Goal: Task Accomplishment & Management: Manage account settings

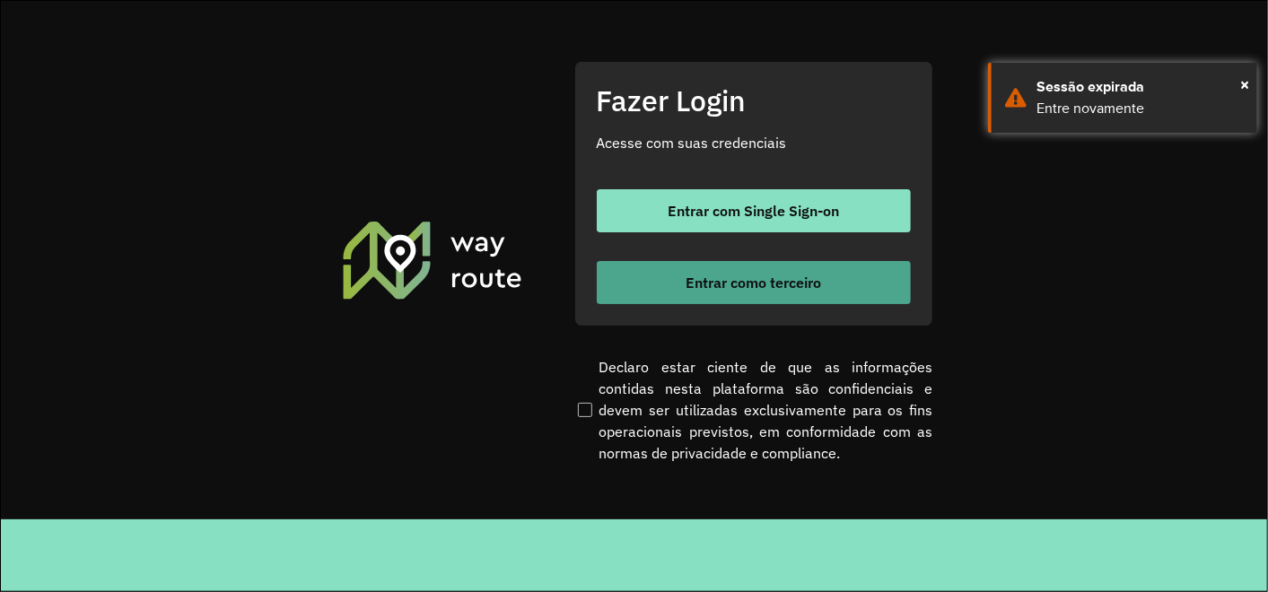
click at [666, 302] on button "Entrar como terceiro" at bounding box center [754, 282] width 314 height 43
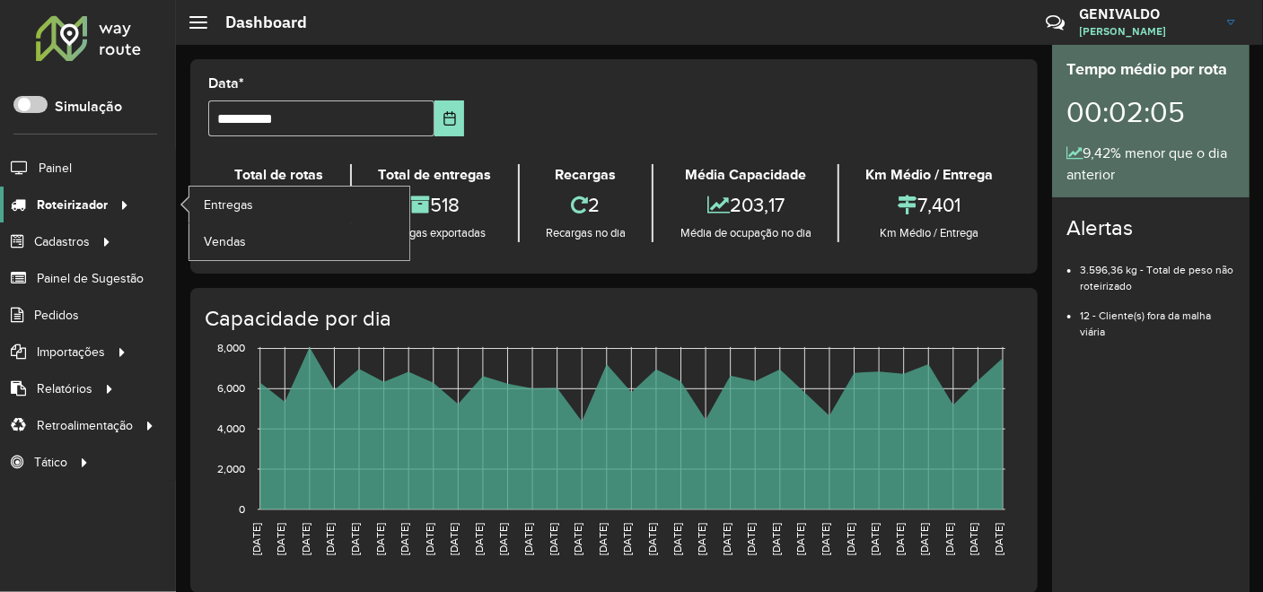
click at [84, 207] on span "Roteirizador" at bounding box center [72, 205] width 71 height 19
click at [246, 205] on span "Entregas" at bounding box center [229, 205] width 51 height 19
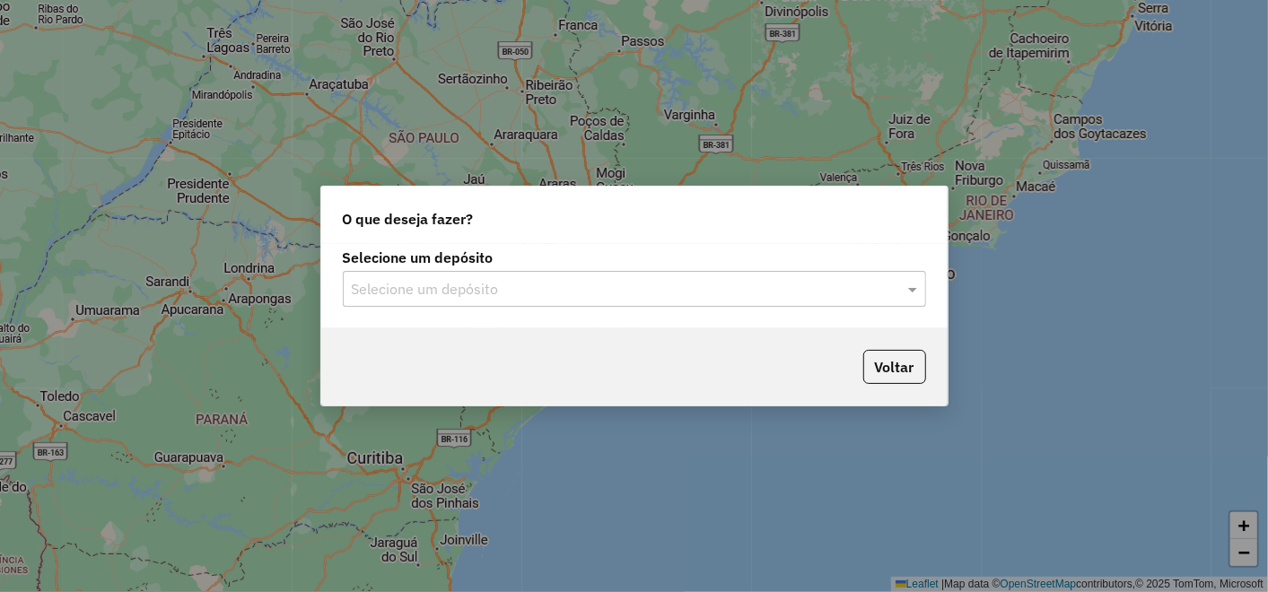
click at [846, 297] on input "text" at bounding box center [617, 290] width 530 height 22
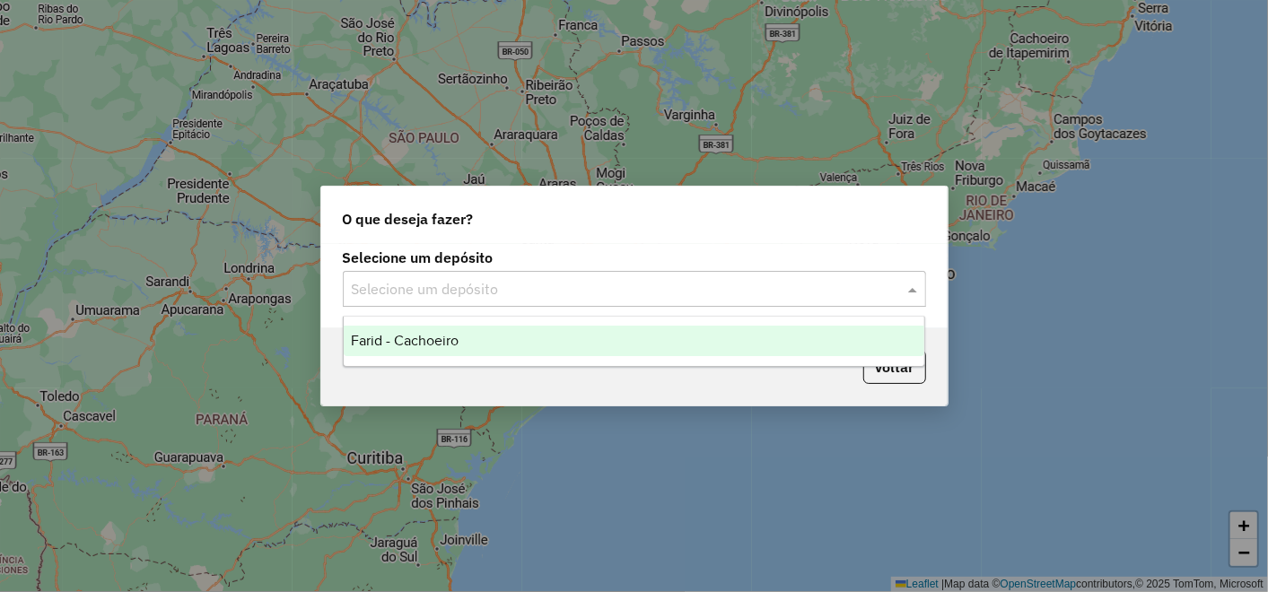
click at [609, 359] on ng-dropdown-panel "Farid - Cachoeiro" at bounding box center [634, 341] width 583 height 51
click at [579, 351] on div "Farid - Cachoeiro" at bounding box center [634, 341] width 581 height 31
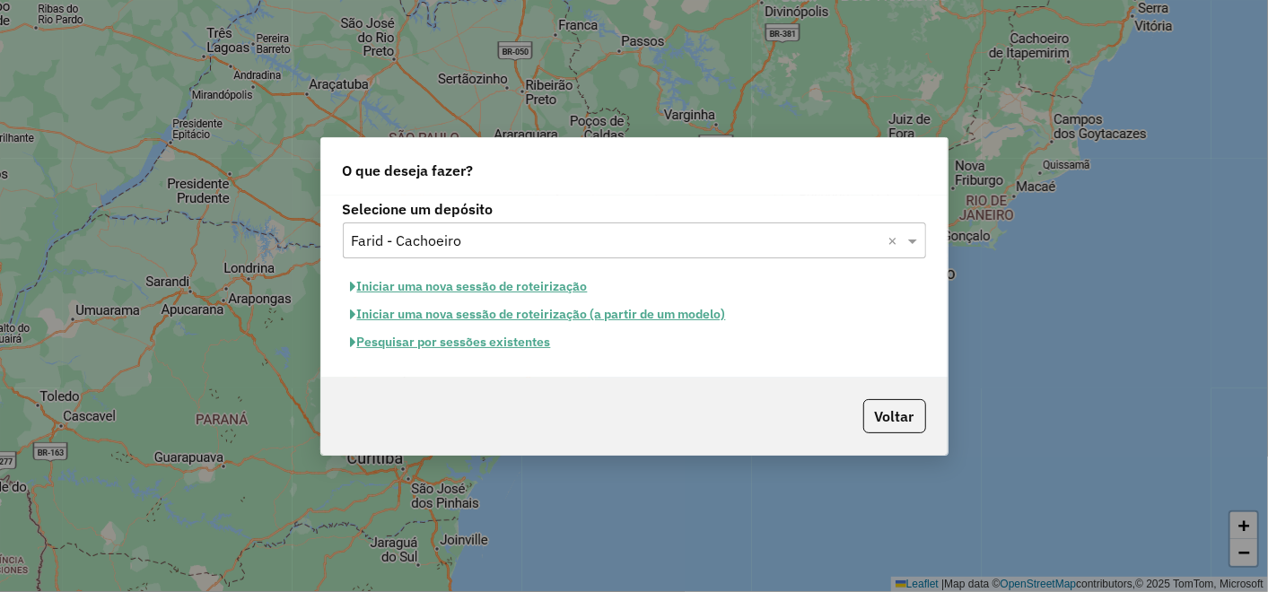
click at [431, 341] on button "Pesquisar por sessões existentes" at bounding box center [451, 343] width 216 height 28
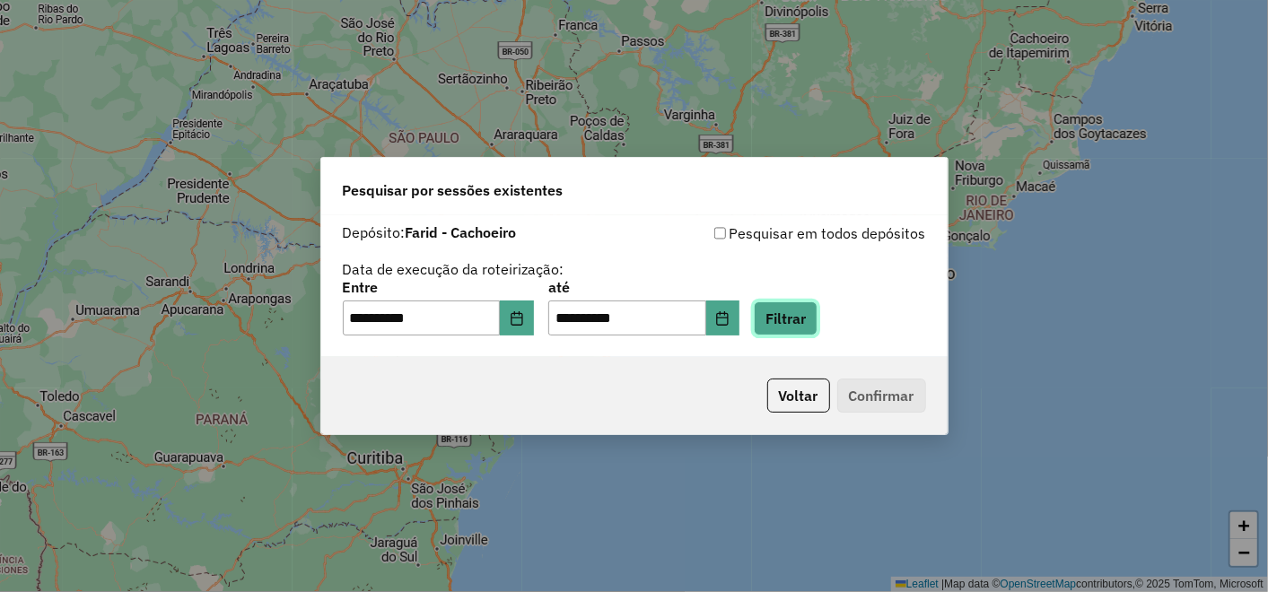
click at [780, 323] on button "Filtrar" at bounding box center [786, 319] width 64 height 34
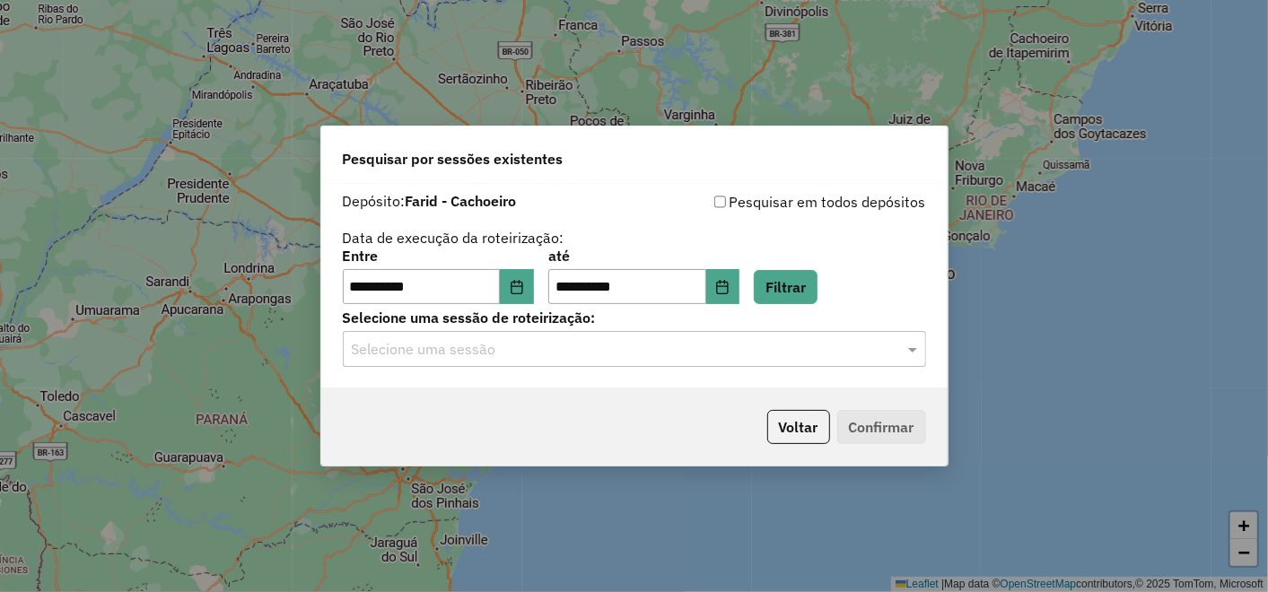
click at [741, 354] on input "text" at bounding box center [617, 350] width 530 height 22
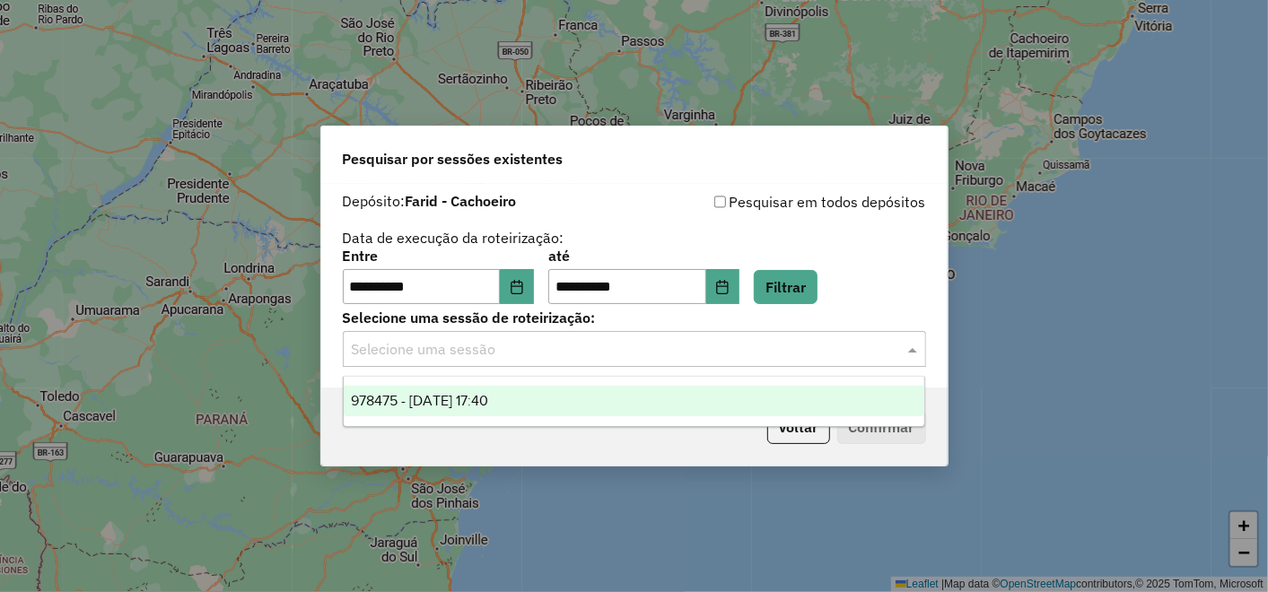
click at [702, 395] on div "978475 - 13/08/2025 17:40" at bounding box center [634, 401] width 581 height 31
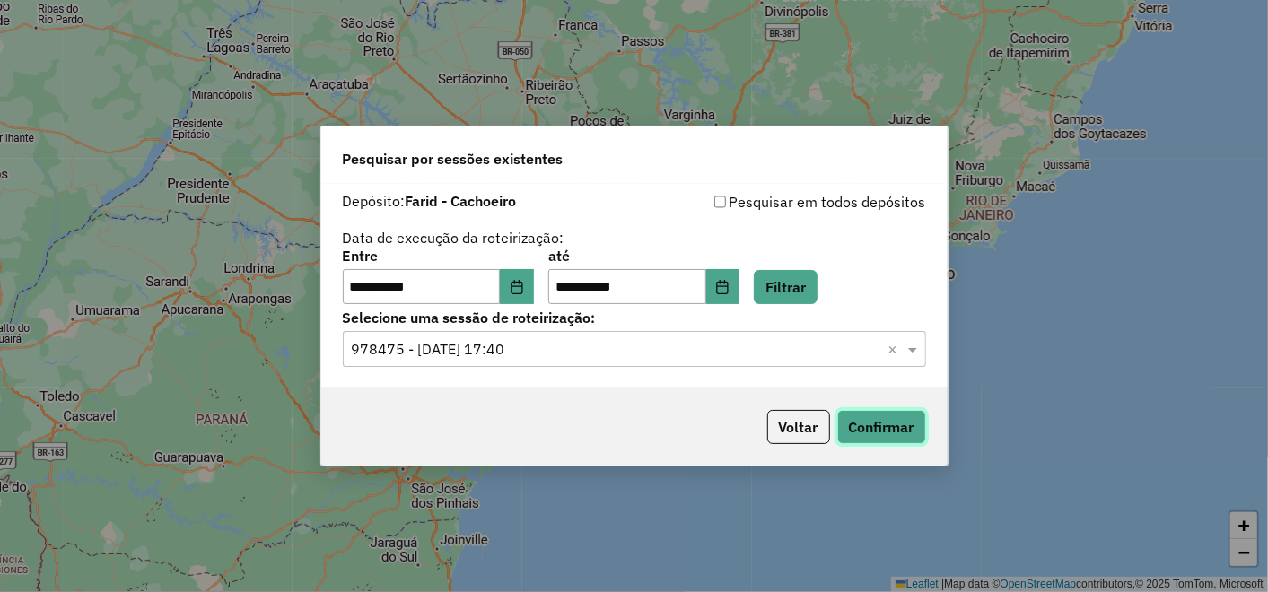
click at [870, 413] on button "Confirmar" at bounding box center [881, 427] width 89 height 34
click at [534, 294] on button "Choose Date" at bounding box center [517, 287] width 34 height 36
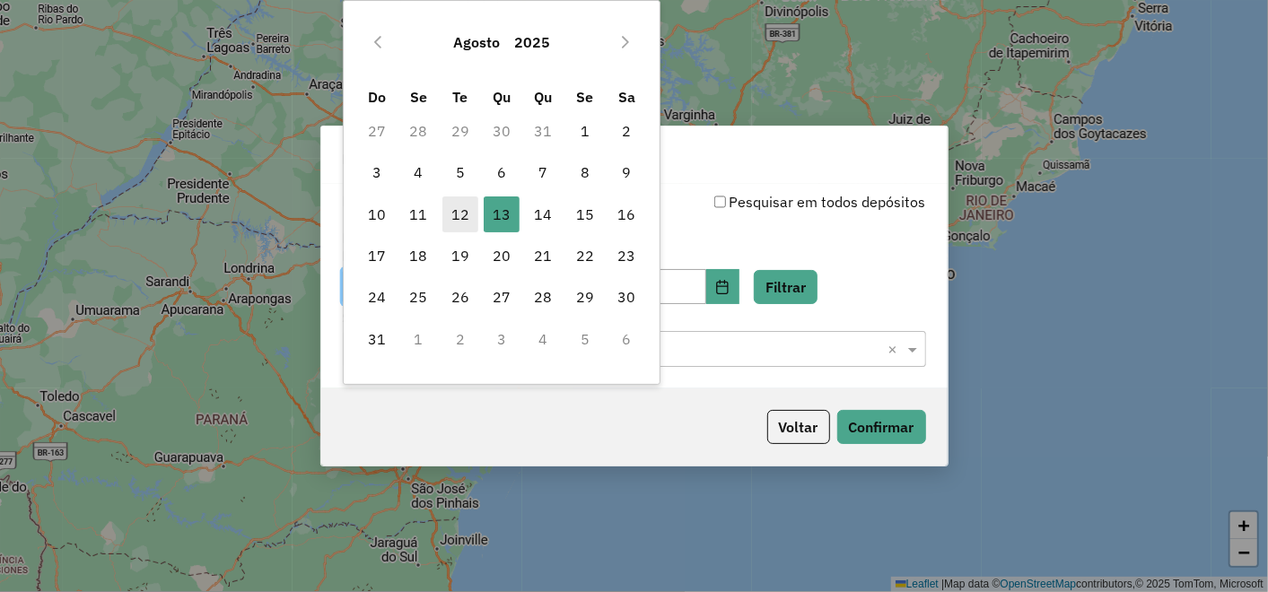
click at [467, 217] on span "12" at bounding box center [461, 215] width 36 height 36
type input "**********"
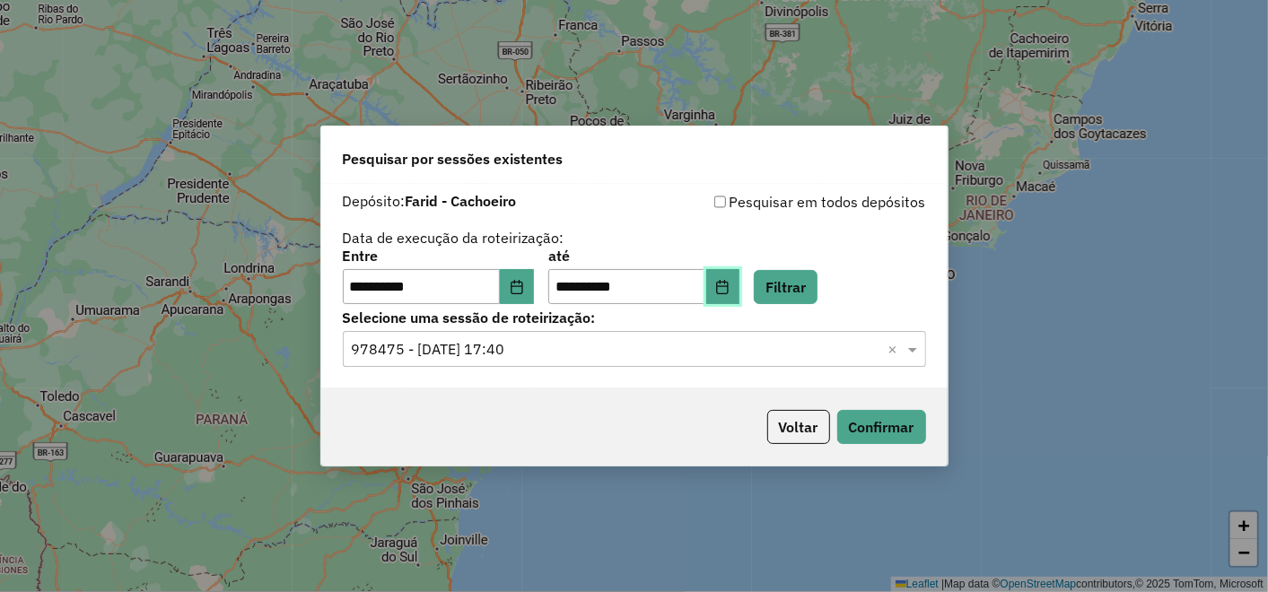
click at [730, 289] on icon "Choose Date" at bounding box center [722, 287] width 14 height 14
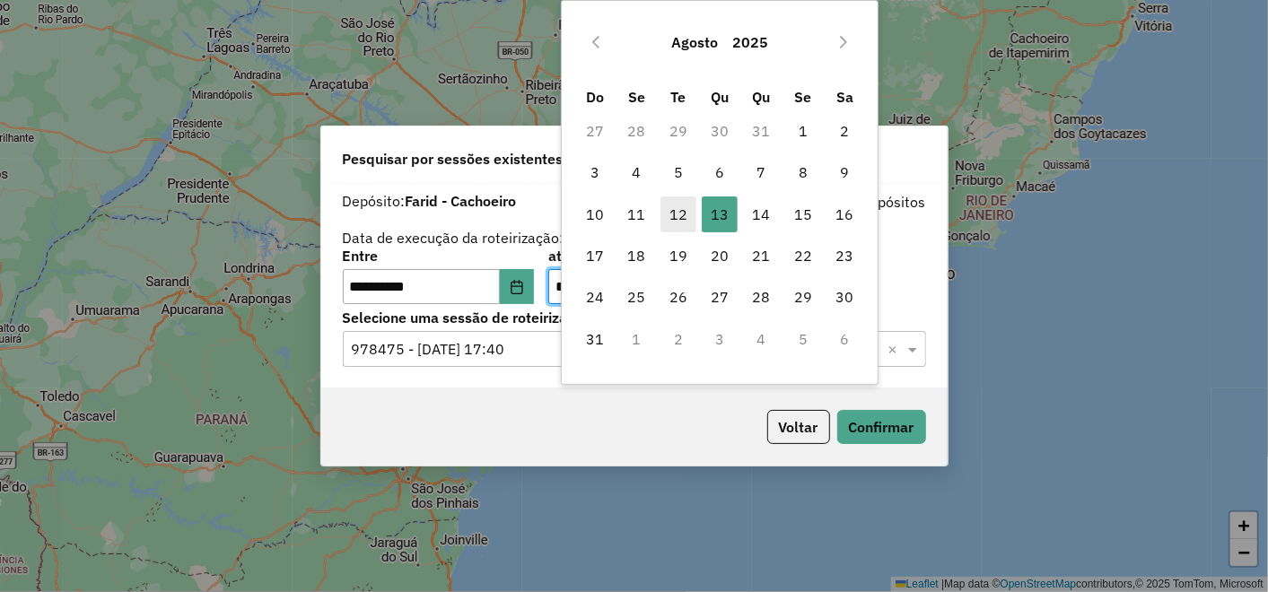
click at [685, 204] on span "12" at bounding box center [679, 215] width 36 height 36
type input "**********"
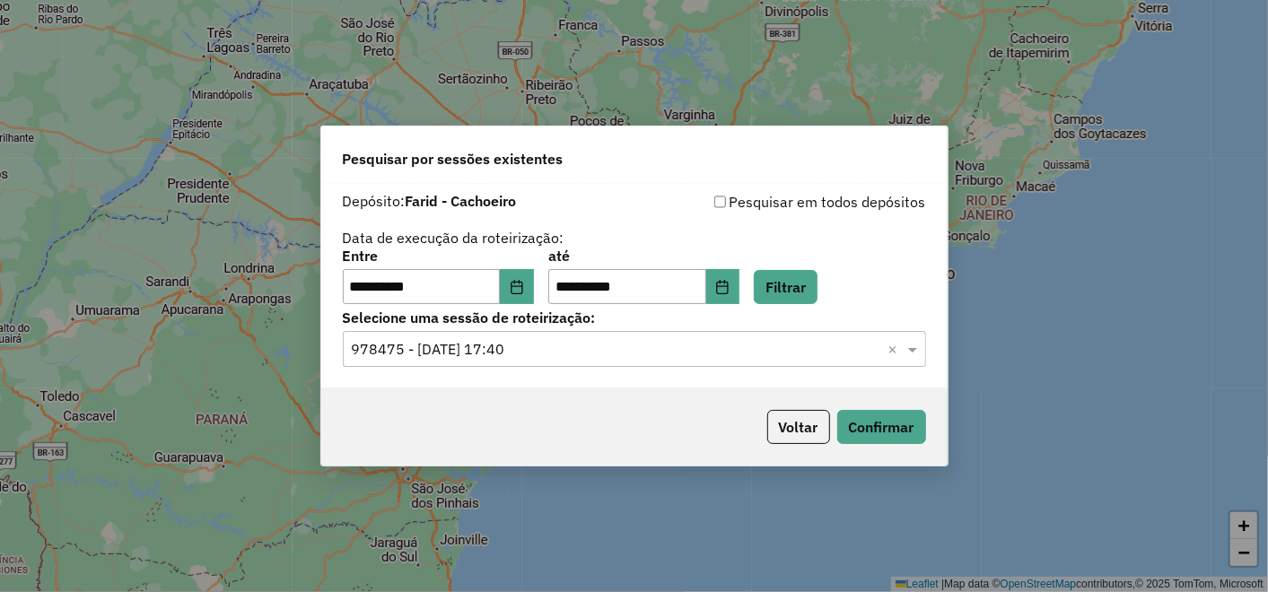
click at [843, 283] on div "**********" at bounding box center [634, 278] width 583 height 56
click at [818, 283] on button "Filtrar" at bounding box center [786, 287] width 64 height 34
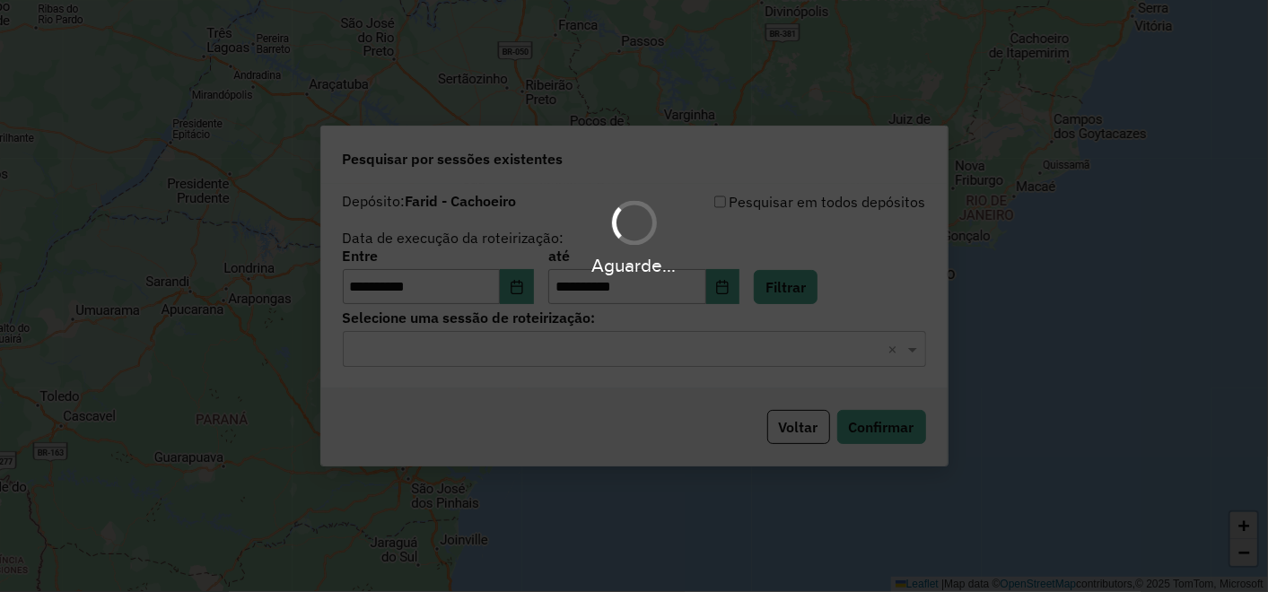
click at [648, 357] on hb-app "**********" at bounding box center [634, 296] width 1268 height 592
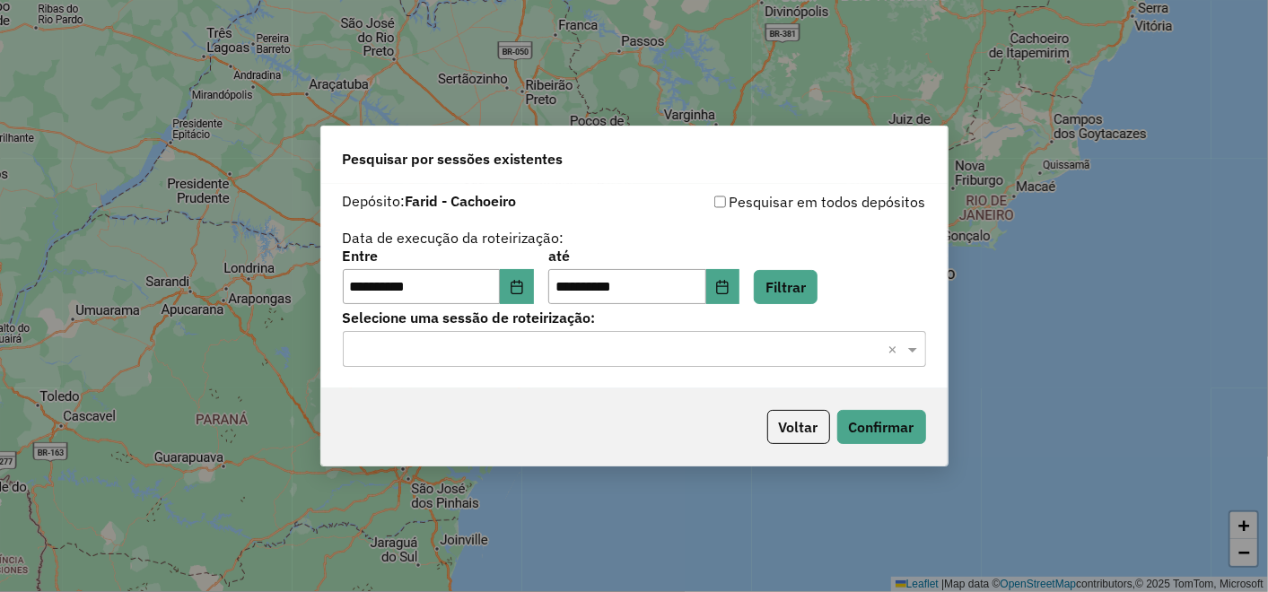
click at [649, 356] on input "text" at bounding box center [617, 350] width 530 height 22
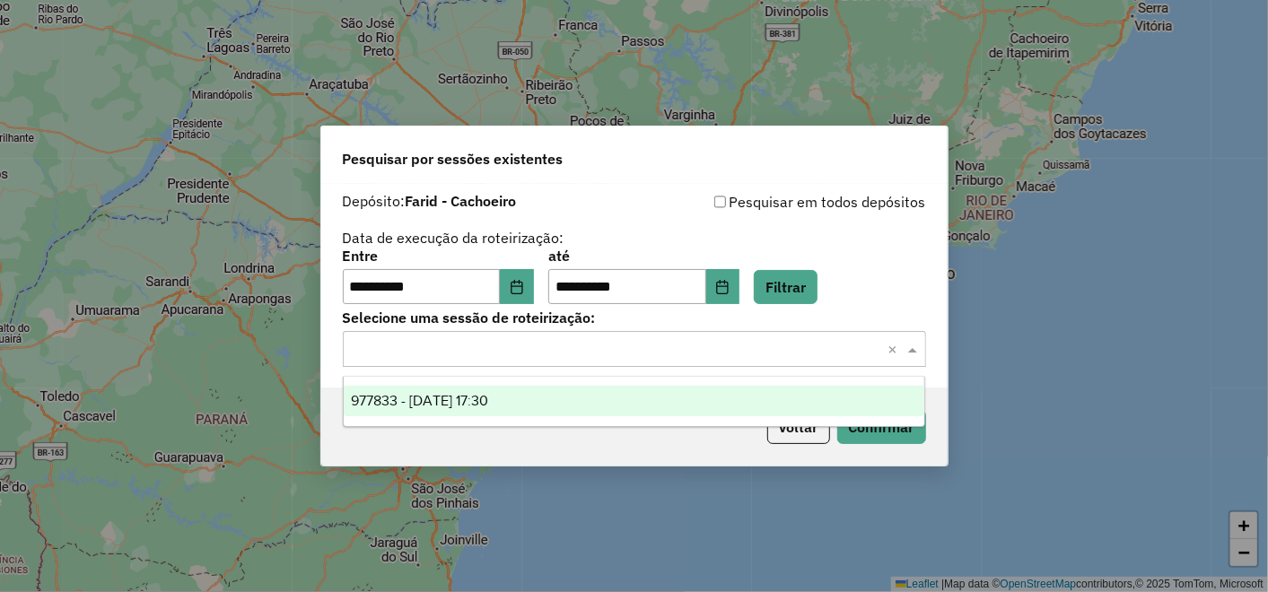
click at [587, 397] on div "977833 - 12/08/2025 17:30" at bounding box center [634, 401] width 581 height 31
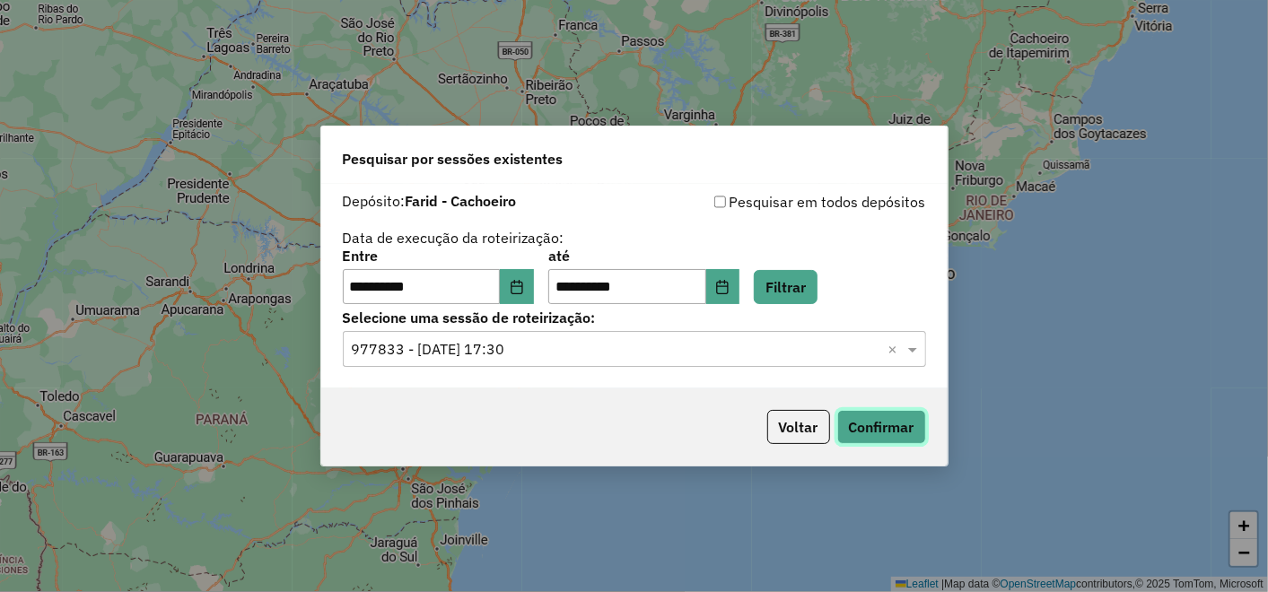
click at [872, 420] on button "Confirmar" at bounding box center [881, 427] width 89 height 34
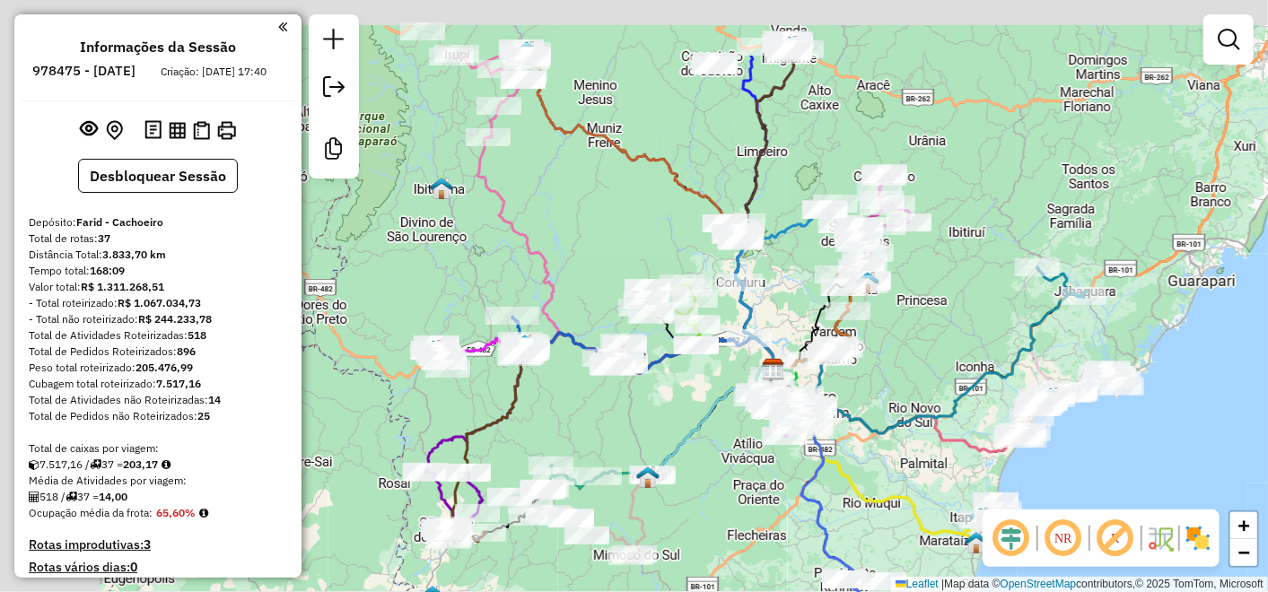
drag, startPoint x: 564, startPoint y: 118, endPoint x: 676, endPoint y: 232, distance: 160.6
click at [676, 232] on div "Janela de atendimento Grade de atendimento Capacidade Transportadoras Veículos …" at bounding box center [634, 296] width 1268 height 592
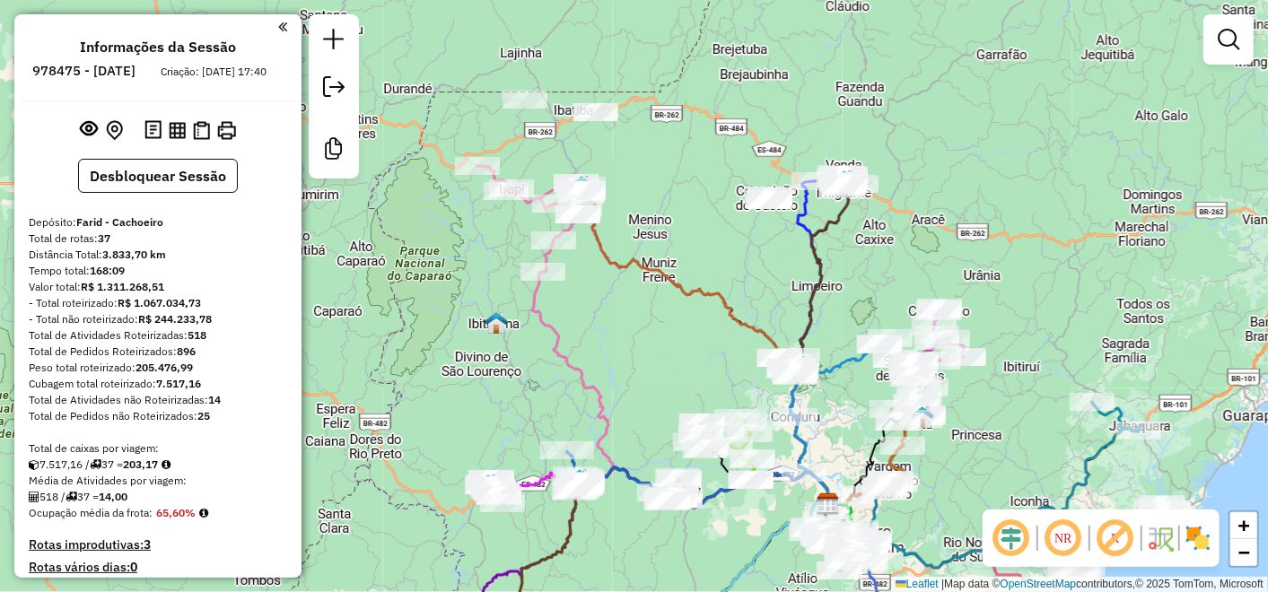
drag, startPoint x: 570, startPoint y: 173, endPoint x: 630, endPoint y: 338, distance: 175.8
click at [630, 338] on div "Janela de atendimento Grade de atendimento Capacidade Transportadoras Veículos …" at bounding box center [634, 296] width 1268 height 592
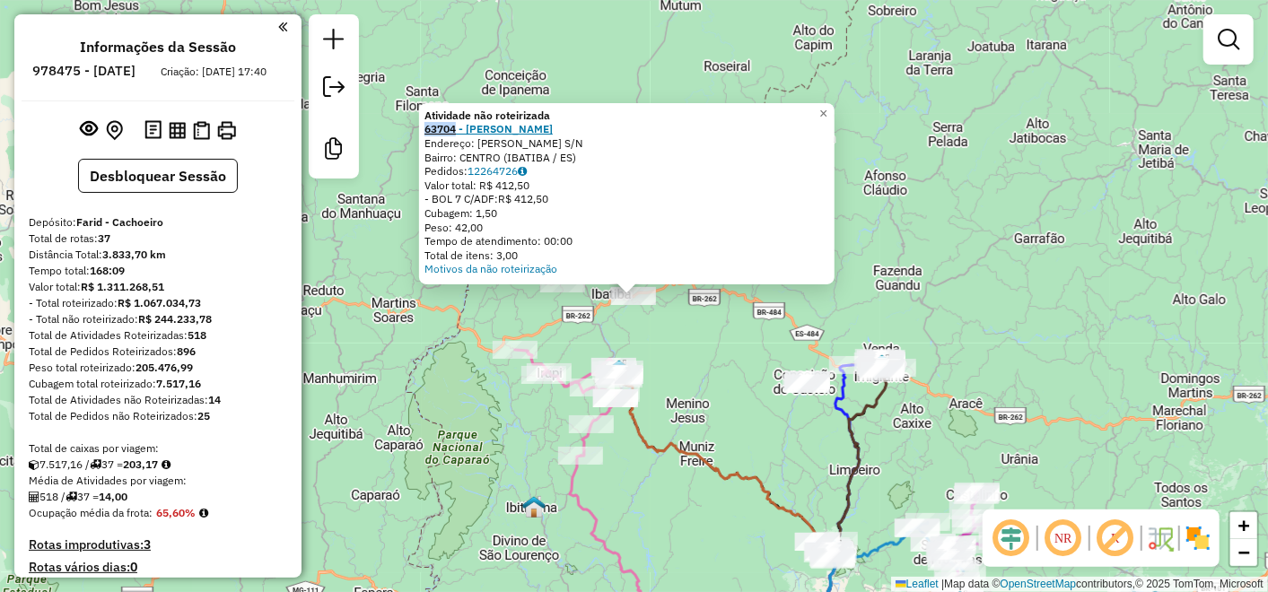
drag, startPoint x: 427, startPoint y: 133, endPoint x: 461, endPoint y: 136, distance: 34.2
click at [461, 136] on div "Atividade não roteirizada 63704 - MARLENE FIRMINA Endereço: MARIO ANDREAZZA S/N…" at bounding box center [627, 193] width 416 height 181
copy strong "63704"
click at [584, 315] on div "Atividade não roteirizada 63704 - MARLENE FIRMINA Endereço: MARIO ANDREAZZA S/N…" at bounding box center [634, 296] width 1268 height 592
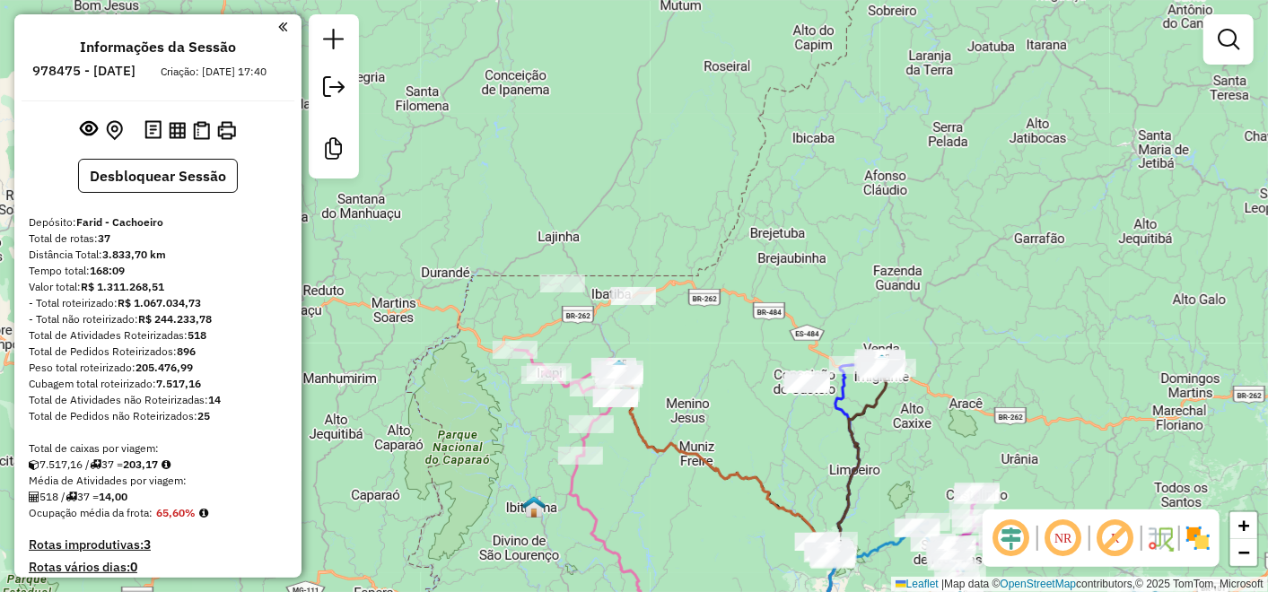
click at [572, 293] on div at bounding box center [562, 284] width 45 height 18
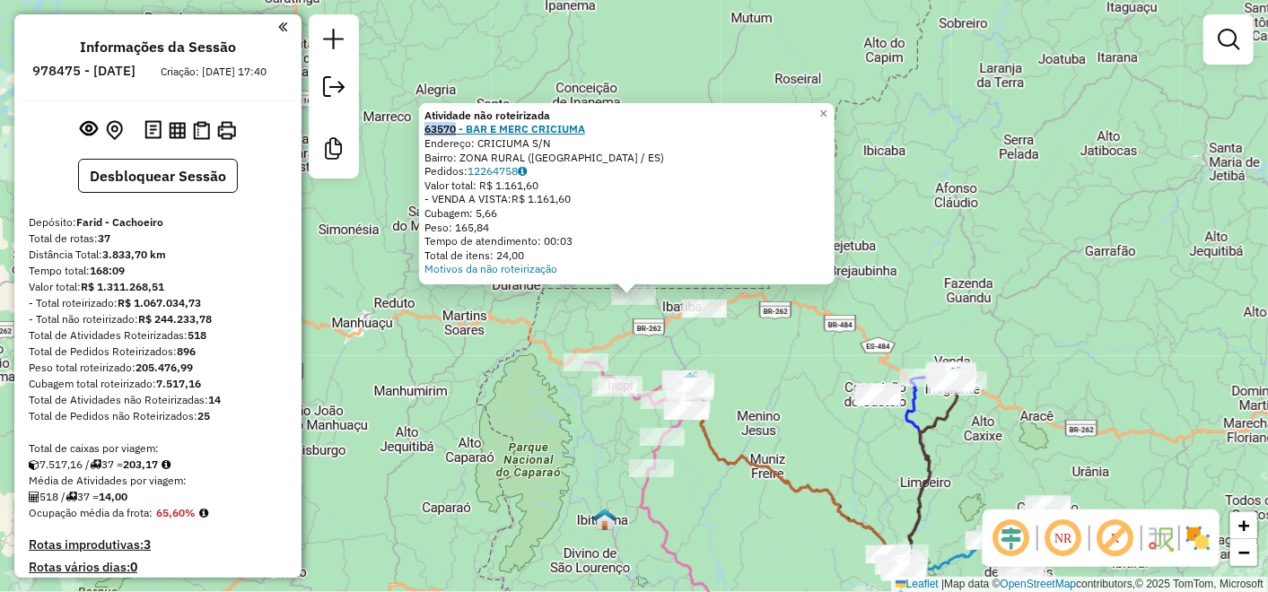
drag, startPoint x: 428, startPoint y: 135, endPoint x: 463, endPoint y: 133, distance: 35.1
click at [463, 133] on div "Atividade não roteirizada 63570 - BAR E MERC CRICIUMA Endereço: CRICIUMA S/N Ba…" at bounding box center [627, 193] width 416 height 181
copy strong "63570"
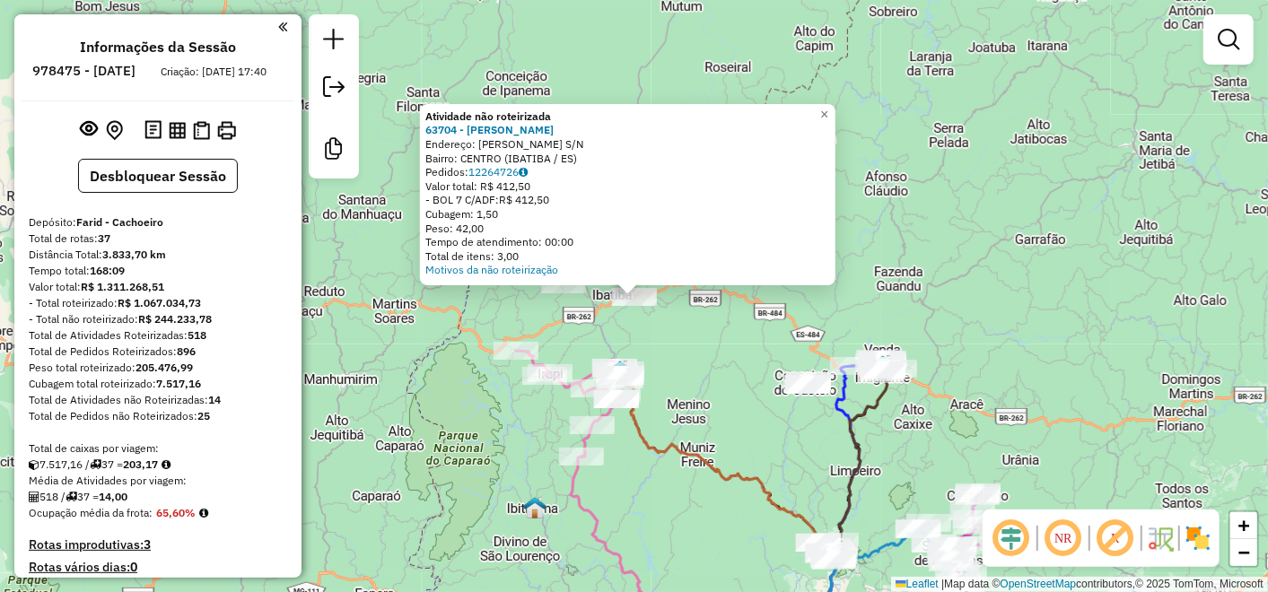
click at [792, 365] on div "Atividade não roteirizada 63704 - MARLENE FIRMINA Endereço: MARIO ANDREAZZA S/N…" at bounding box center [634, 296] width 1268 height 592
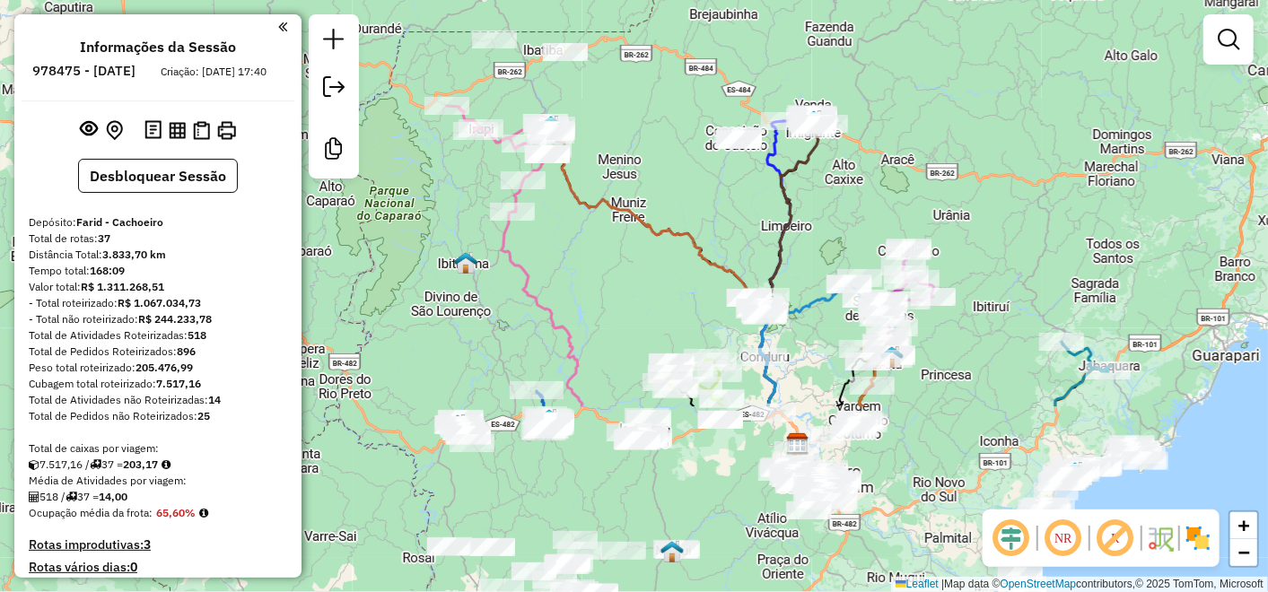
drag, startPoint x: 761, startPoint y: 362, endPoint x: 690, endPoint y: 94, distance: 276.7
click at [690, 94] on div "Janela de atendimento Grade de atendimento Capacidade Transportadoras Veículos …" at bounding box center [634, 296] width 1268 height 592
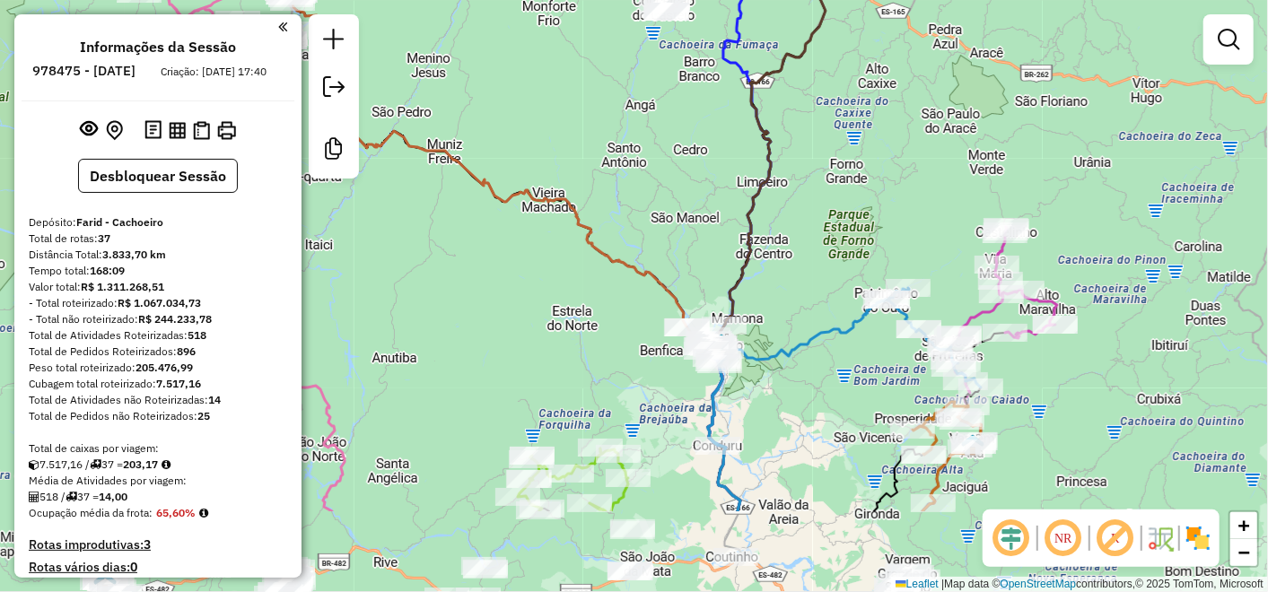
drag, startPoint x: 866, startPoint y: 215, endPoint x: 703, endPoint y: 20, distance: 254.9
click at [703, 20] on div "Janela de atendimento Grade de atendimento Capacidade Transportadoras Veículos …" at bounding box center [634, 296] width 1268 height 592
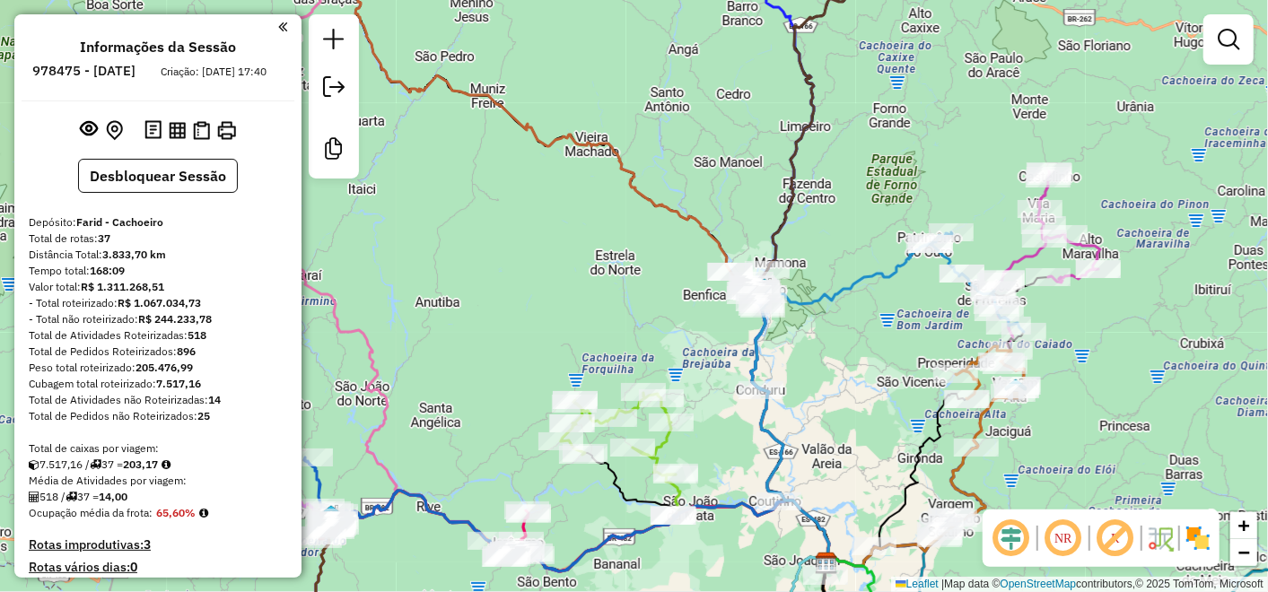
drag, startPoint x: 607, startPoint y: 354, endPoint x: 761, endPoint y: 38, distance: 351.7
click at [760, 46] on div "Janela de atendimento Grade de atendimento Capacidade Transportadoras Veículos …" at bounding box center [634, 296] width 1268 height 592
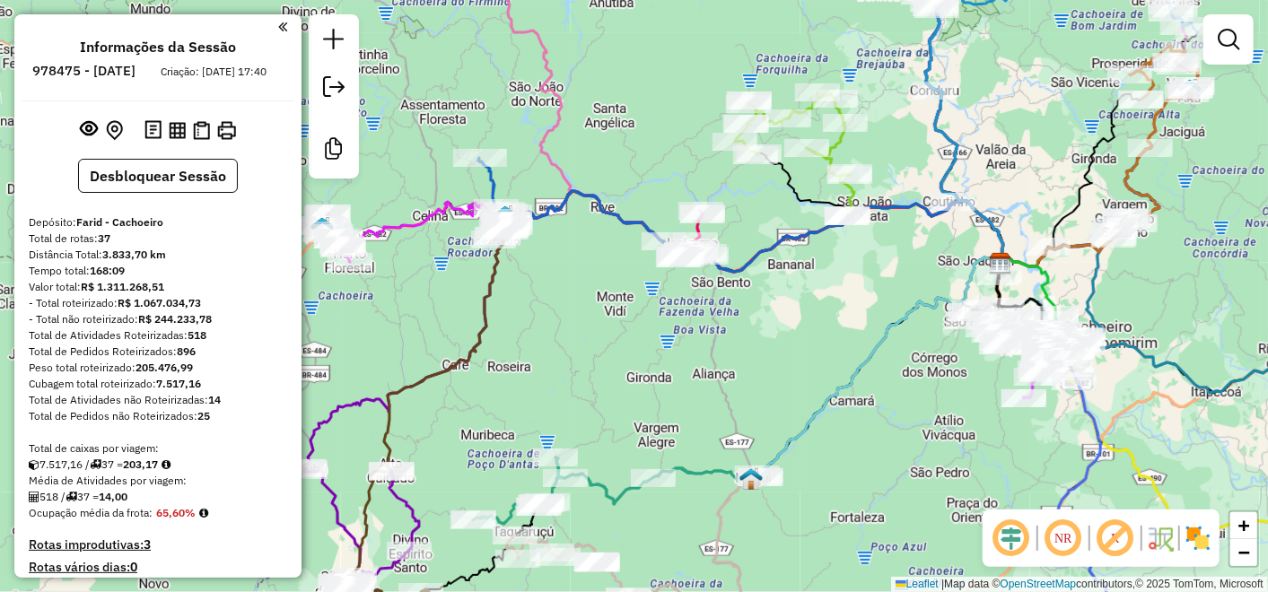
drag, startPoint x: 643, startPoint y: 120, endPoint x: 819, endPoint y: 35, distance: 196.3
click at [818, 40] on div "Janela de atendimento Grade de atendimento Capacidade Transportadoras Veículos …" at bounding box center [634, 296] width 1268 height 592
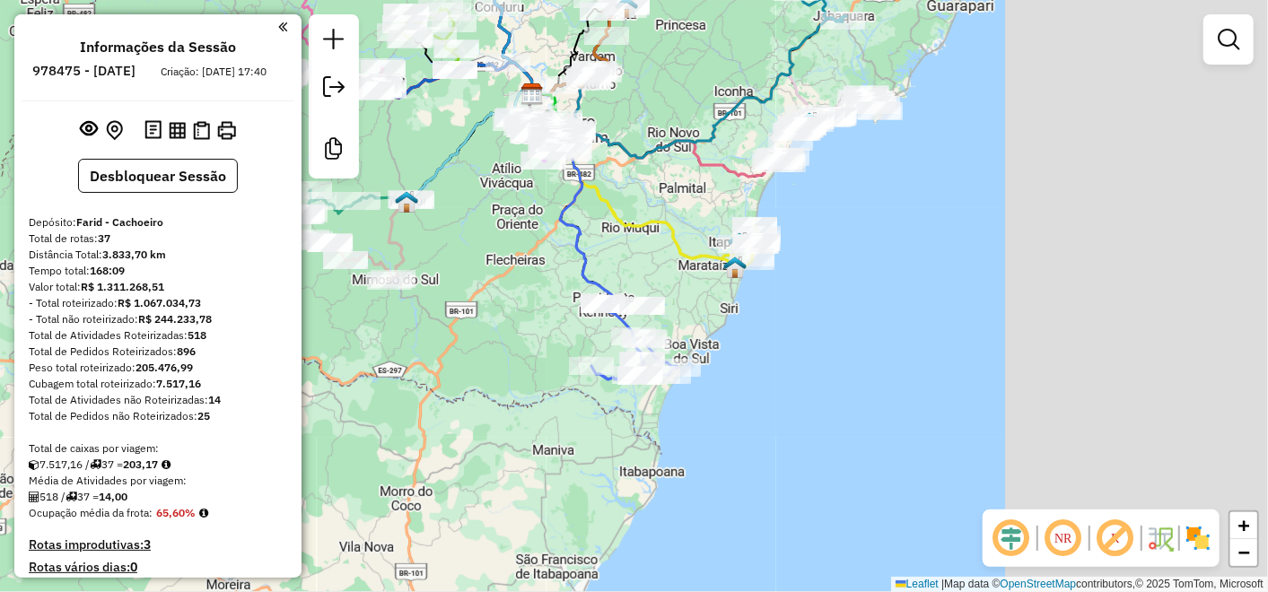
drag, startPoint x: 794, startPoint y: 188, endPoint x: 356, endPoint y: 147, distance: 439.9
click at [356, 147] on hb-router-mapa "Informações da Sessão 978475 - 13/08/2025 Criação: 12/08/2025 17:40 Desbloquear…" at bounding box center [634, 296] width 1268 height 592
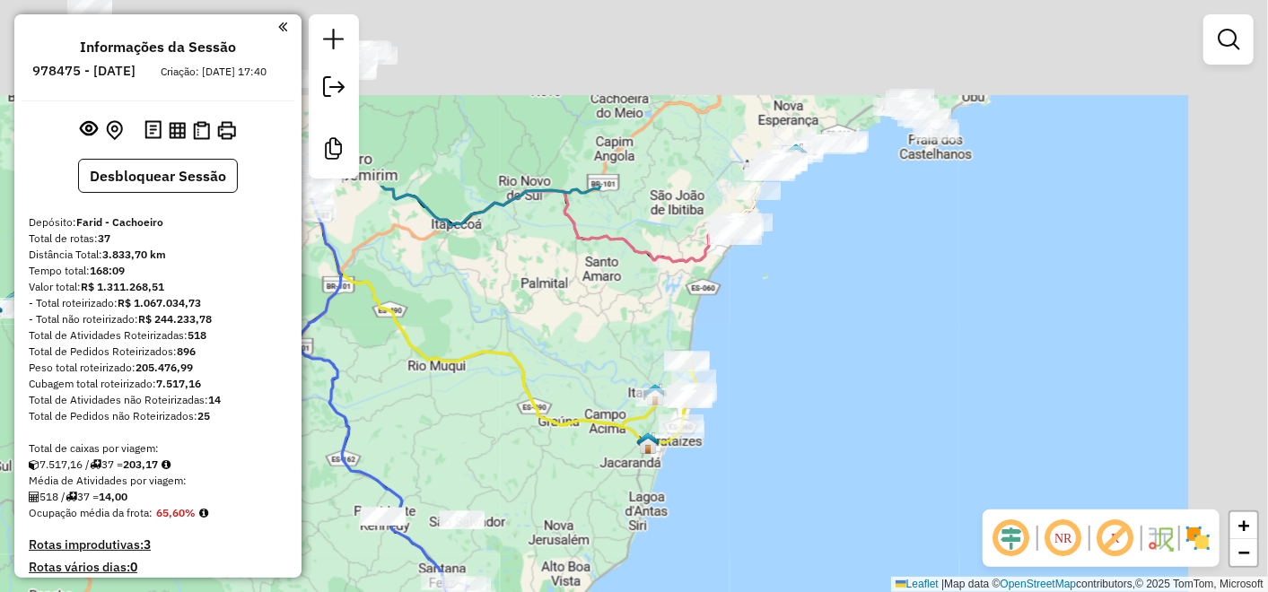
drag, startPoint x: 776, startPoint y: 241, endPoint x: 557, endPoint y: 495, distance: 335.4
click at [539, 518] on div "Janela de atendimento Grade de atendimento Capacidade Transportadoras Veículos …" at bounding box center [634, 296] width 1268 height 592
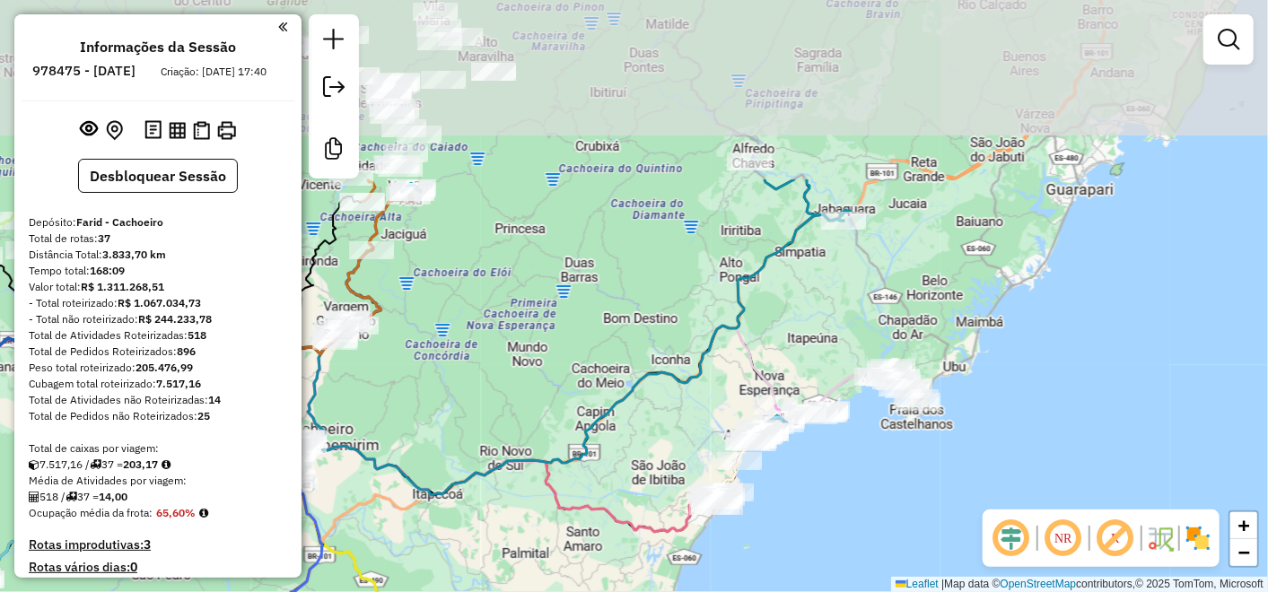
drag, startPoint x: 697, startPoint y: 159, endPoint x: 682, endPoint y: 381, distance: 223.1
click at [679, 397] on div "Janela de atendimento Grade de atendimento Capacidade Transportadoras Veículos …" at bounding box center [634, 296] width 1268 height 592
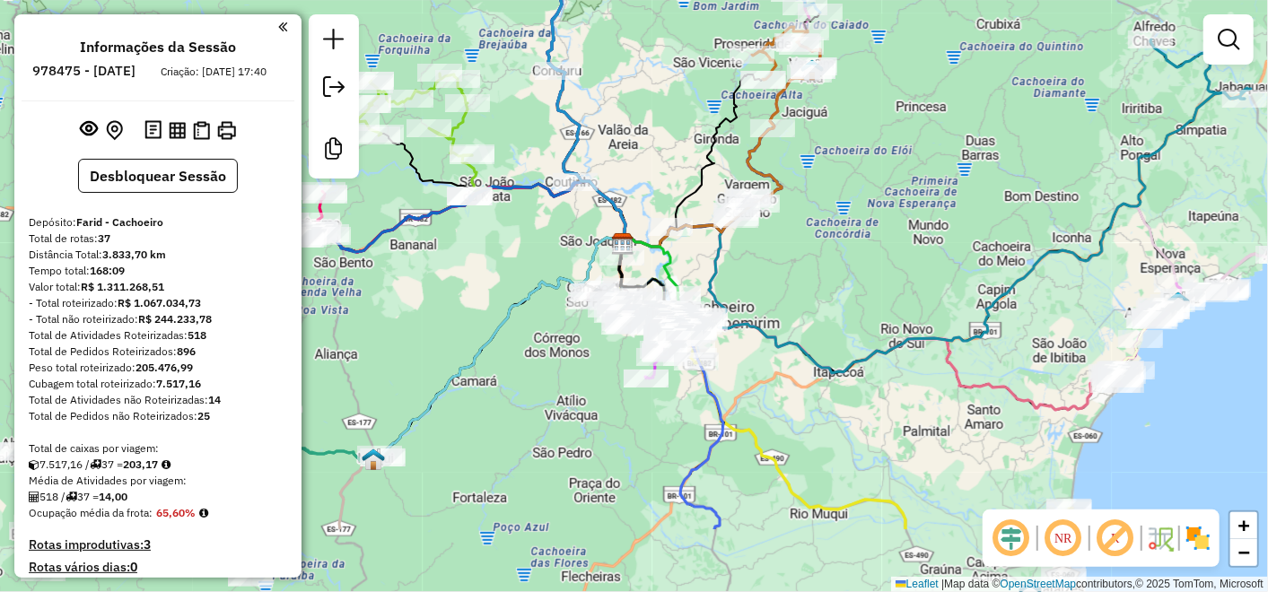
drag, startPoint x: 659, startPoint y: 283, endPoint x: 1127, endPoint y: 92, distance: 506.0
click at [1116, 97] on div "Janela de atendimento Grade de atendimento Capacidade Transportadoras Veículos …" at bounding box center [634, 296] width 1268 height 592
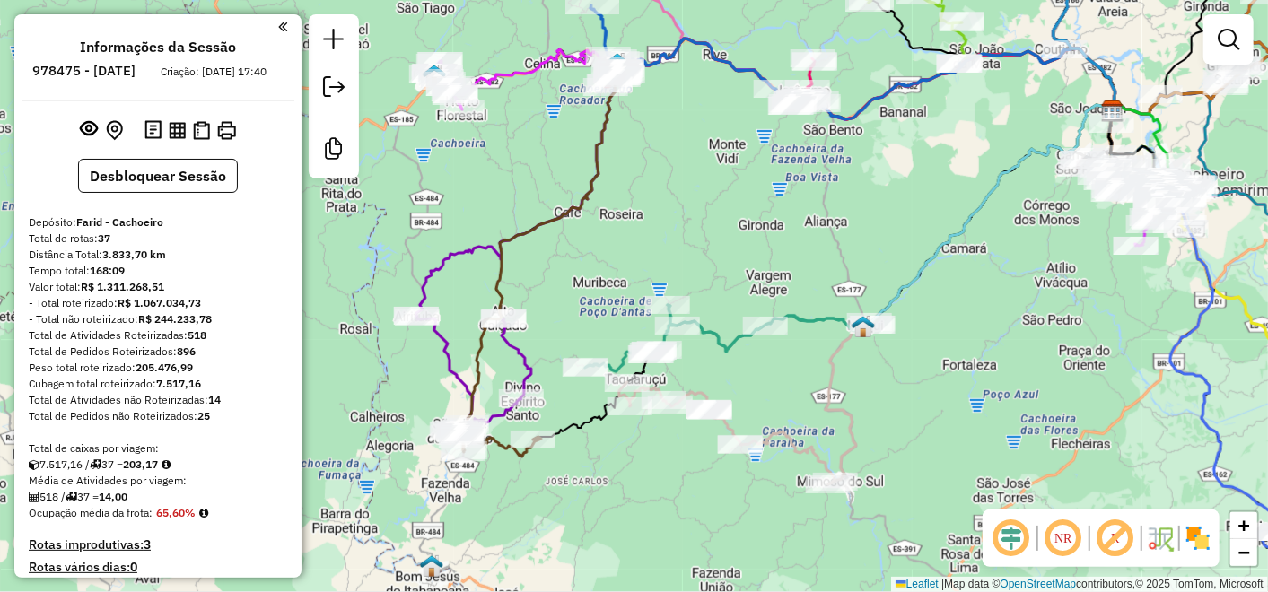
drag, startPoint x: 455, startPoint y: 263, endPoint x: 883, endPoint y: 197, distance: 433.3
click at [883, 197] on div "Janela de atendimento Grade de atendimento Capacidade Transportadoras Veículos …" at bounding box center [634, 296] width 1268 height 592
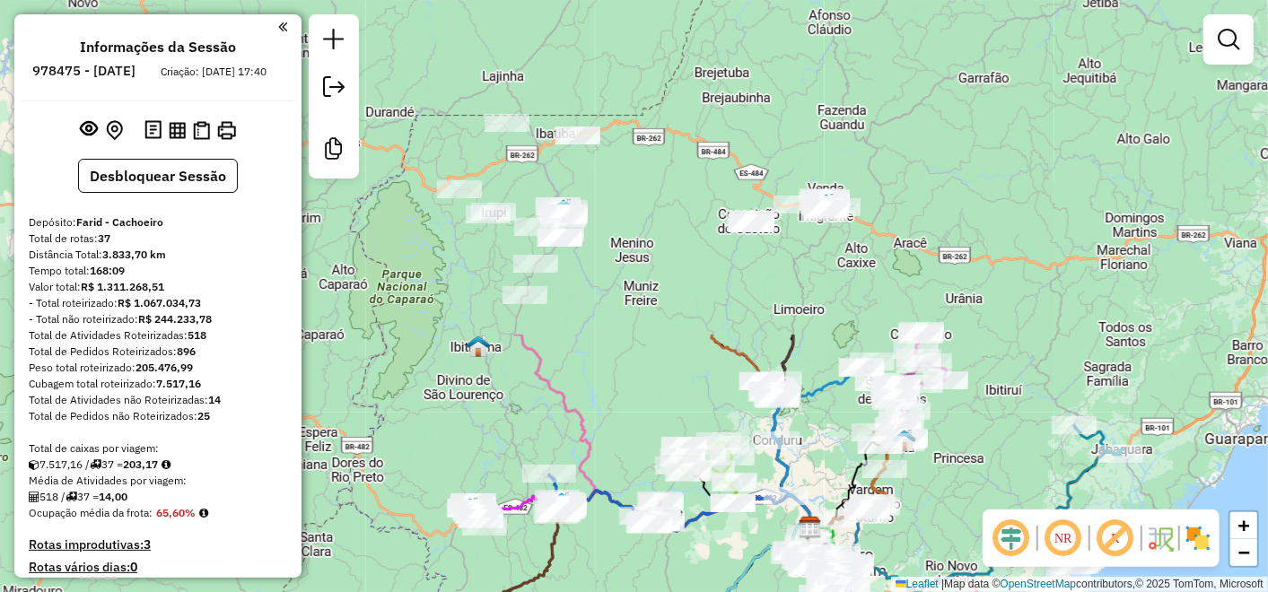
drag, startPoint x: 716, startPoint y: 162, endPoint x: 610, endPoint y: 504, distance: 358.0
click at [605, 552] on div "Janela de atendimento Grade de atendimento Capacidade Transportadoras Veículos …" at bounding box center [634, 296] width 1268 height 592
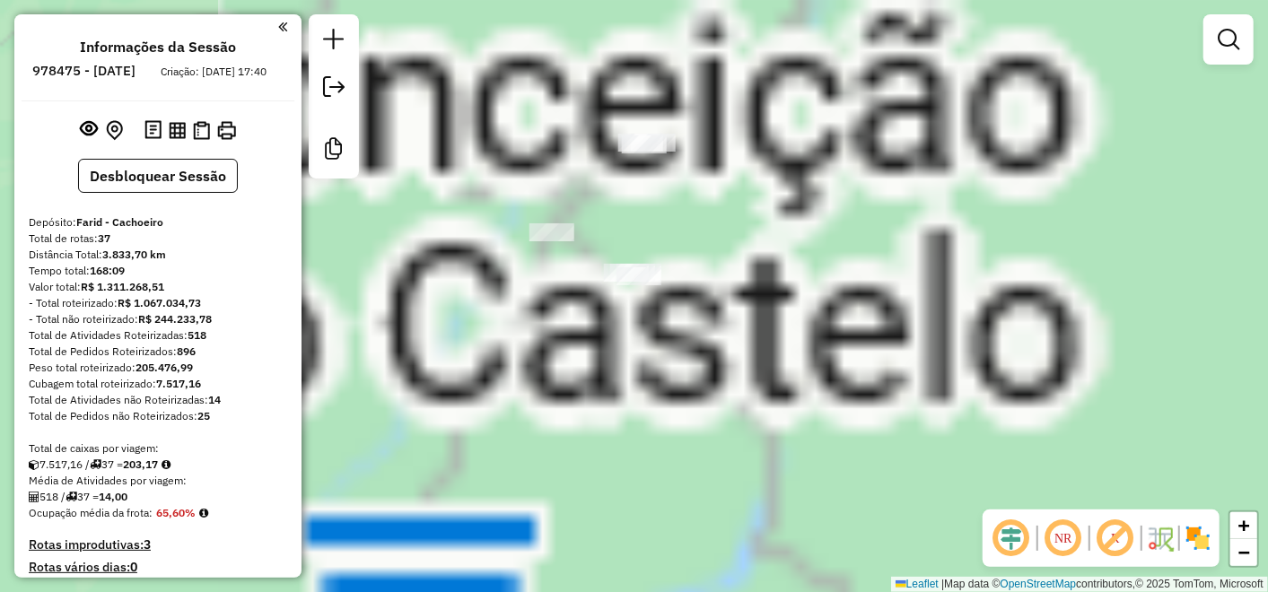
drag, startPoint x: 714, startPoint y: 235, endPoint x: 833, endPoint y: 263, distance: 122.6
click at [837, 268] on div "Rota 19 - Placa SJF6G45 62614 - TAMIRIS NASCIMENTO Janela de atendimento Grade …" at bounding box center [634, 296] width 1268 height 592
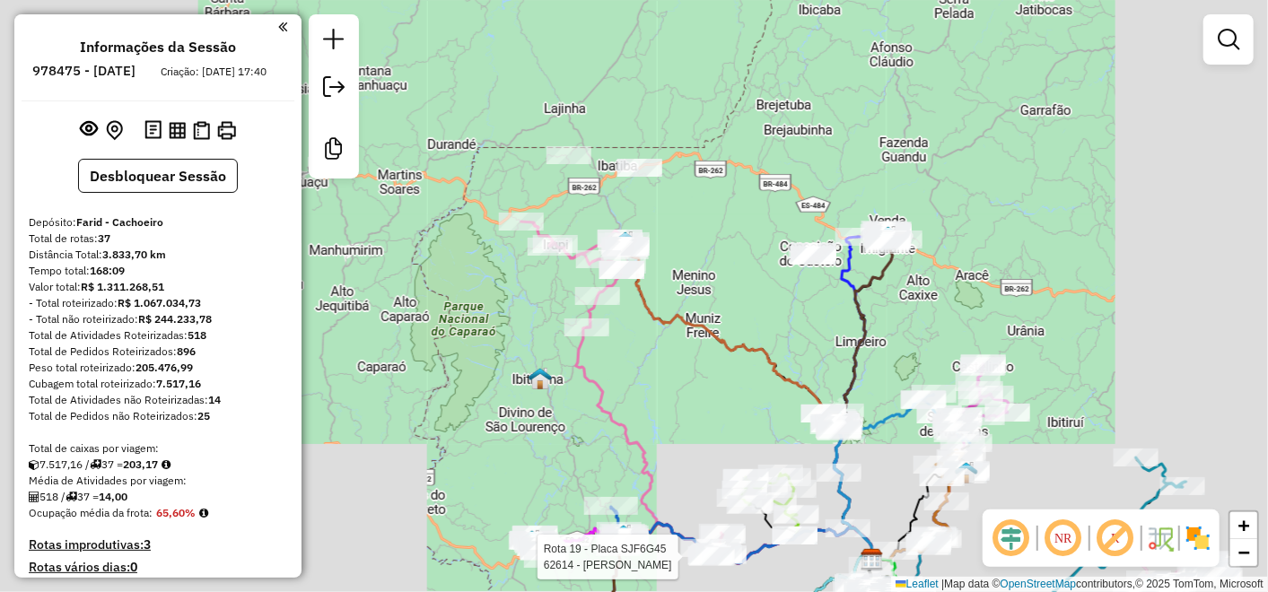
click at [871, 196] on div "Rota 19 - Placa SJF6G45 62614 - TAMIRIS NASCIMENTO Janela de atendimento Grade …" at bounding box center [634, 296] width 1268 height 592
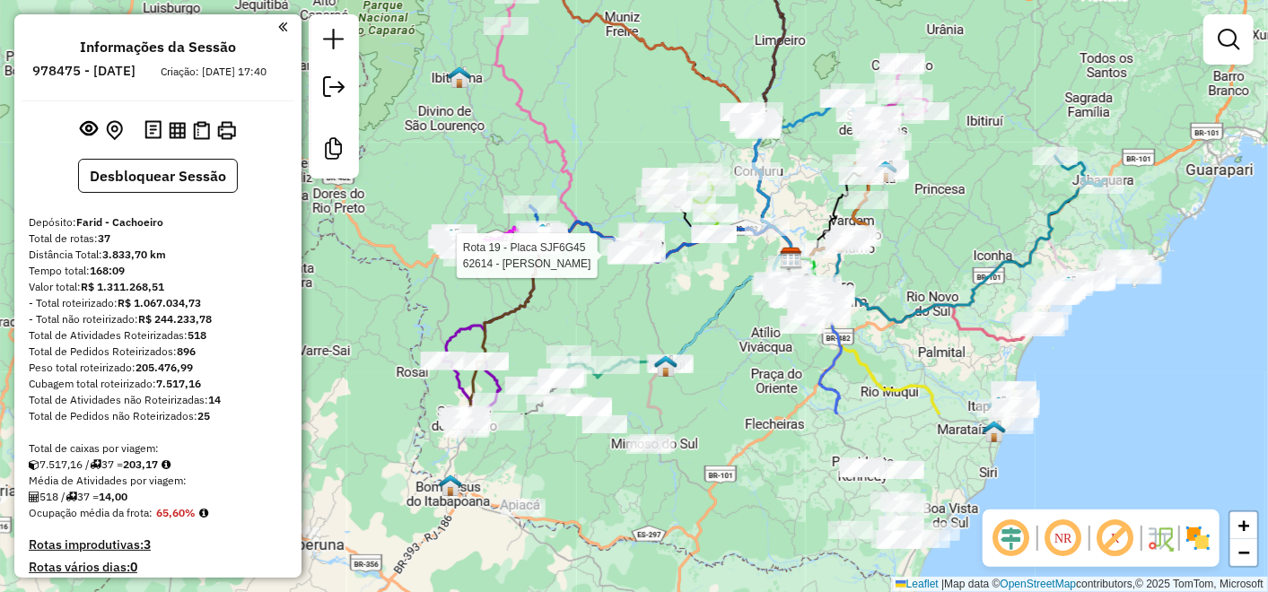
drag, startPoint x: 729, startPoint y: 156, endPoint x: 659, endPoint y: -44, distance: 212.1
click at [659, 0] on html "Aguarde... Pop-up bloqueado! Seu navegador bloqueou automáticamente a abertura …" at bounding box center [634, 296] width 1268 height 592
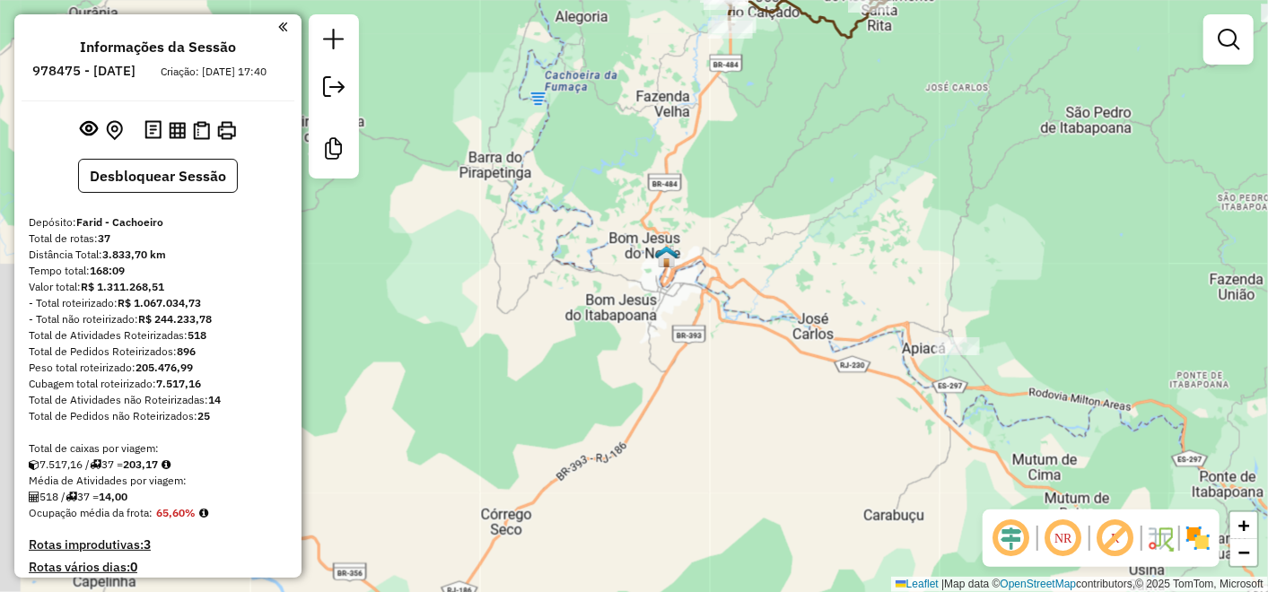
drag, startPoint x: 557, startPoint y: 302, endPoint x: 609, endPoint y: 233, distance: 86.5
click at [609, 233] on div "Rota 19 - Placa SJF6G45 62614 - TAMIRIS NASCIMENTO Janela de atendimento Grade …" at bounding box center [634, 296] width 1268 height 592
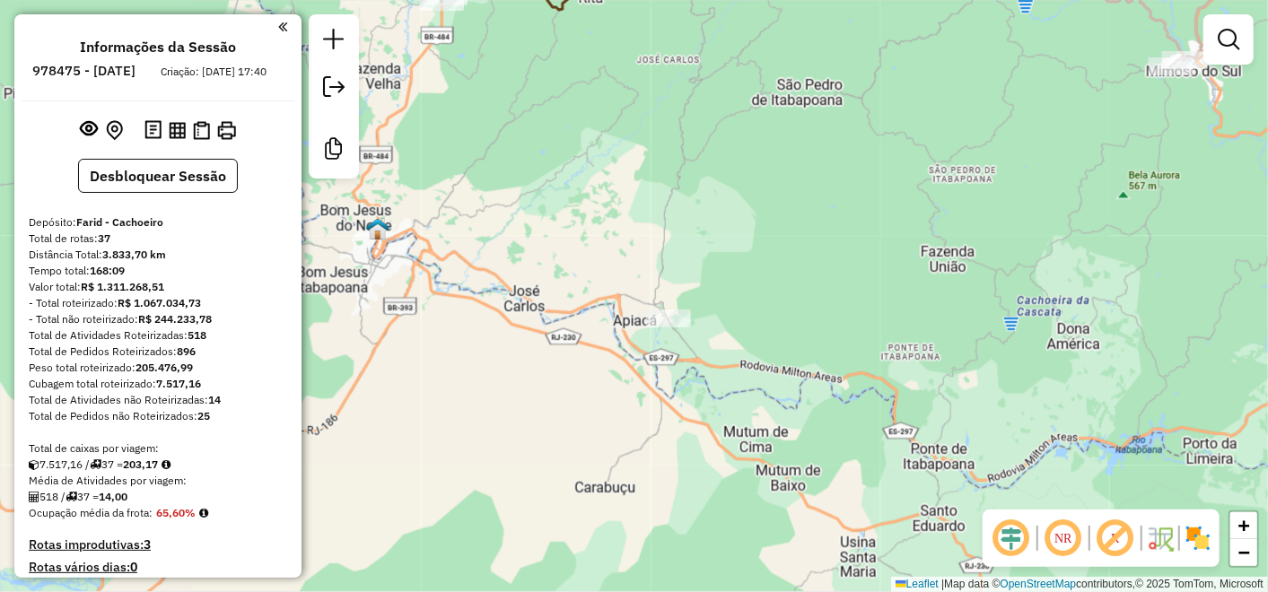
click at [826, 245] on div "Rota 19 - Placa SJF6G45 62614 - TAMIRIS NASCIMENTO Janela de atendimento Grade …" at bounding box center [634, 296] width 1268 height 592
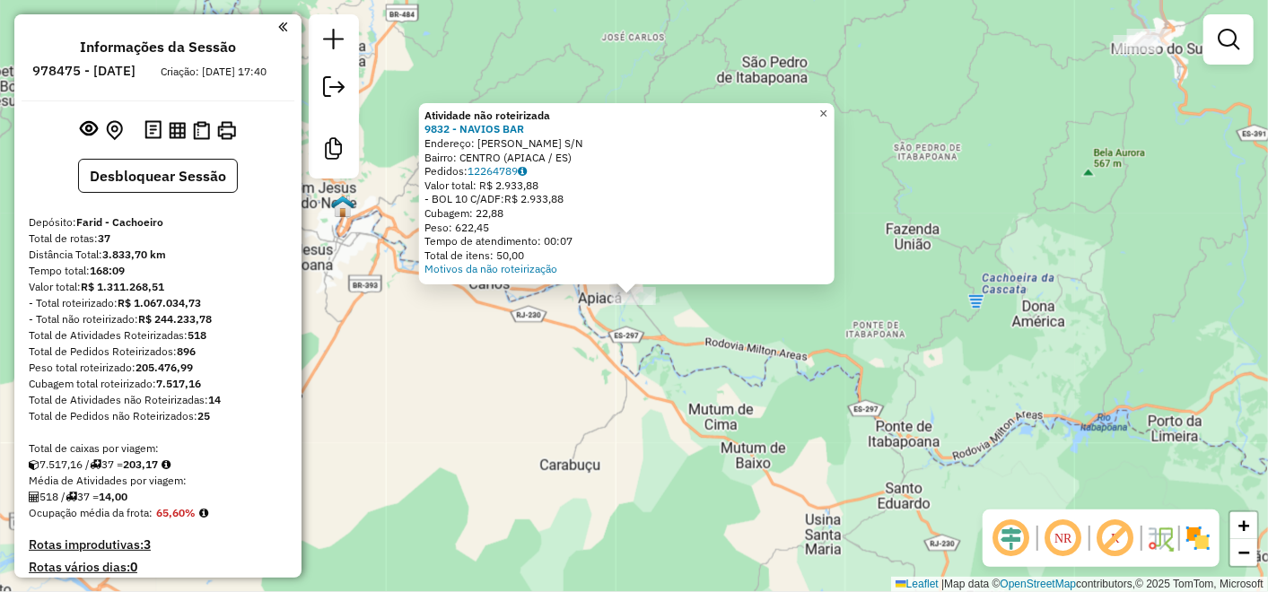
click at [828, 107] on span "×" at bounding box center [823, 113] width 8 height 15
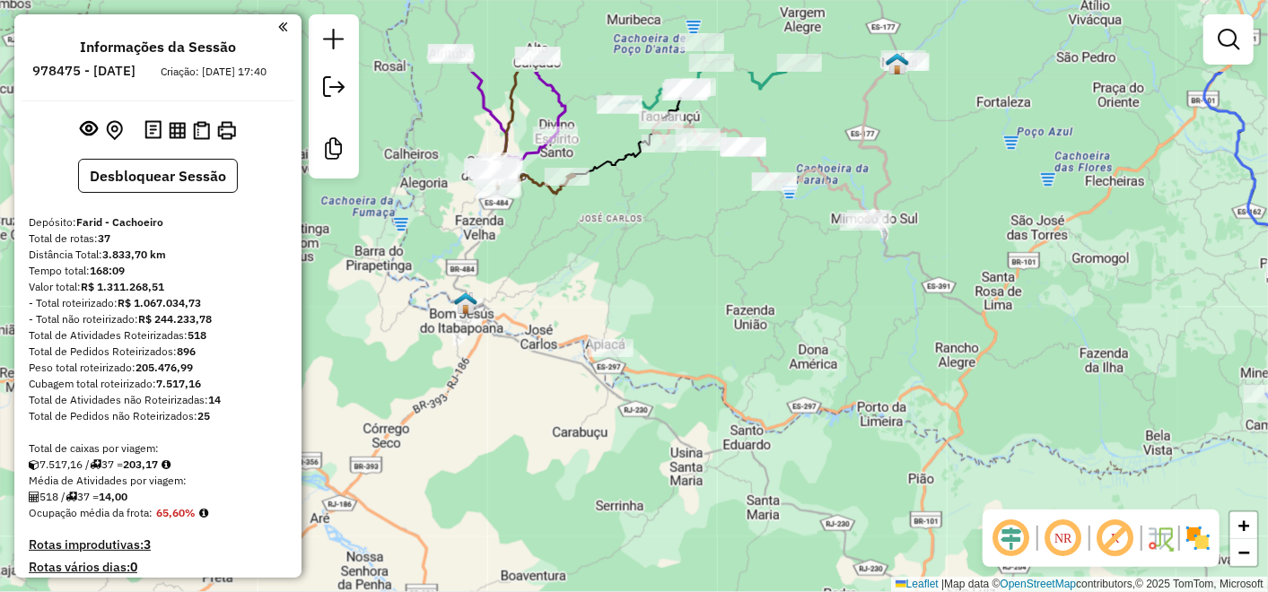
drag, startPoint x: 914, startPoint y: 127, endPoint x: 805, endPoint y: 259, distance: 170.2
click at [805, 259] on div "Janela de atendimento Grade de atendimento Capacidade Transportadoras Veículos …" at bounding box center [634, 296] width 1268 height 592
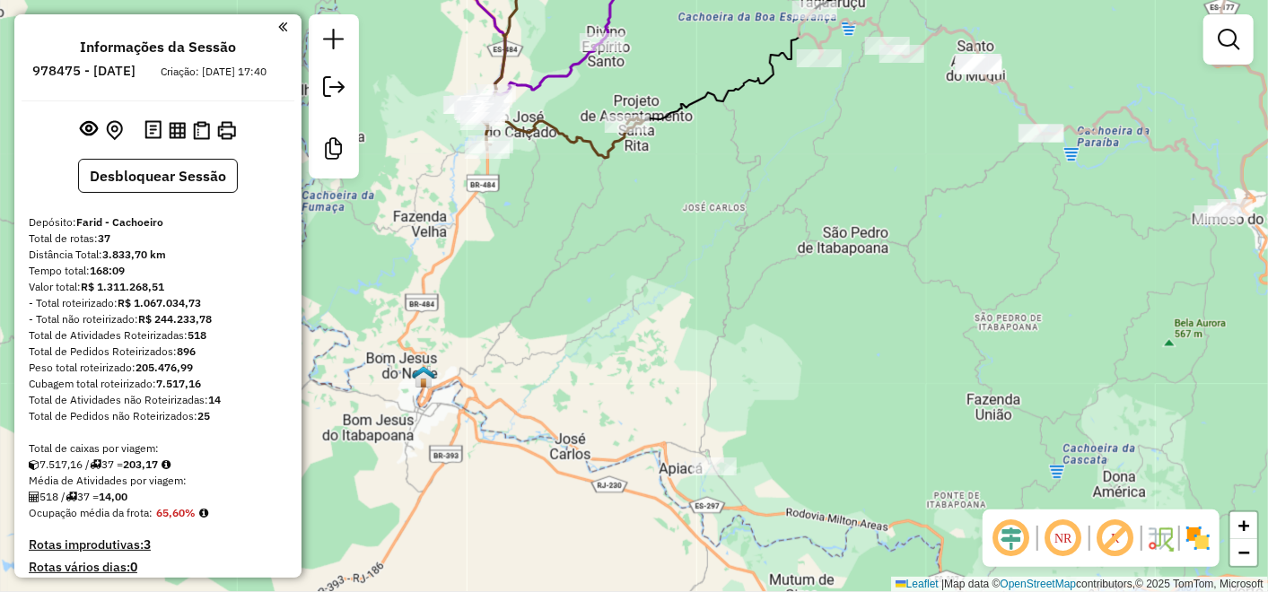
drag, startPoint x: 372, startPoint y: 333, endPoint x: 342, endPoint y: 335, distance: 30.6
click at [339, 340] on div "Janela de atendimento Grade de atendimento Capacidade Transportadoras Veículos …" at bounding box center [634, 296] width 1268 height 592
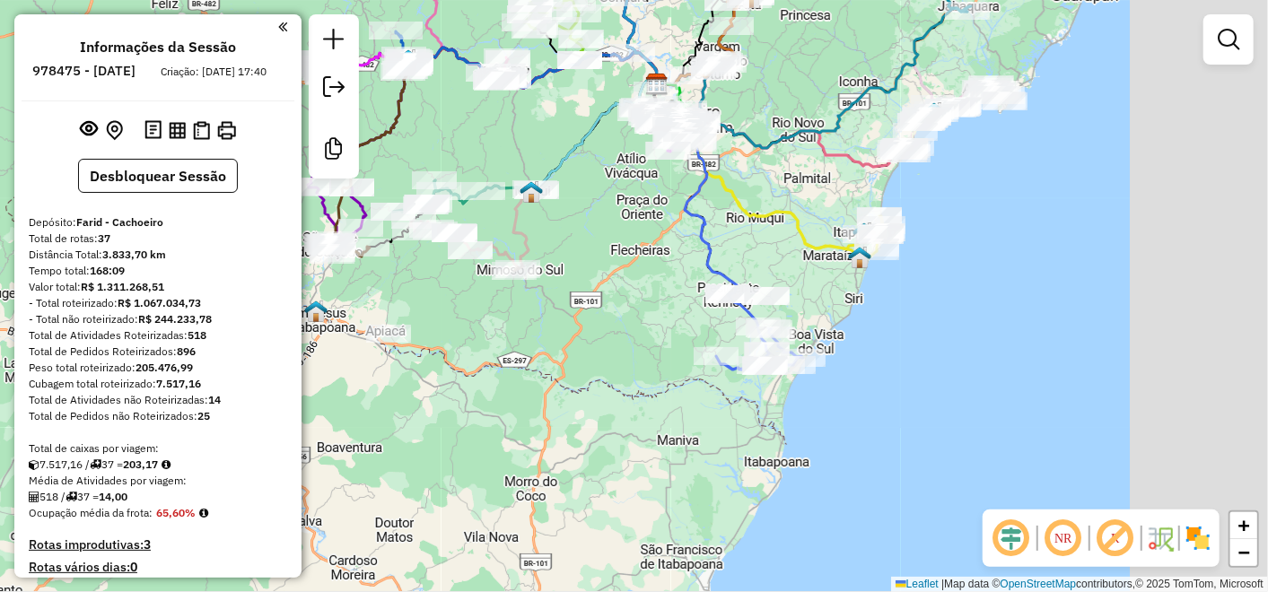
drag, startPoint x: 1049, startPoint y: 302, endPoint x: 669, endPoint y: 312, distance: 380.7
click at [651, 336] on div "Janela de atendimento Grade de atendimento Capacidade Transportadoras Veículos …" at bounding box center [634, 296] width 1268 height 592
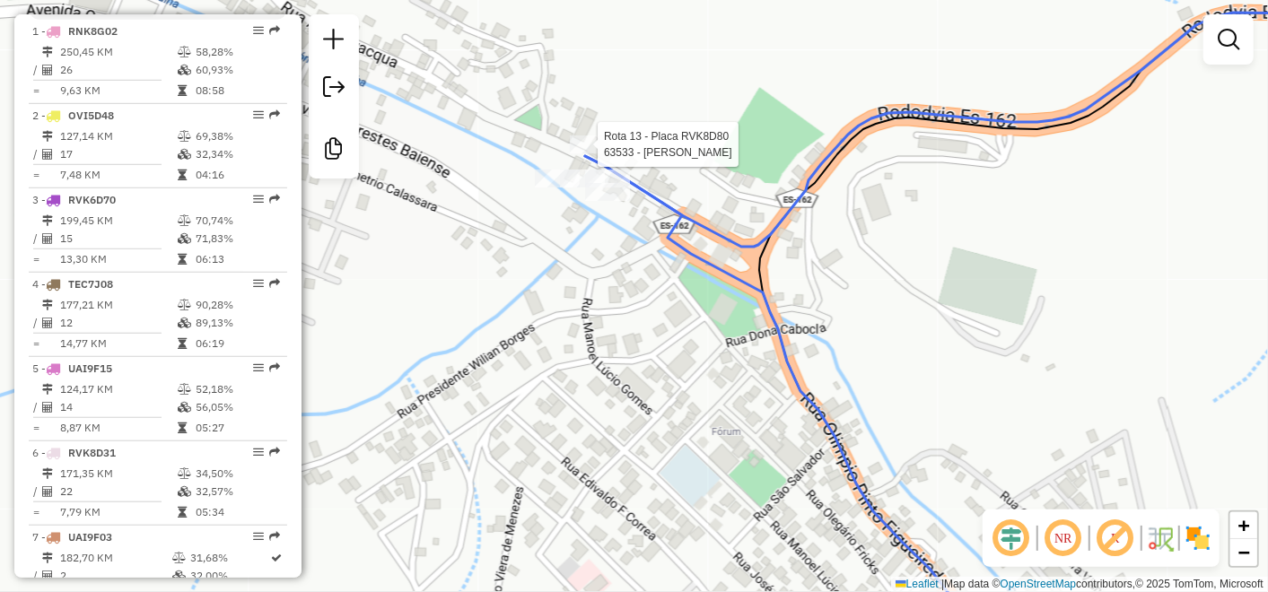
select select "**********"
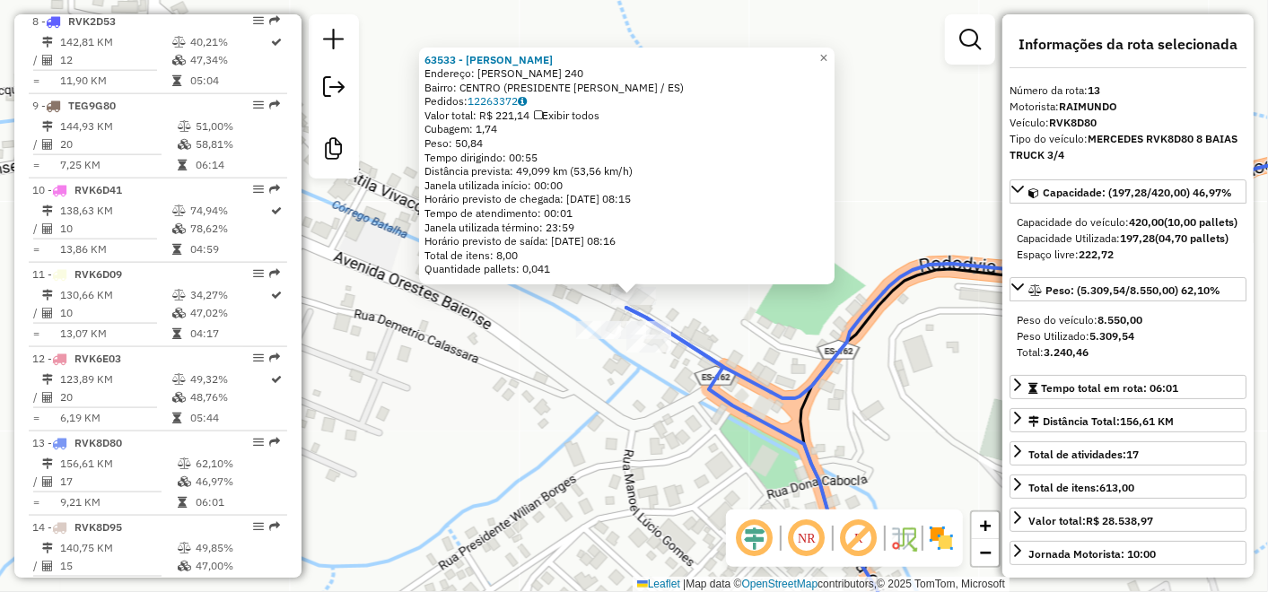
scroll to position [1715, 0]
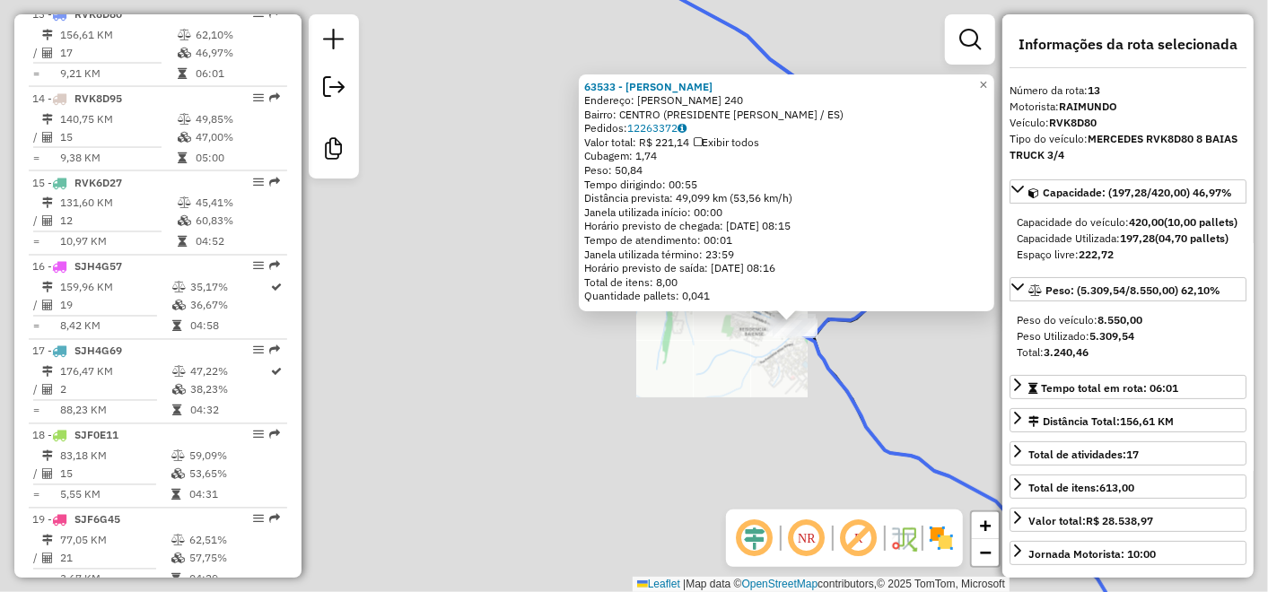
click at [710, 377] on div "63533 - FRIGO PEROLLA Endereço: ATILA VIVACQUA 240 Bairro: CENTRO (PRESIDENTE K…" at bounding box center [634, 296] width 1268 height 592
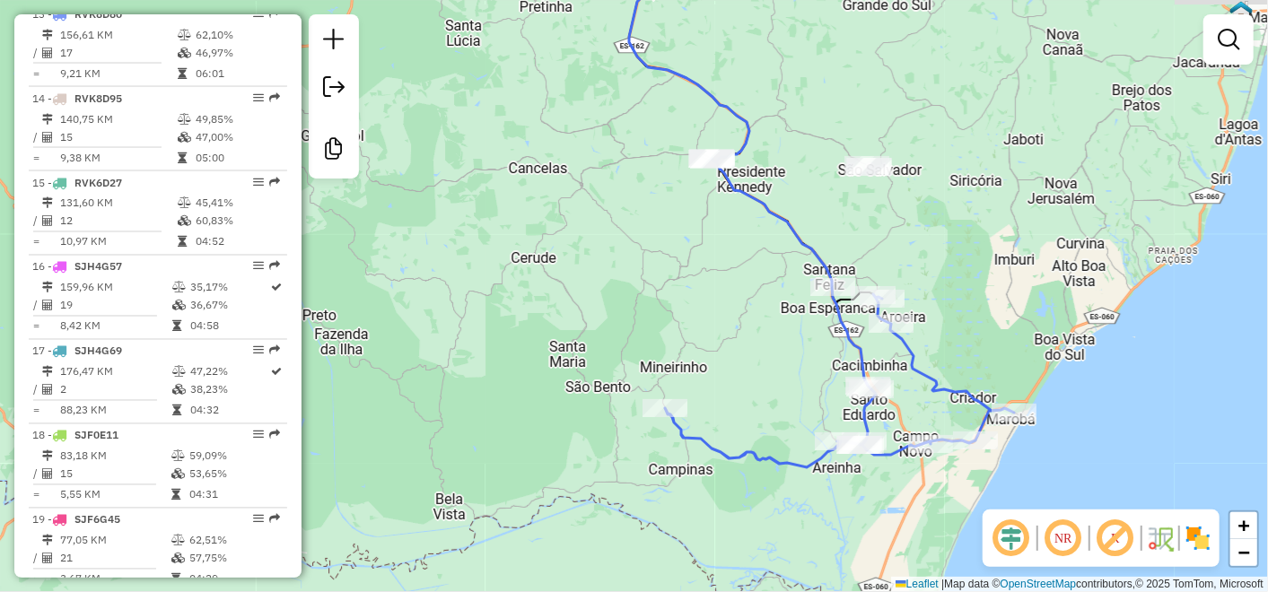
drag, startPoint x: 1037, startPoint y: 294, endPoint x: 863, endPoint y: 199, distance: 198.4
click at [863, 199] on div "Janela de atendimento Grade de atendimento Capacidade Transportadoras Veículos …" at bounding box center [634, 296] width 1268 height 592
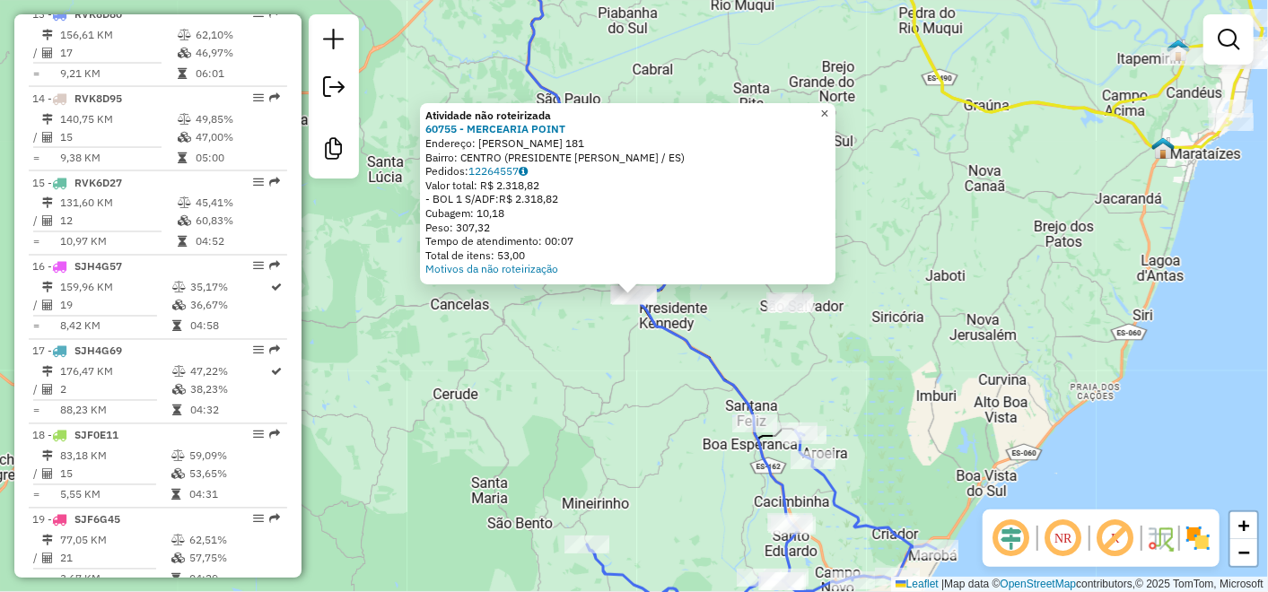
drag, startPoint x: 836, startPoint y: 110, endPoint x: 821, endPoint y: 117, distance: 16.1
click at [828, 110] on span "×" at bounding box center [824, 113] width 8 height 15
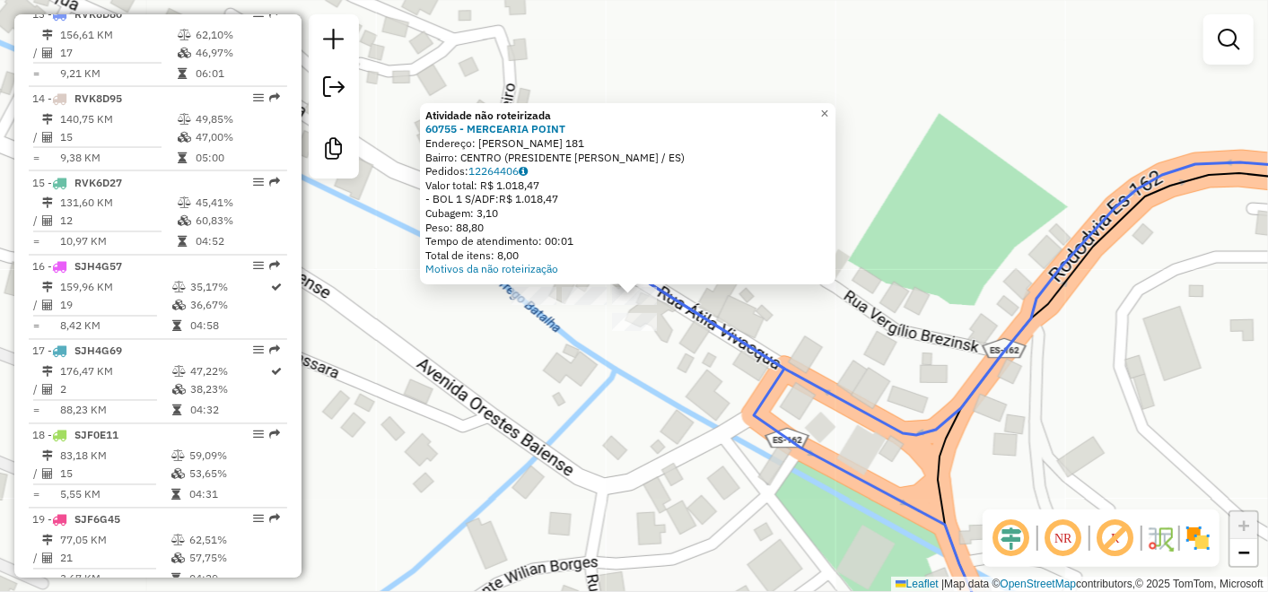
click at [558, 361] on div "Atividade não roteirizada 60755 - MERCEARIA POINT Endereço: ATILA VIVACQUA 181 …" at bounding box center [634, 296] width 1268 height 592
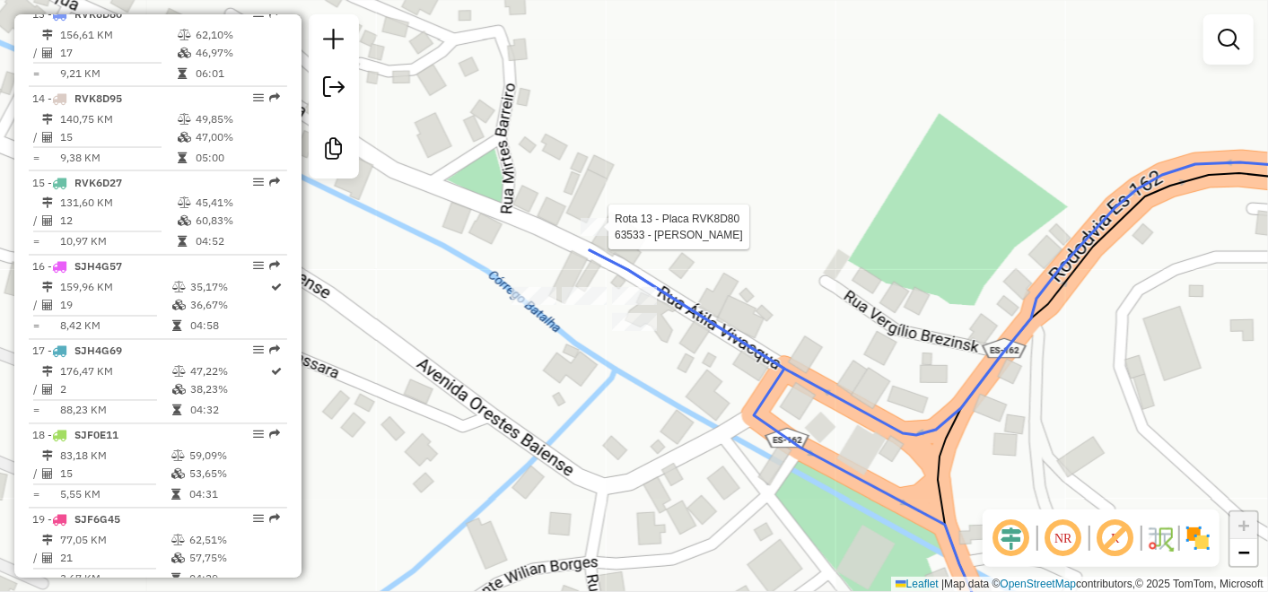
select select "**********"
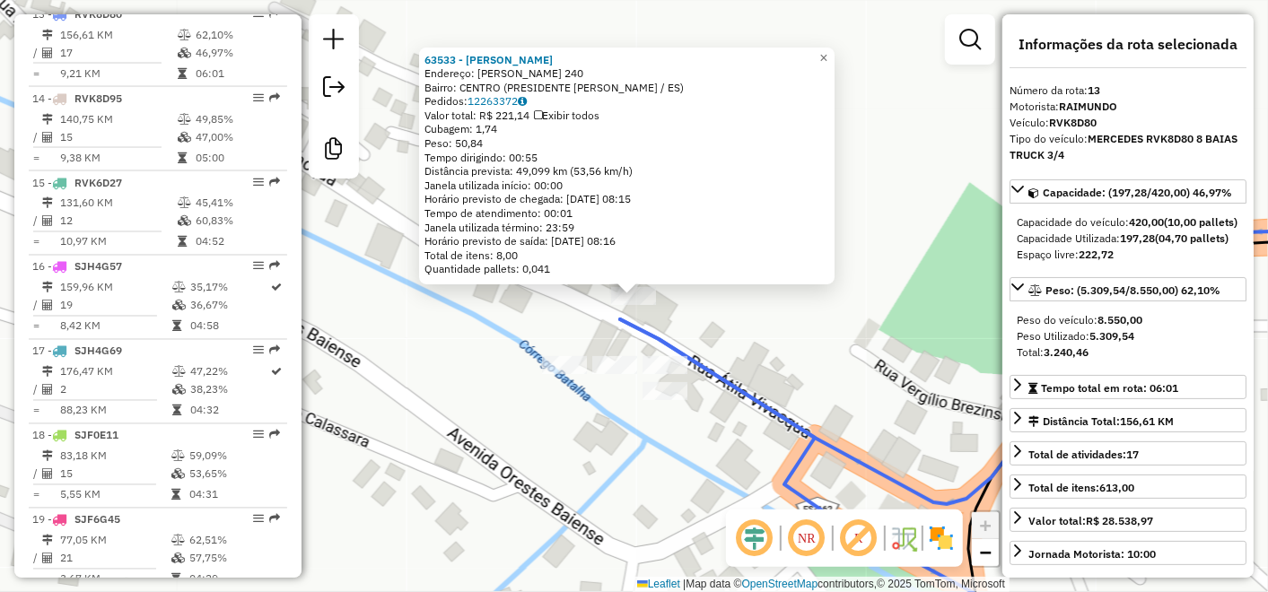
click at [838, 297] on div "63533 - FRIGO PEROLLA Endereço: ATILA VIVACQUA 240 Bairro: CENTRO (PRESIDENTE K…" at bounding box center [634, 296] width 1268 height 592
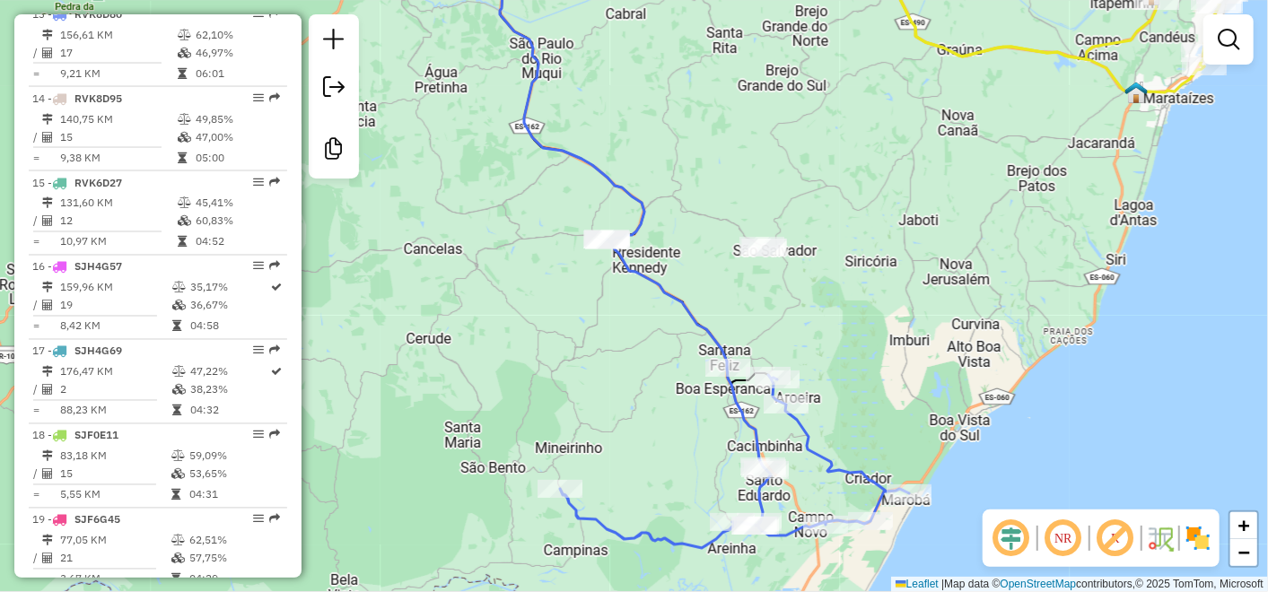
drag, startPoint x: 702, startPoint y: 151, endPoint x: 537, endPoint y: 200, distance: 172.4
click at [537, 200] on div "Janela de atendimento Grade de atendimento Capacidade Transportadoras Veículos …" at bounding box center [634, 296] width 1268 height 592
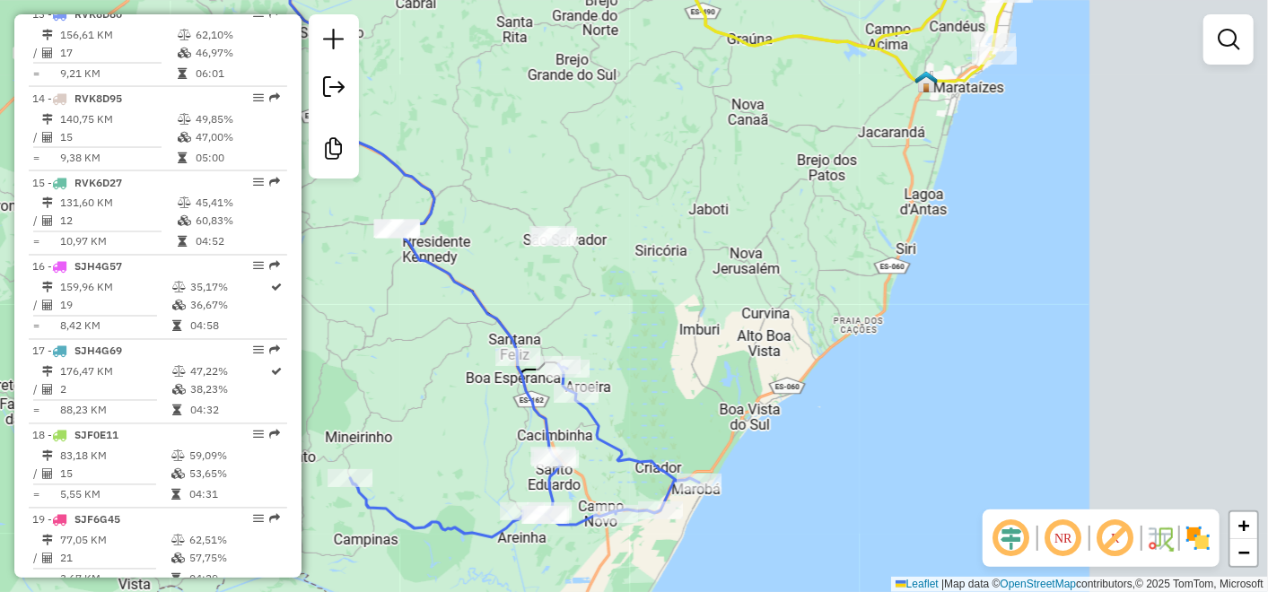
drag, startPoint x: 641, startPoint y: 467, endPoint x: 430, endPoint y: 456, distance: 211.2
click at [430, 456] on div "Janela de atendimento Grade de atendimento Capacidade Transportadoras Veículos …" at bounding box center [634, 296] width 1268 height 592
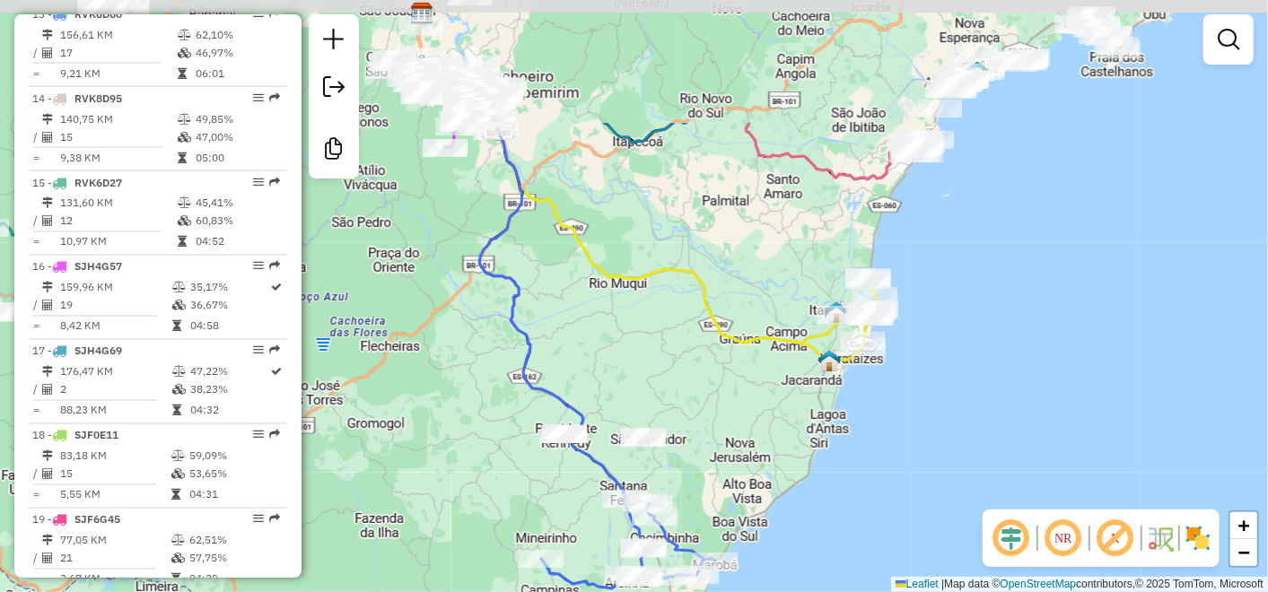
drag, startPoint x: 716, startPoint y: 227, endPoint x: 739, endPoint y: 370, distance: 144.5
click at [739, 370] on div "Janela de atendimento Grade de atendimento Capacidade Transportadoras Veículos …" at bounding box center [634, 296] width 1268 height 592
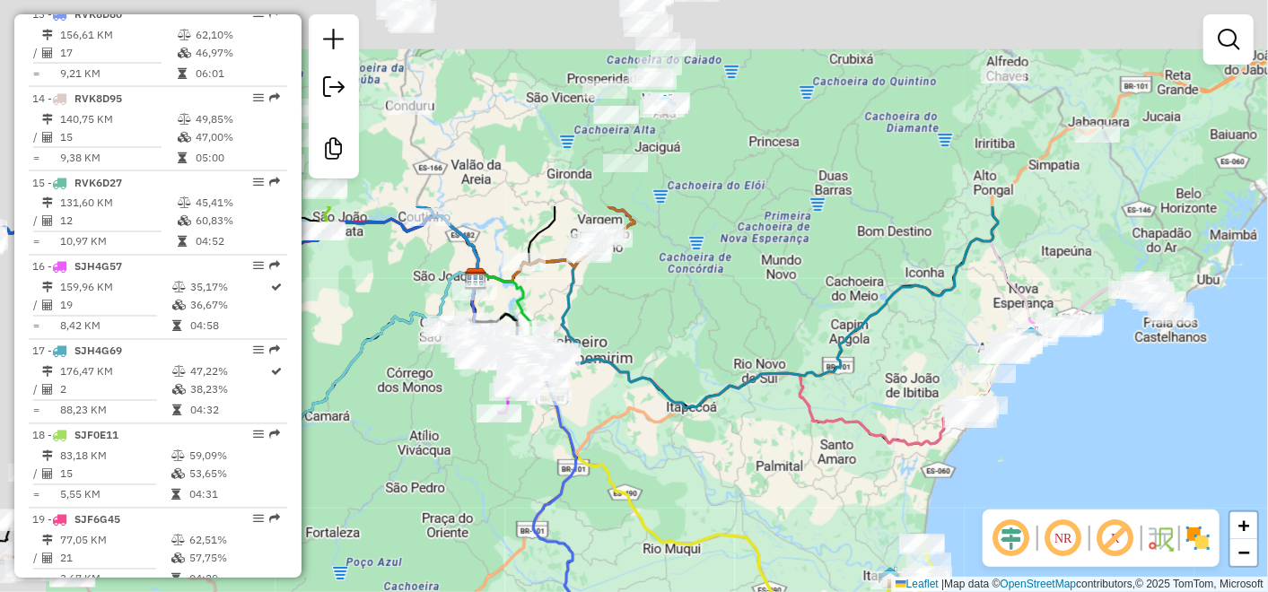
drag, startPoint x: 776, startPoint y: 153, endPoint x: 842, endPoint y: 383, distance: 238.9
click at [842, 392] on div "Janela de atendimento Grade de atendimento Capacidade Transportadoras Veículos …" at bounding box center [634, 296] width 1268 height 592
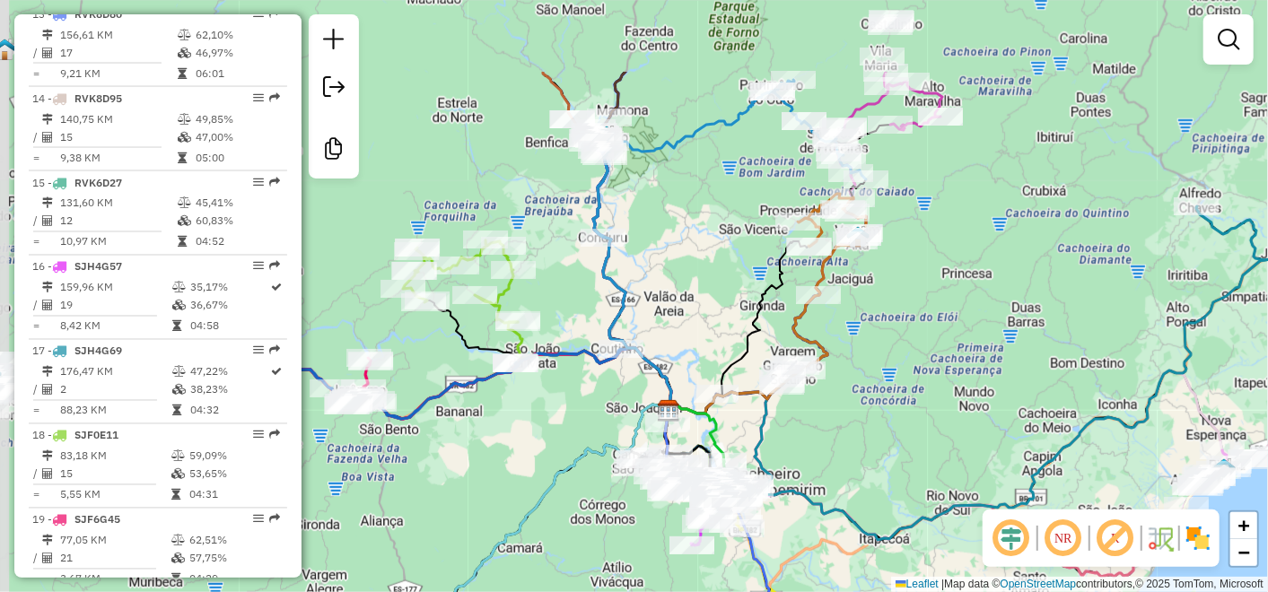
drag, startPoint x: 751, startPoint y: 264, endPoint x: 932, endPoint y: 390, distance: 219.9
click at [932, 390] on div "Janela de atendimento Grade de atendimento Capacidade Transportadoras Veículos …" at bounding box center [634, 296] width 1268 height 592
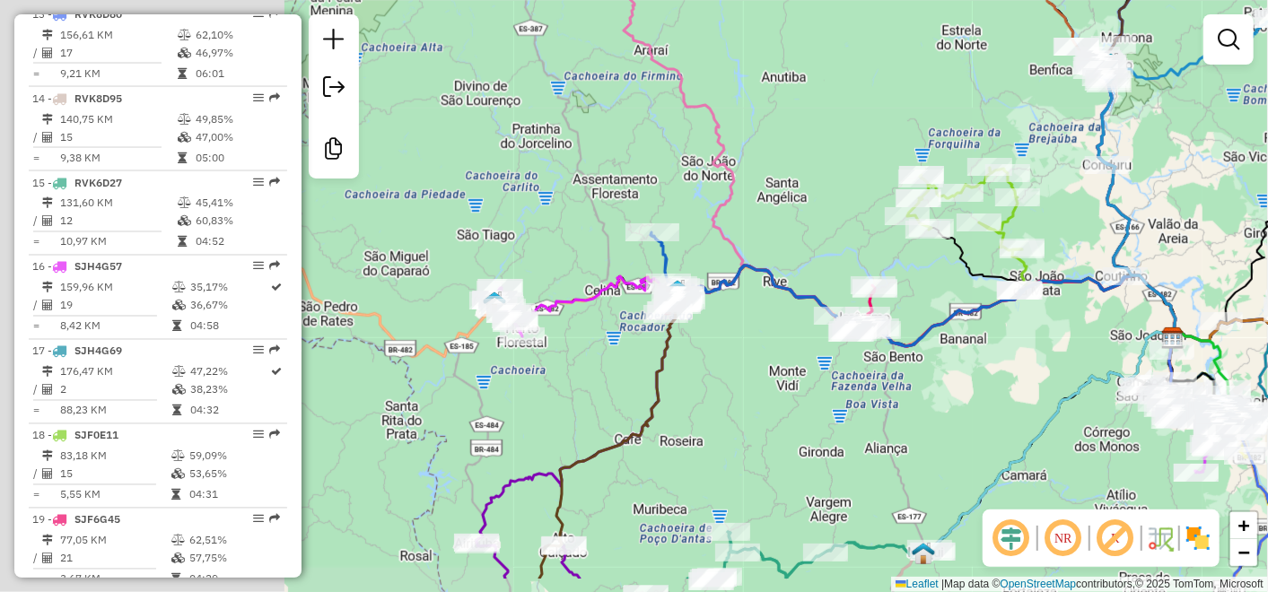
drag, startPoint x: 688, startPoint y: 213, endPoint x: 935, endPoint y: 135, distance: 259.8
click at [1192, 143] on div "Janela de atendimento Grade de atendimento Capacidade Transportadoras Veículos …" at bounding box center [634, 296] width 1268 height 592
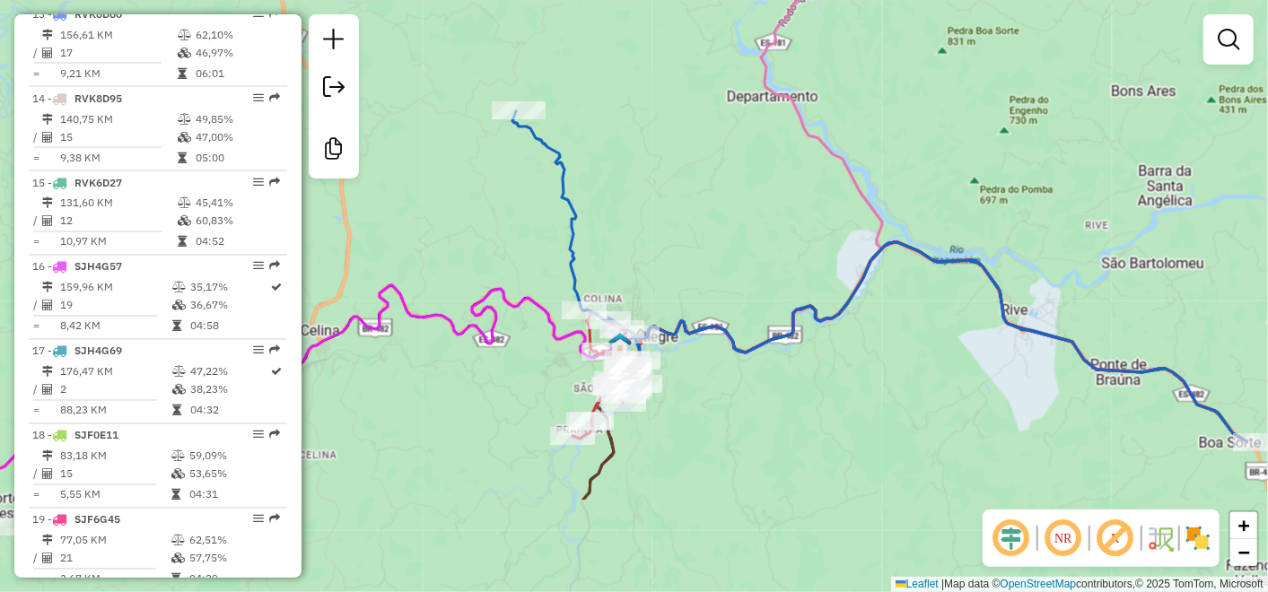
drag, startPoint x: 815, startPoint y: 263, endPoint x: 695, endPoint y: 163, distance: 156.2
click at [695, 163] on div "Janela de atendimento Grade de atendimento Capacidade Transportadoras Veículos …" at bounding box center [634, 296] width 1268 height 592
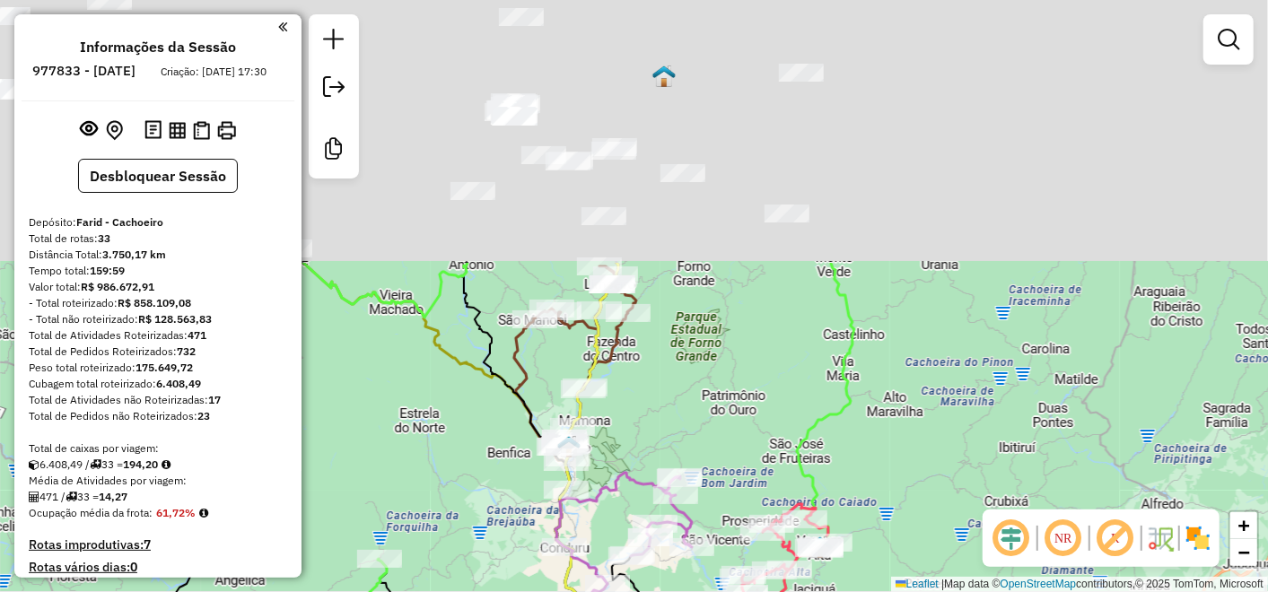
drag, startPoint x: 848, startPoint y: 413, endPoint x: 942, endPoint y: 546, distance: 162.4
click at [942, 546] on div "Janela de atendimento Grade de atendimento Capacidade Transportadoras Veículos …" at bounding box center [634, 296] width 1268 height 592
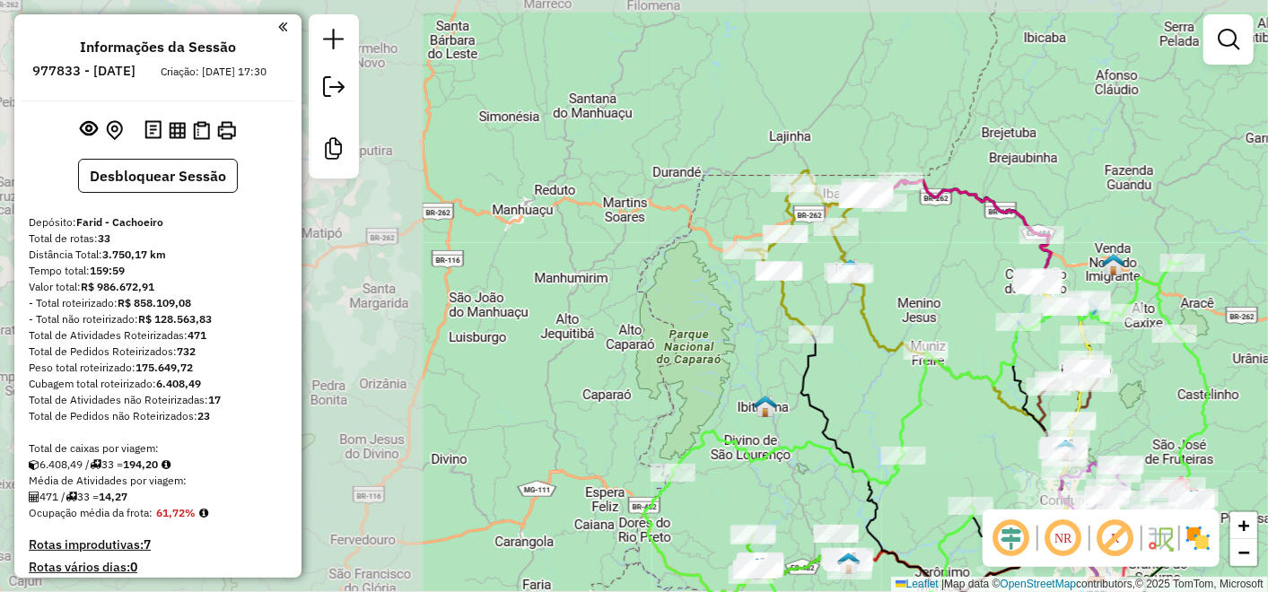
drag, startPoint x: 525, startPoint y: 129, endPoint x: 968, endPoint y: 250, distance: 459.7
click at [968, 250] on div "Janela de atendimento Grade de atendimento Capacidade Transportadoras Veículos …" at bounding box center [634, 296] width 1268 height 592
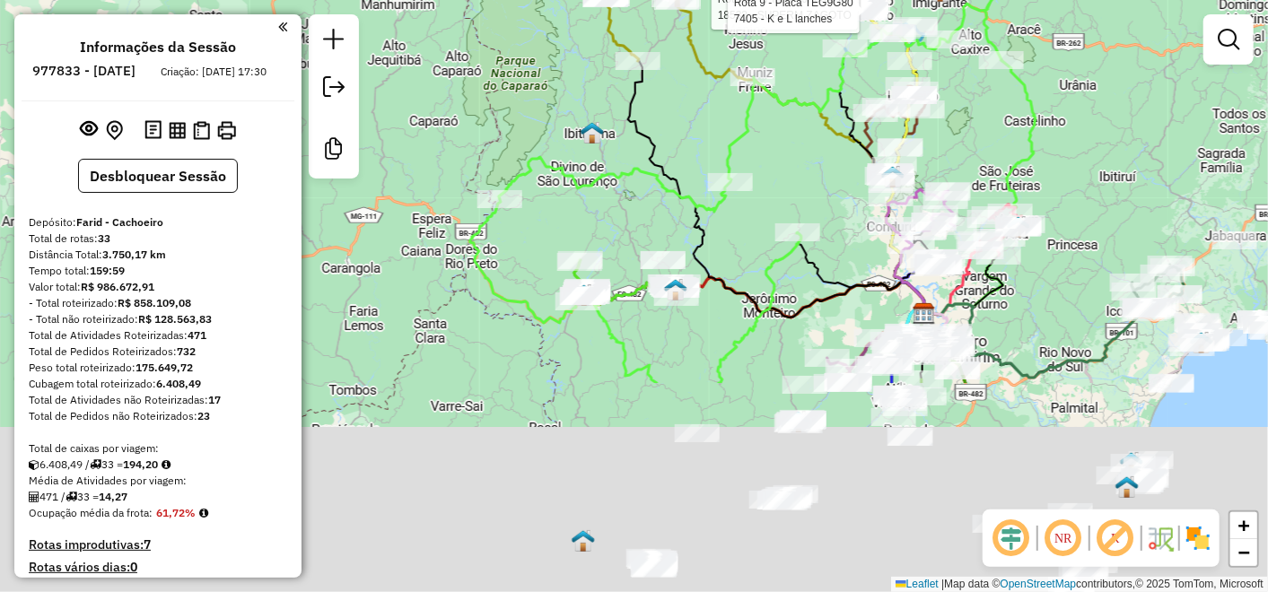
drag, startPoint x: 753, startPoint y: 203, endPoint x: 756, endPoint y: -74, distance: 277.4
click at [756, 0] on html "Aguarde... Pop-up bloqueado! Seu navegador bloqueou automáticamente a abertura …" at bounding box center [634, 296] width 1268 height 592
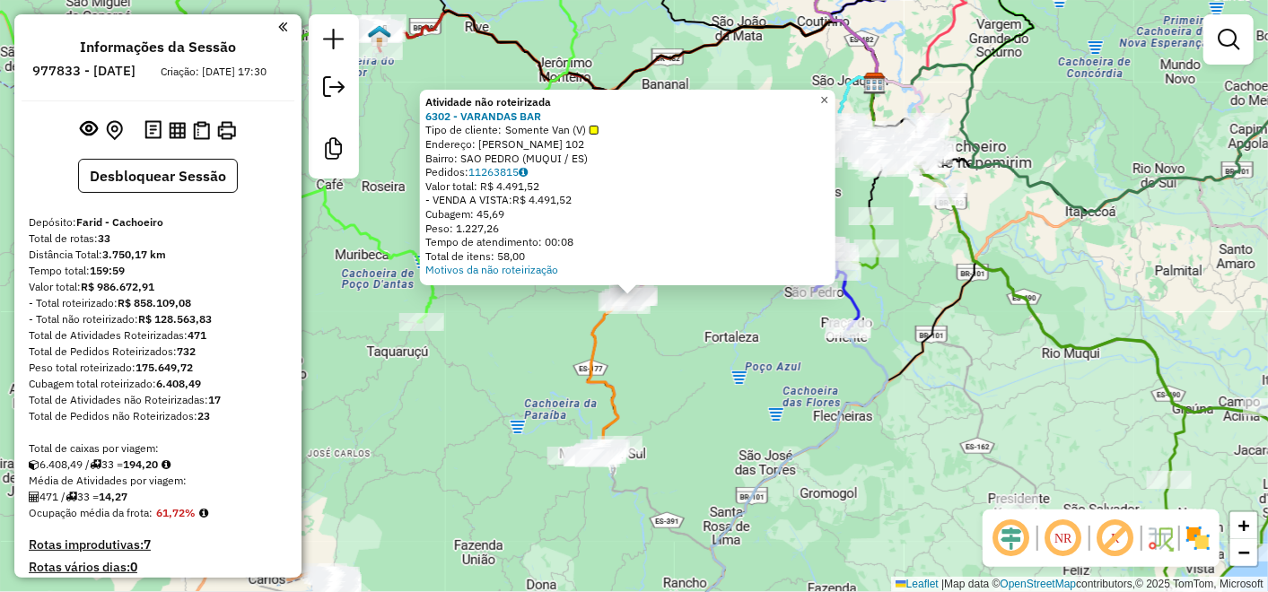
click at [828, 92] on span "×" at bounding box center [824, 99] width 8 height 15
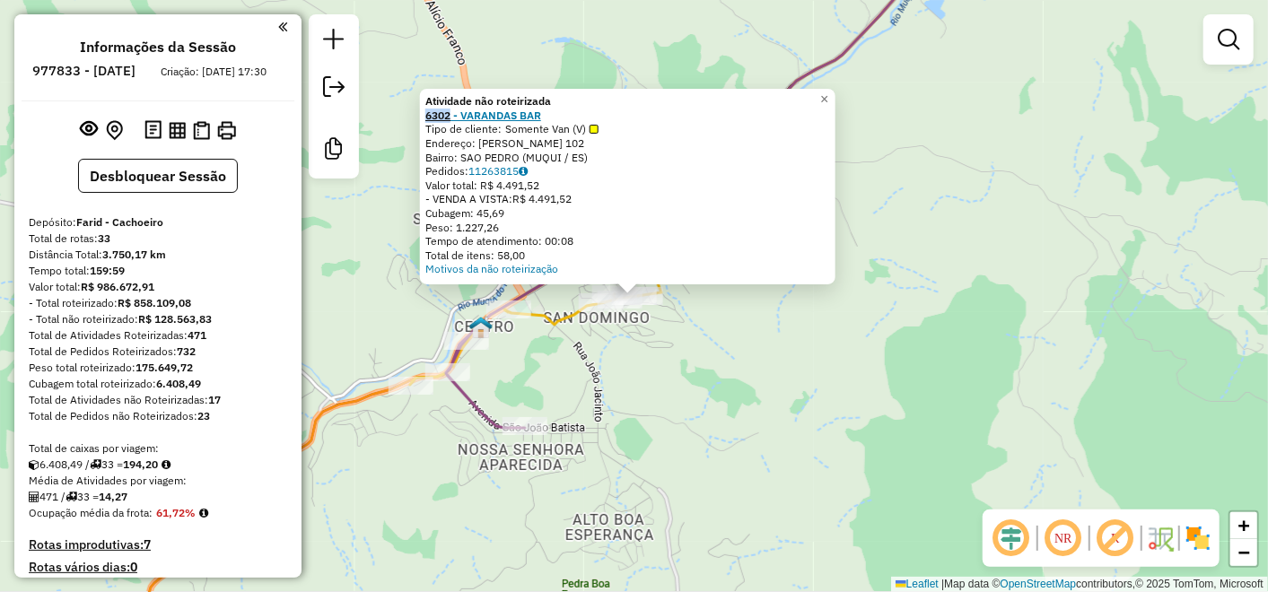
drag, startPoint x: 427, startPoint y: 110, endPoint x: 456, endPoint y: 114, distance: 28.9
click at [456, 114] on div "Atividade não roteirizada 6302 - VARANDAS BAR Tipo de cliente: Somente Van (V) …" at bounding box center [628, 187] width 416 height 196
copy strong "6302"
click at [977, 366] on div "Atividade não roteirizada 6302 - VARANDAS BAR Tipo de cliente: Somente Van (V) …" at bounding box center [634, 296] width 1268 height 592
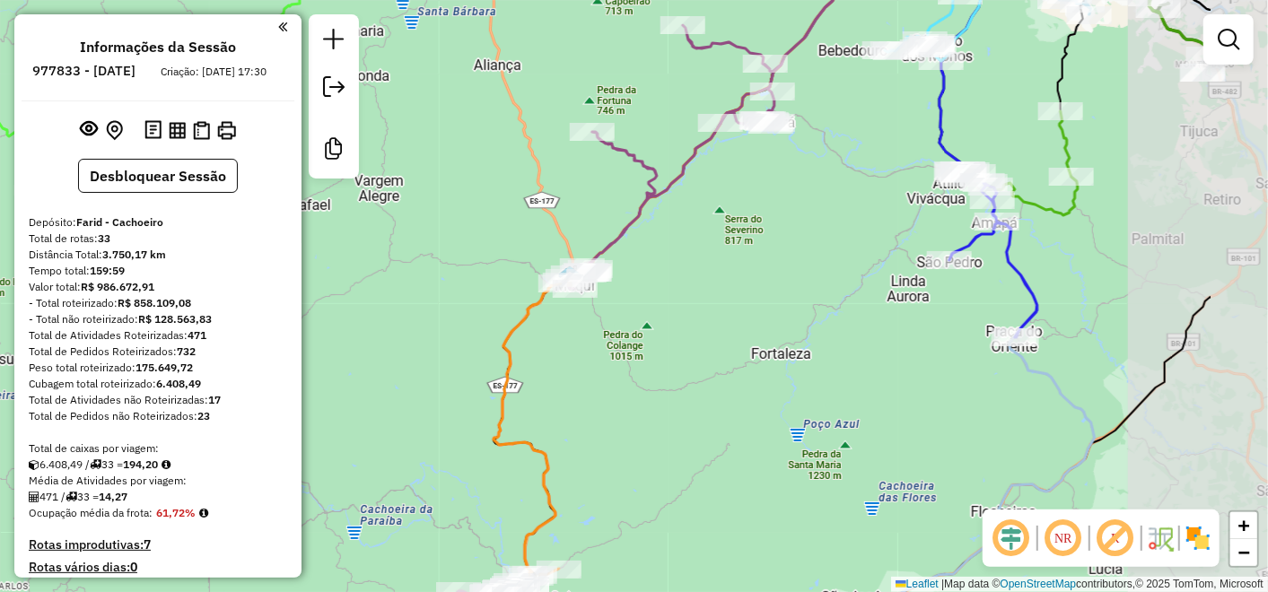
drag, startPoint x: 605, startPoint y: 196, endPoint x: 419, endPoint y: 246, distance: 192.5
click at [419, 246] on div "Janela de atendimento Grade de atendimento Capacidade Transportadoras Veículos …" at bounding box center [634, 296] width 1268 height 592
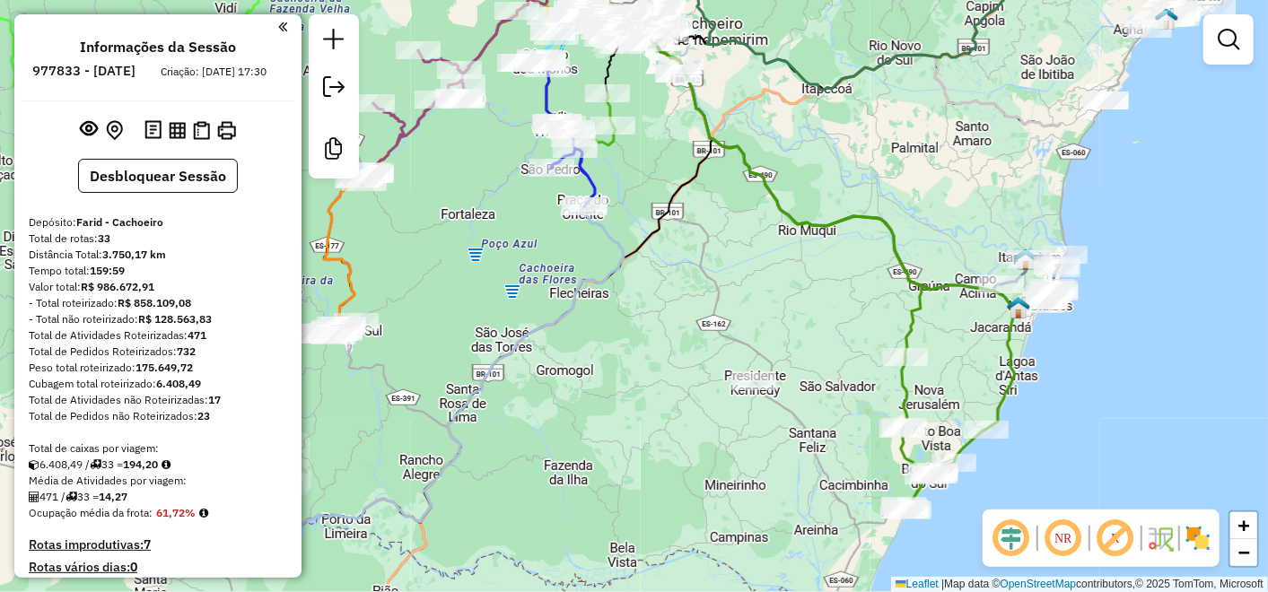
drag, startPoint x: 1071, startPoint y: 283, endPoint x: 743, endPoint y: 200, distance: 337.9
click at [743, 200] on div "Janela de atendimento Grade de atendimento Capacidade Transportadoras Veículos …" at bounding box center [634, 296] width 1268 height 592
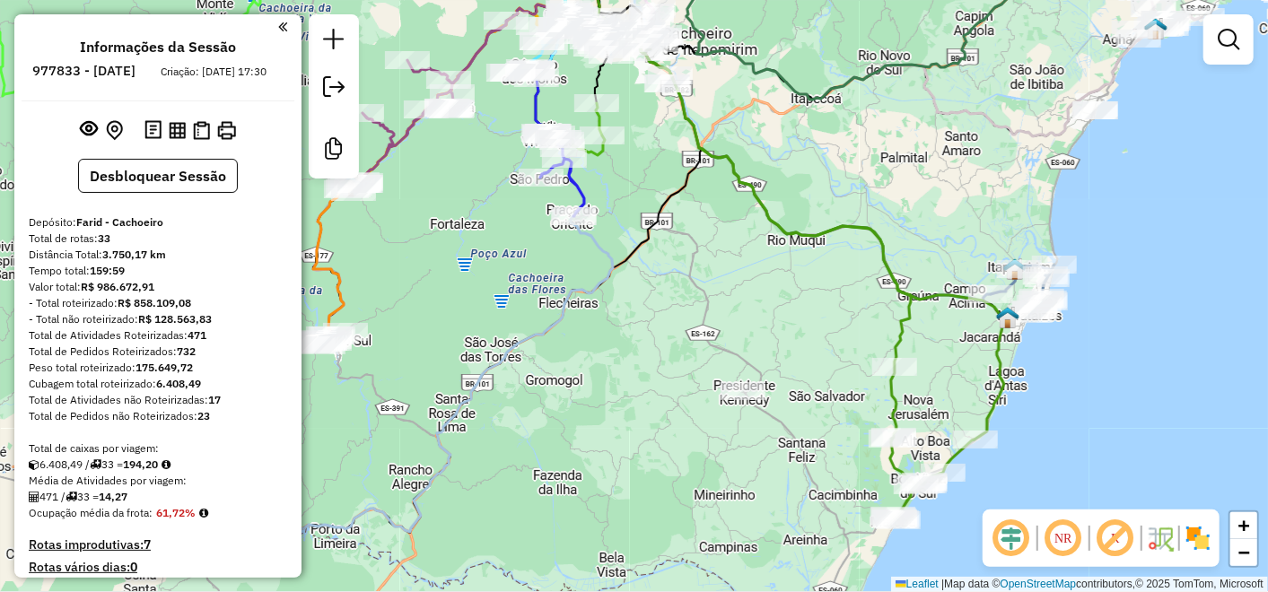
drag, startPoint x: 1068, startPoint y: 166, endPoint x: 654, endPoint y: 4, distance: 444.2
click at [877, 189] on div "Janela de atendimento Grade de atendimento Capacidade Transportadoras Veículos …" at bounding box center [634, 296] width 1268 height 592
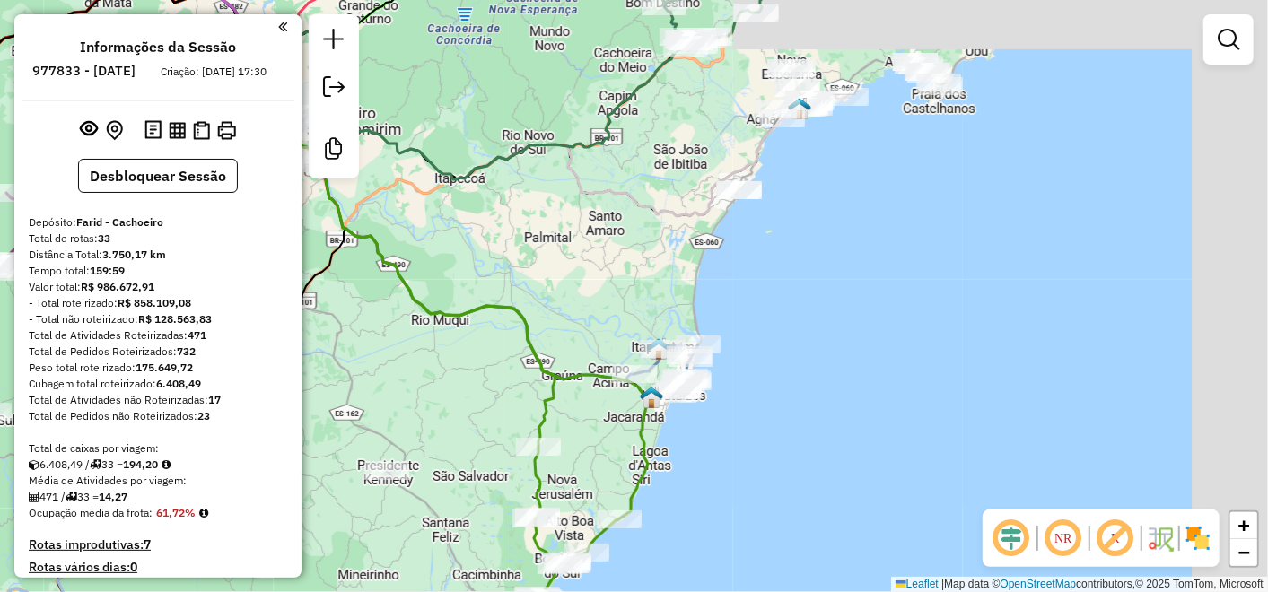
drag, startPoint x: 919, startPoint y: 189, endPoint x: 758, endPoint y: 247, distance: 170.6
click at [758, 247] on div "Janela de atendimento Grade de atendimento Capacidade Transportadoras Veículos …" at bounding box center [634, 296] width 1268 height 592
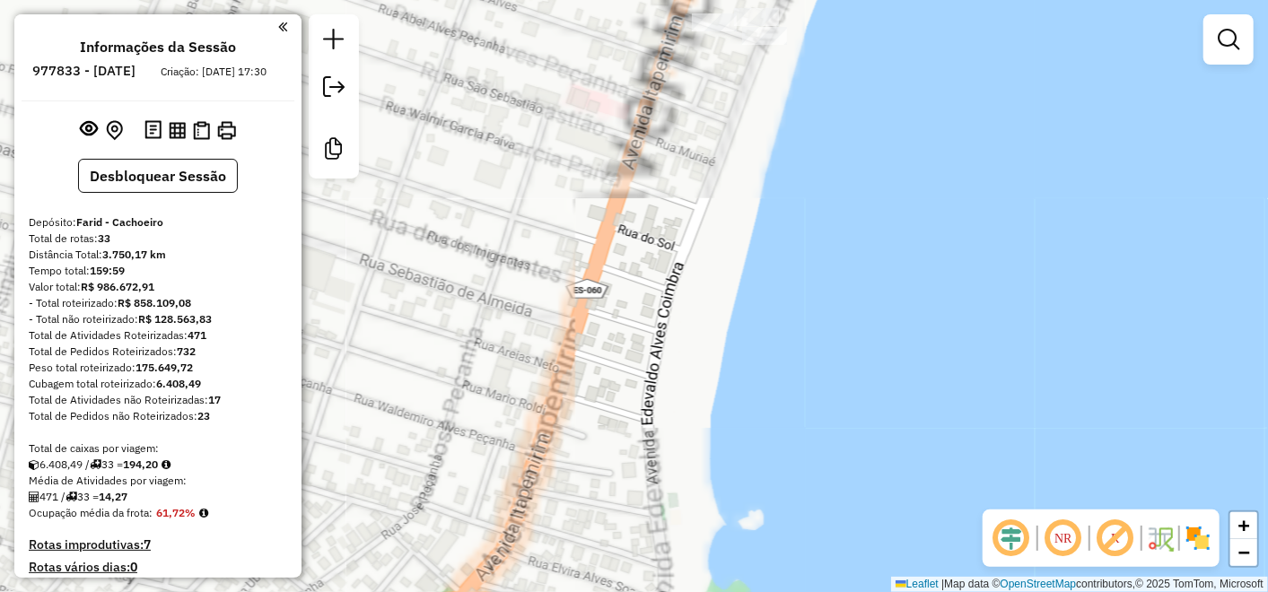
drag, startPoint x: 668, startPoint y: 169, endPoint x: 669, endPoint y: 302, distance: 132.8
click at [669, 302] on div "Janela de atendimento Grade de atendimento Capacidade Transportadoras Veículos …" at bounding box center [634, 296] width 1268 height 592
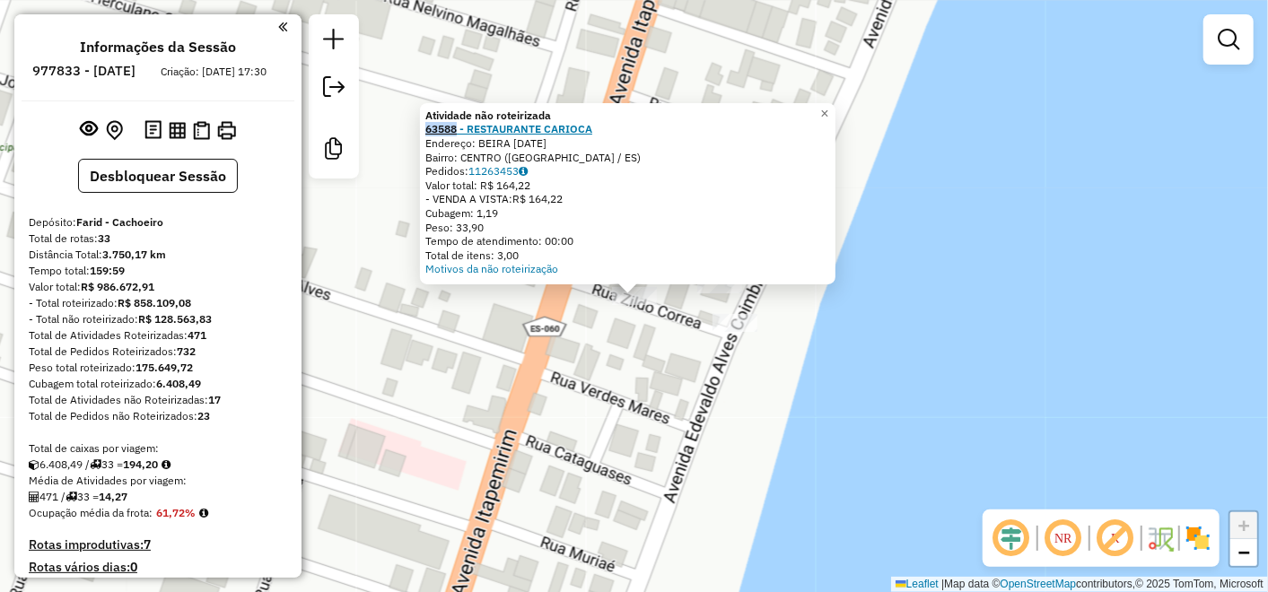
drag, startPoint x: 425, startPoint y: 124, endPoint x: 461, endPoint y: 131, distance: 36.6
click at [461, 131] on div "Atividade não roteirizada 63588 - RESTAURANTE CARIOCA Endereço: BEIRA MAR 1338 …" at bounding box center [628, 193] width 416 height 181
copy strong "63588"
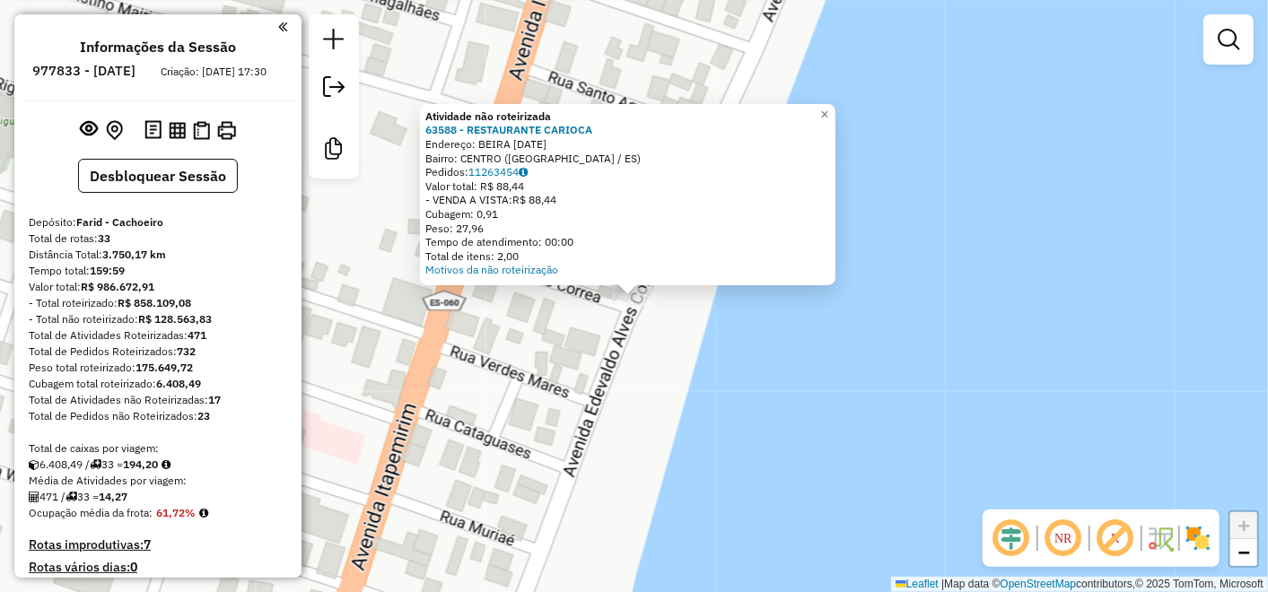
click at [720, 365] on div "Atividade não roteirizada 63588 - RESTAURANTE CARIOCA Endereço: BEIRA MAR 1338 …" at bounding box center [634, 296] width 1268 height 592
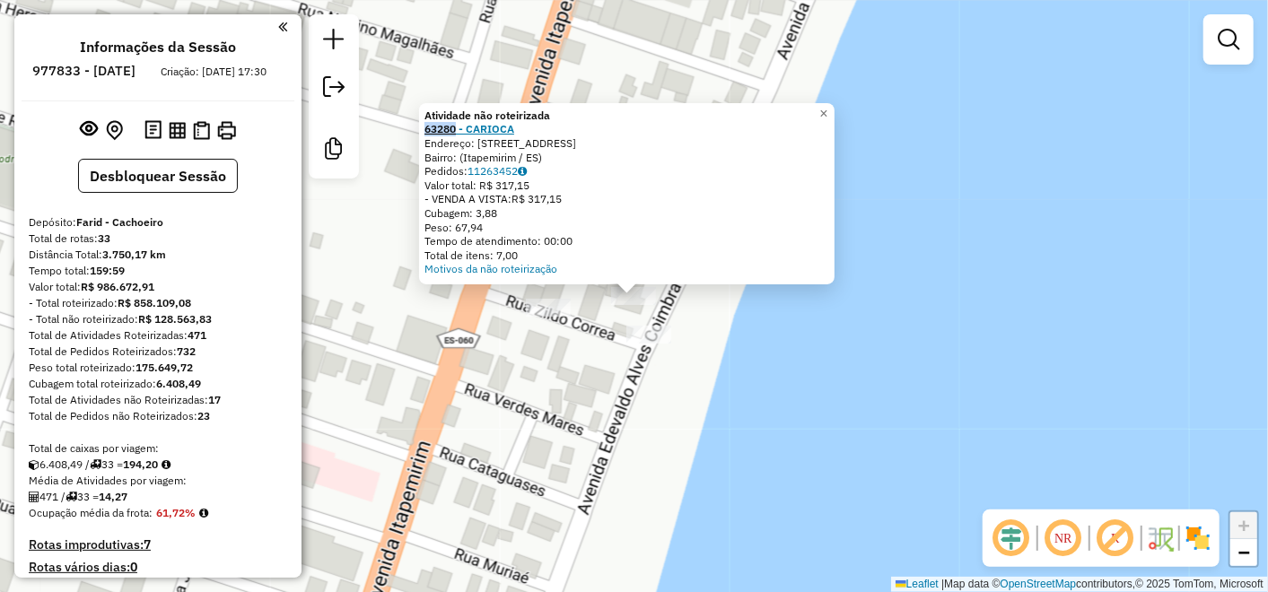
drag, startPoint x: 428, startPoint y: 130, endPoint x: 462, endPoint y: 131, distance: 34.1
click at [462, 131] on div "Atividade não roteirizada 63280 - CARIOCA Endereço: Avenida Atlântica, 1001 Bai…" at bounding box center [627, 193] width 416 height 181
copy strong "63280"
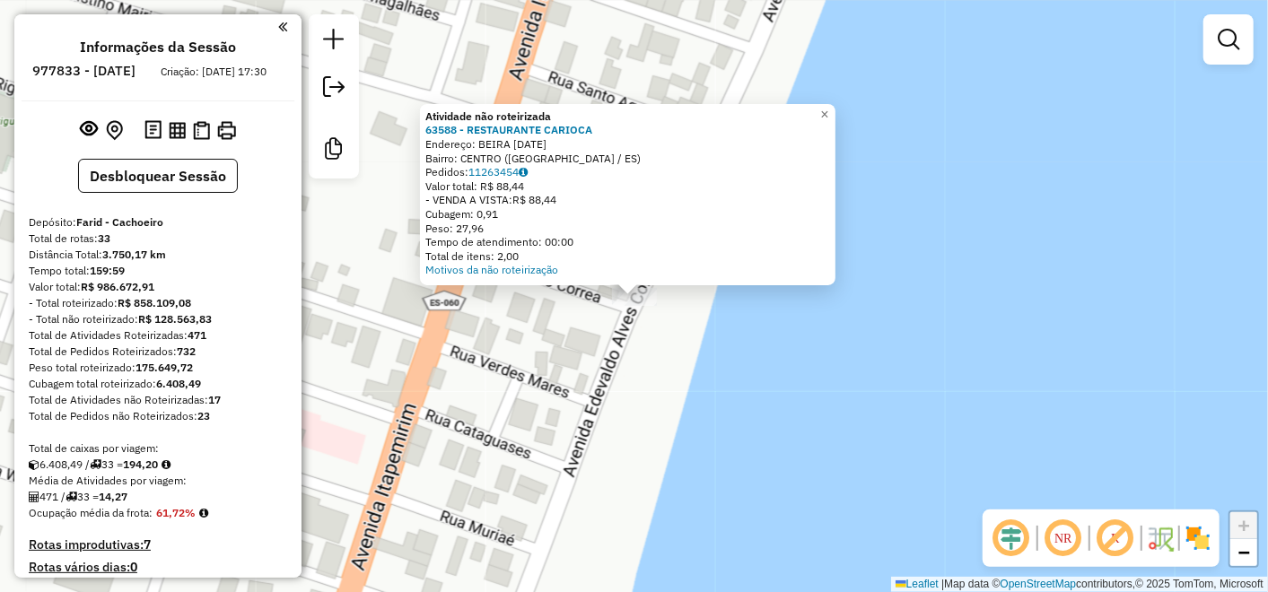
click at [586, 336] on div "Atividade não roteirizada 63588 - RESTAURANTE CARIOCA Endereço: BEIRA MAR 1338 …" at bounding box center [634, 296] width 1268 height 592
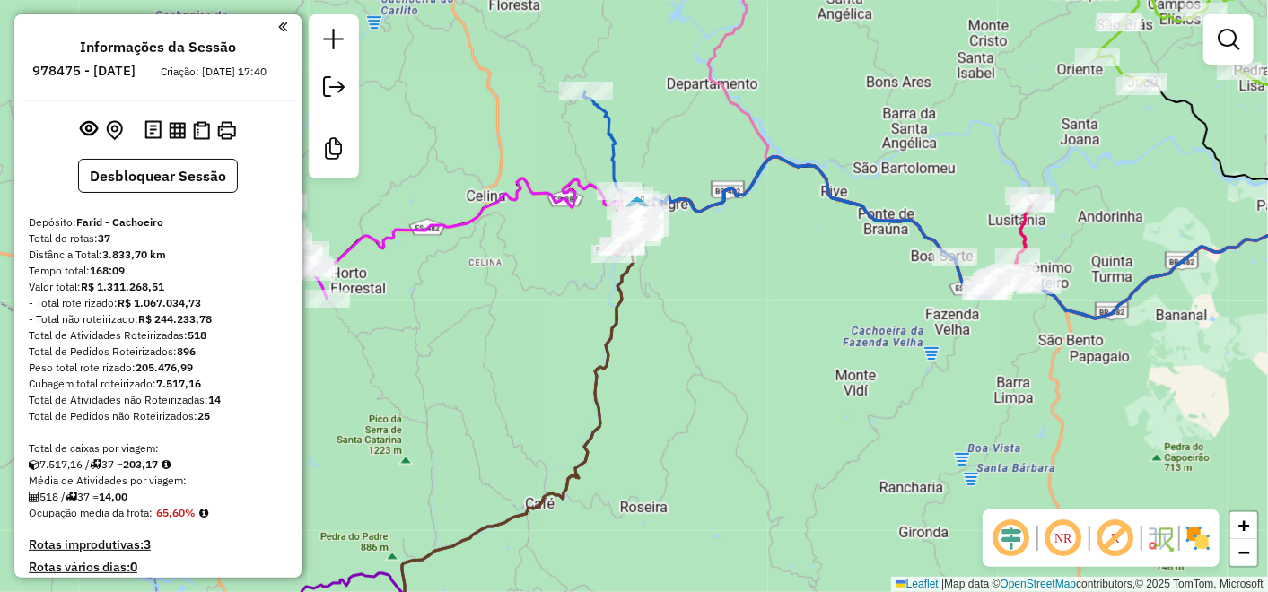
scroll to position [1715, 0]
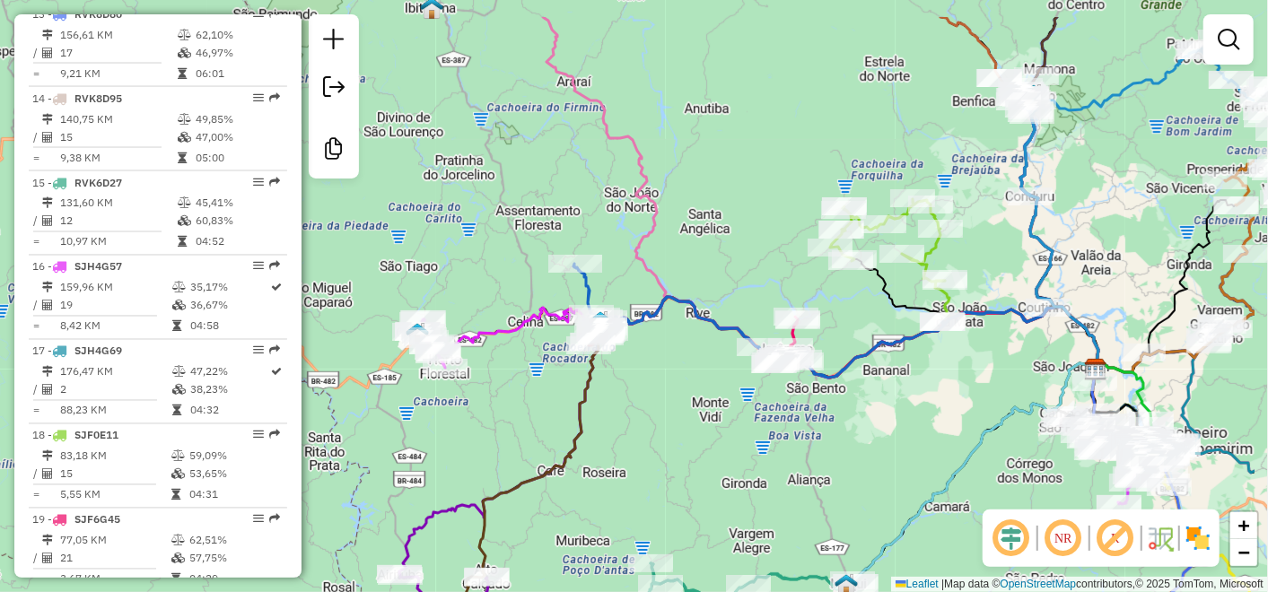
drag, startPoint x: 1138, startPoint y: 197, endPoint x: 1003, endPoint y: 265, distance: 151.7
click at [1003, 265] on div "Janela de atendimento Grade de atendimento Capacidade Transportadoras Veículos …" at bounding box center [634, 296] width 1268 height 592
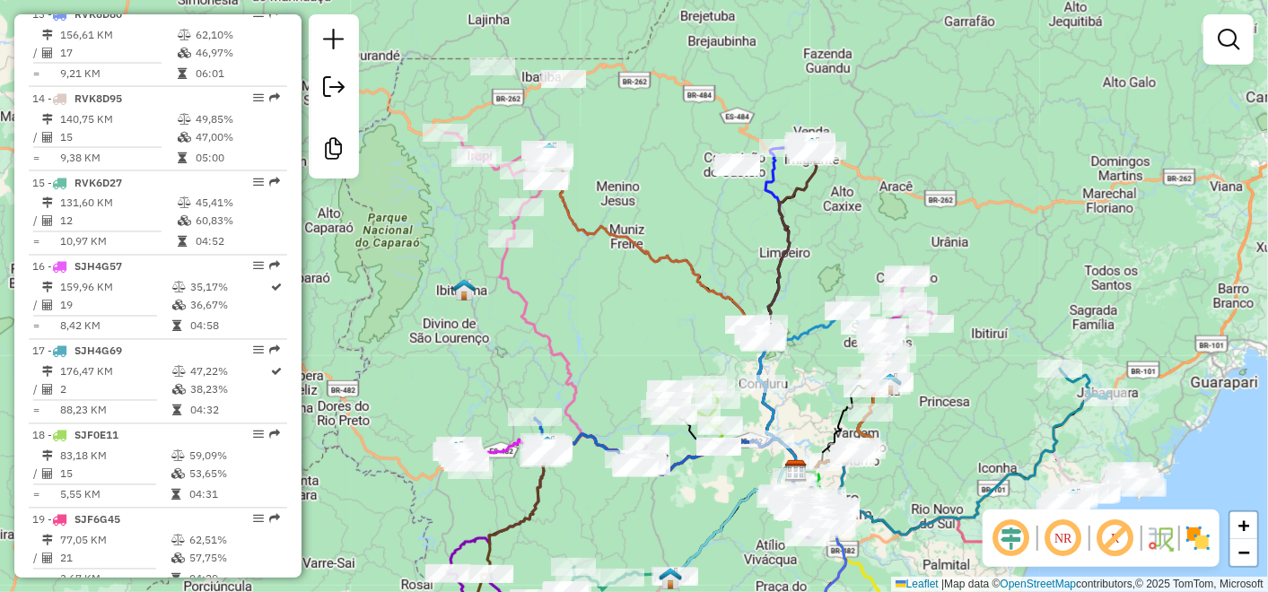
drag, startPoint x: 738, startPoint y: 441, endPoint x: 650, endPoint y: 518, distance: 117.0
click at [650, 518] on div "Janela de atendimento Grade de atendimento Capacidade Transportadoras Veículos …" at bounding box center [634, 296] width 1268 height 592
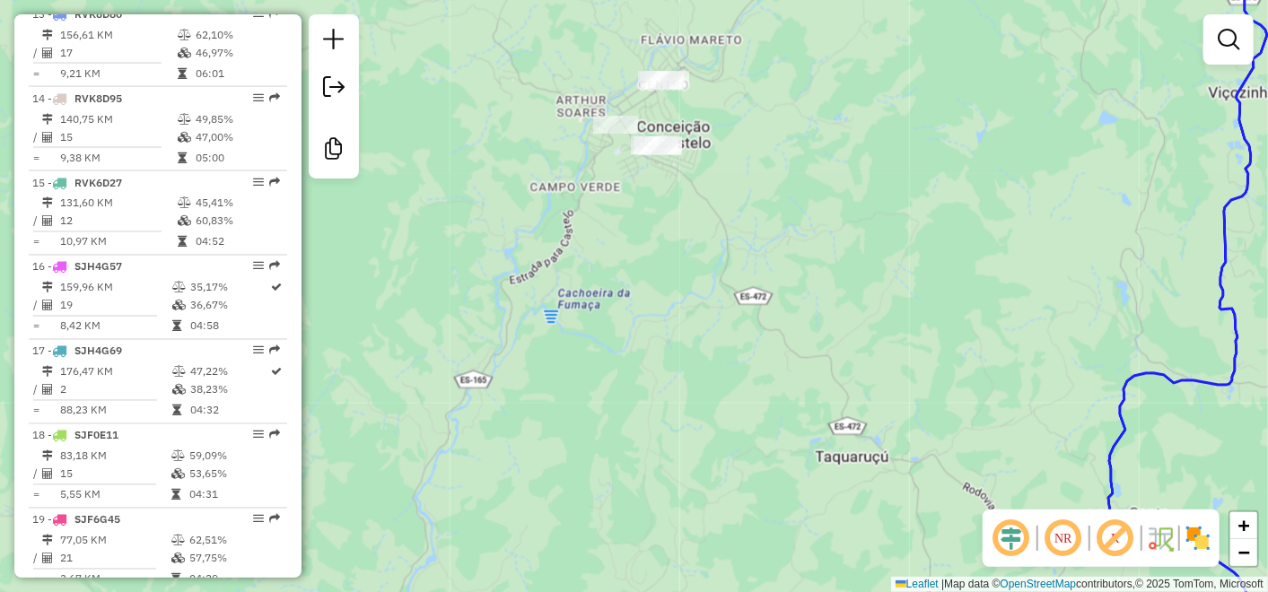
drag, startPoint x: 1030, startPoint y: 216, endPoint x: 1082, endPoint y: 255, distance: 64.1
click at [1082, 255] on div "Janela de atendimento Grade de atendimento Capacidade Transportadoras Veículos …" at bounding box center [634, 296] width 1268 height 592
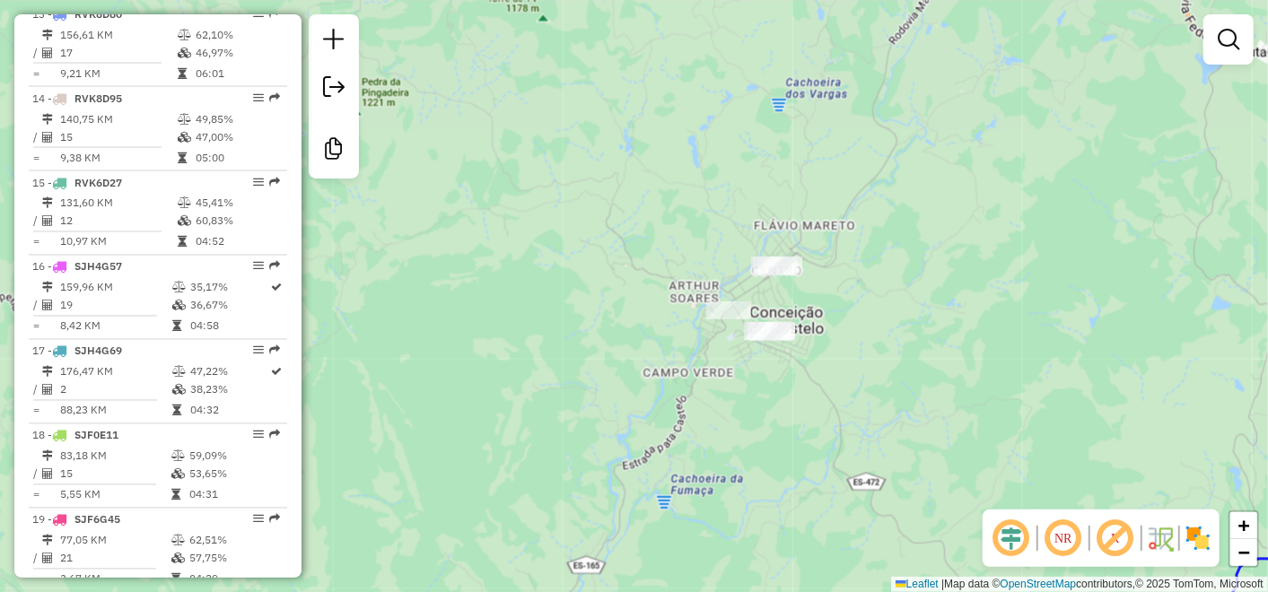
drag, startPoint x: 974, startPoint y: 328, endPoint x: 995, endPoint y: 341, distance: 24.6
click at [995, 338] on div "Janela de atendimento Grade de atendimento Capacidade Transportadoras Veículos …" at bounding box center [634, 296] width 1268 height 592
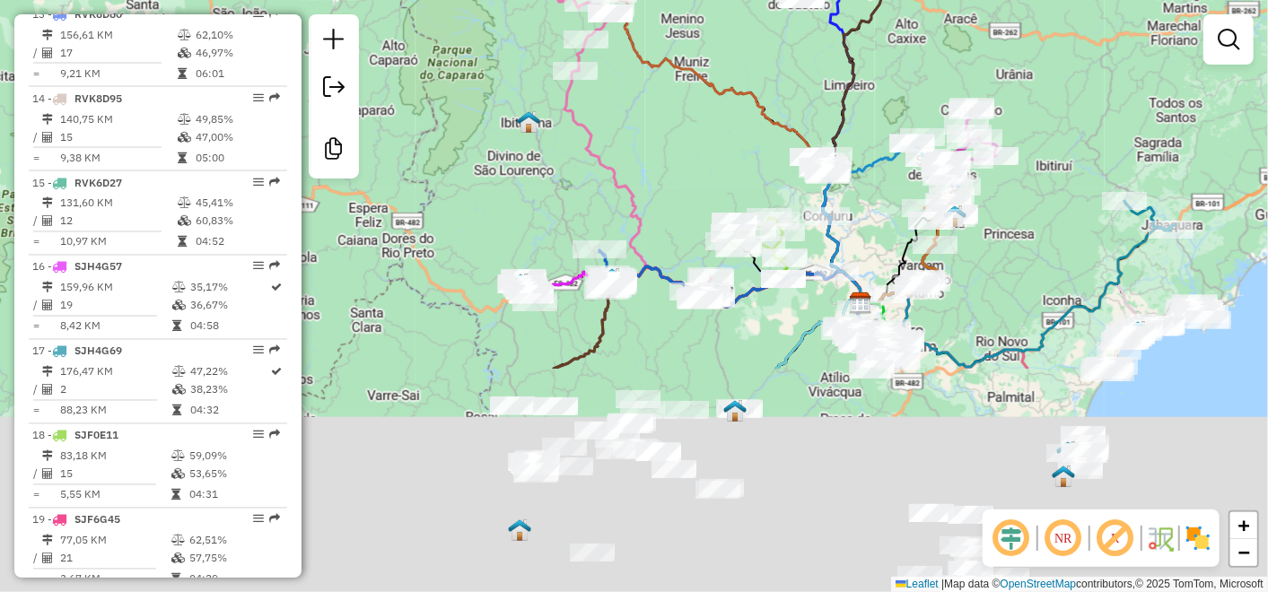
drag, startPoint x: 714, startPoint y: 186, endPoint x: 685, endPoint y: 130, distance: 63.0
click at [685, 130] on div "Janela de atendimento Grade de atendimento Capacidade Transportadoras Veículos …" at bounding box center [634, 296] width 1268 height 592
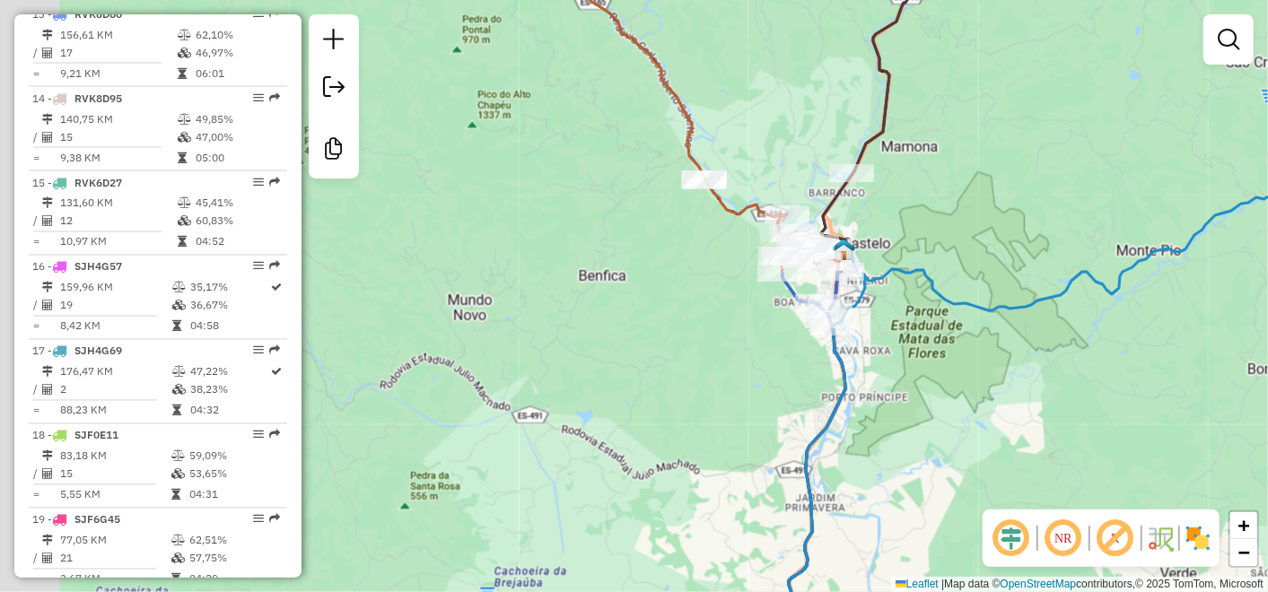
drag, startPoint x: 851, startPoint y: 162, endPoint x: 920, endPoint y: 216, distance: 88.2
click at [920, 216] on div "Janela de atendimento Grade de atendimento Capacidade Transportadoras Veículos …" at bounding box center [634, 296] width 1268 height 592
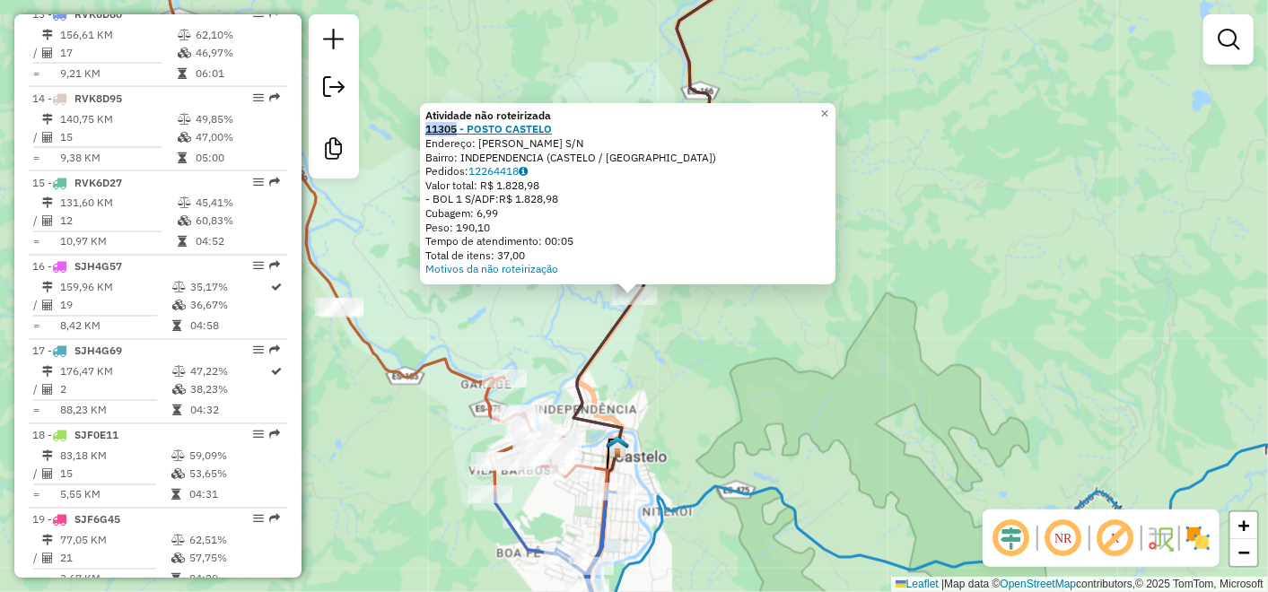
drag, startPoint x: 426, startPoint y: 133, endPoint x: 464, endPoint y: 135, distance: 37.7
click at [464, 135] on div "Atividade não roteirizada 11305 - POSTO CASTELO Endereço: PEDRO COLA S/N Bairro…" at bounding box center [628, 193] width 416 height 181
copy strong "11305"
click at [969, 70] on div "Atividade não roteirizada 11305 - POSTO CASTELO Endereço: PEDRO COLA S/N Bairro…" at bounding box center [634, 296] width 1268 height 592
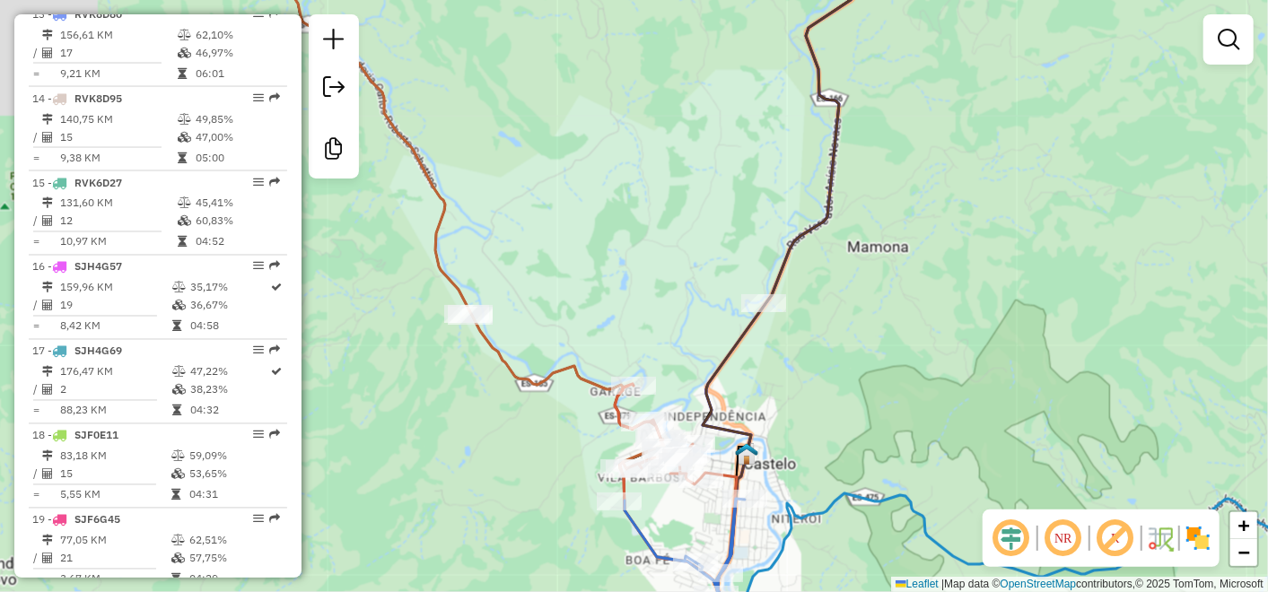
drag, startPoint x: 535, startPoint y: 305, endPoint x: 776, endPoint y: 289, distance: 242.0
click at [776, 289] on div "Janela de atendimento Grade de atendimento Capacidade Transportadoras Veículos …" at bounding box center [634, 296] width 1268 height 592
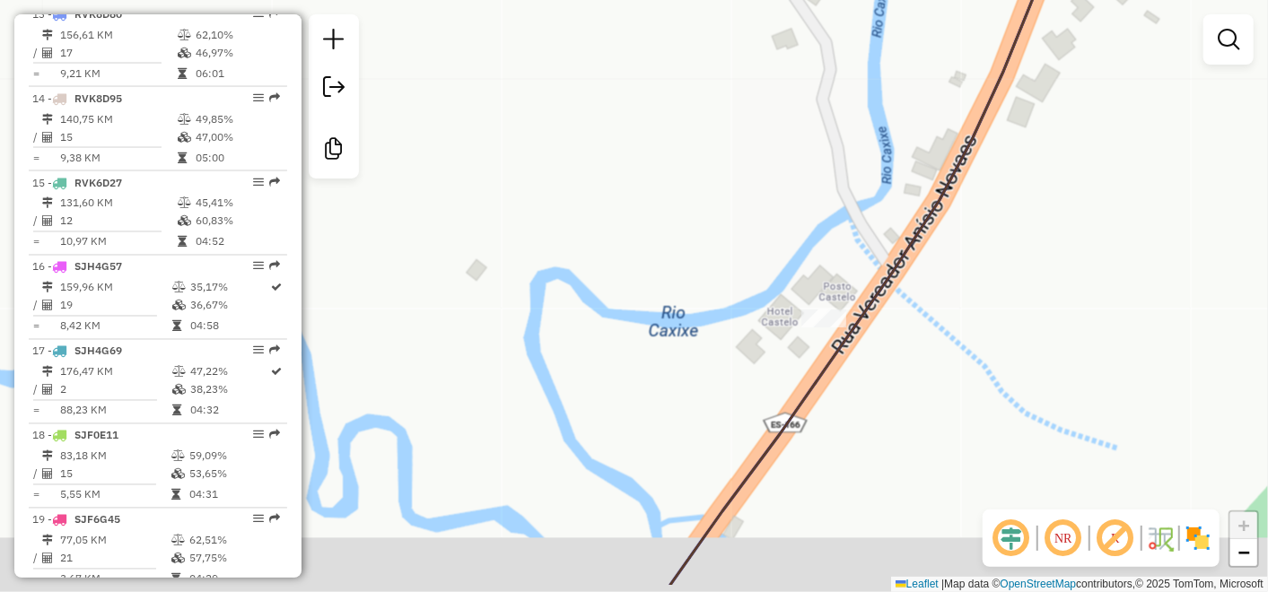
drag, startPoint x: 774, startPoint y: 443, endPoint x: 797, endPoint y: 368, distance: 78.1
click at [798, 376] on div "Janela de atendimento Grade de atendimento Capacidade Transportadoras Veículos …" at bounding box center [634, 296] width 1268 height 592
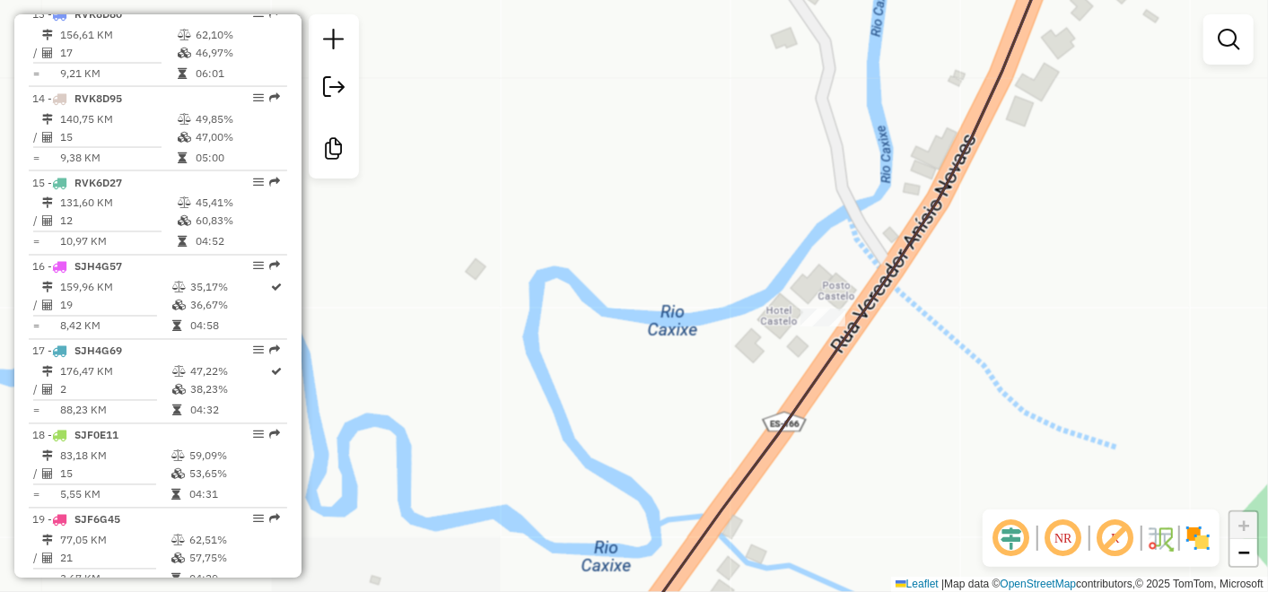
click at [819, 333] on div "Janela de atendimento Grade de atendimento Capacidade Transportadoras Veículos …" at bounding box center [634, 296] width 1268 height 592
click at [819, 327] on div at bounding box center [823, 318] width 45 height 18
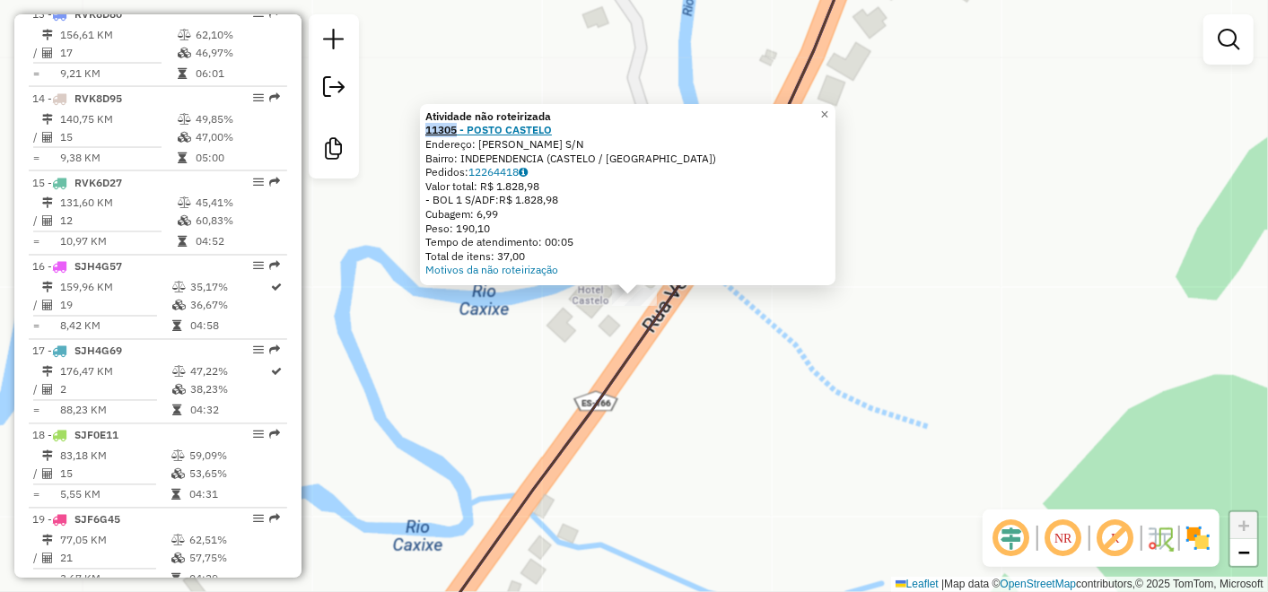
drag, startPoint x: 428, startPoint y: 135, endPoint x: 461, endPoint y: 135, distance: 33.2
click at [461, 135] on div "Atividade não roteirizada 11305 - POSTO CASTELO Endereço: PEDRO COLA S/N Bairro…" at bounding box center [628, 194] width 416 height 181
copy strong "11305"
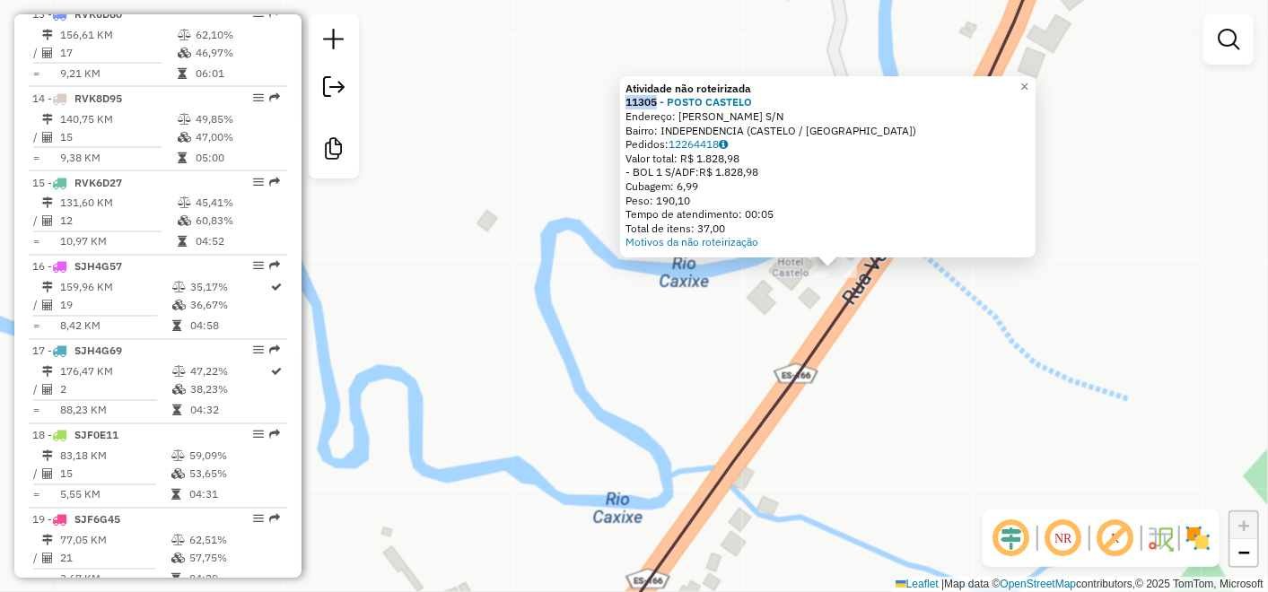
drag, startPoint x: 477, startPoint y: 293, endPoint x: 754, endPoint y: 232, distance: 283.8
click at [754, 232] on div "Atividade não roteirizada 11305 - POSTO CASTELO Endereço: PEDRO COLA S/N Bairro…" at bounding box center [634, 296] width 1268 height 592
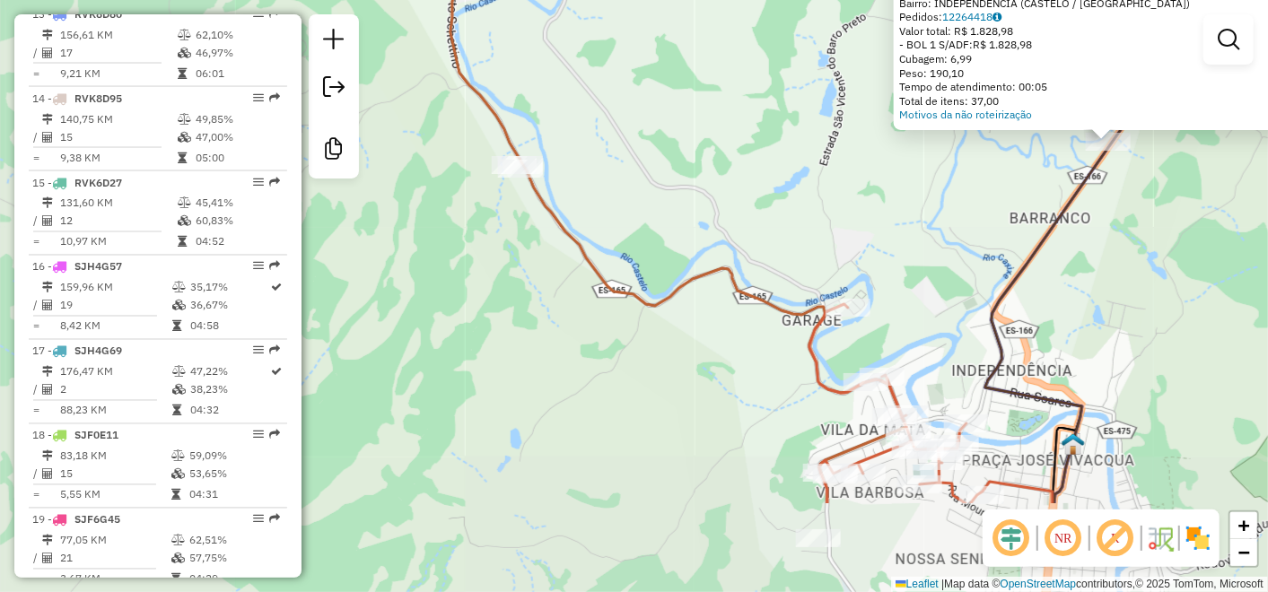
drag, startPoint x: 751, startPoint y: 279, endPoint x: 762, endPoint y: 175, distance: 104.7
click at [987, 190] on div "Atividade não roteirizada 11305 - POSTO CASTELO Endereço: PEDRO COLA S/N Bairro…" at bounding box center [634, 296] width 1268 height 592
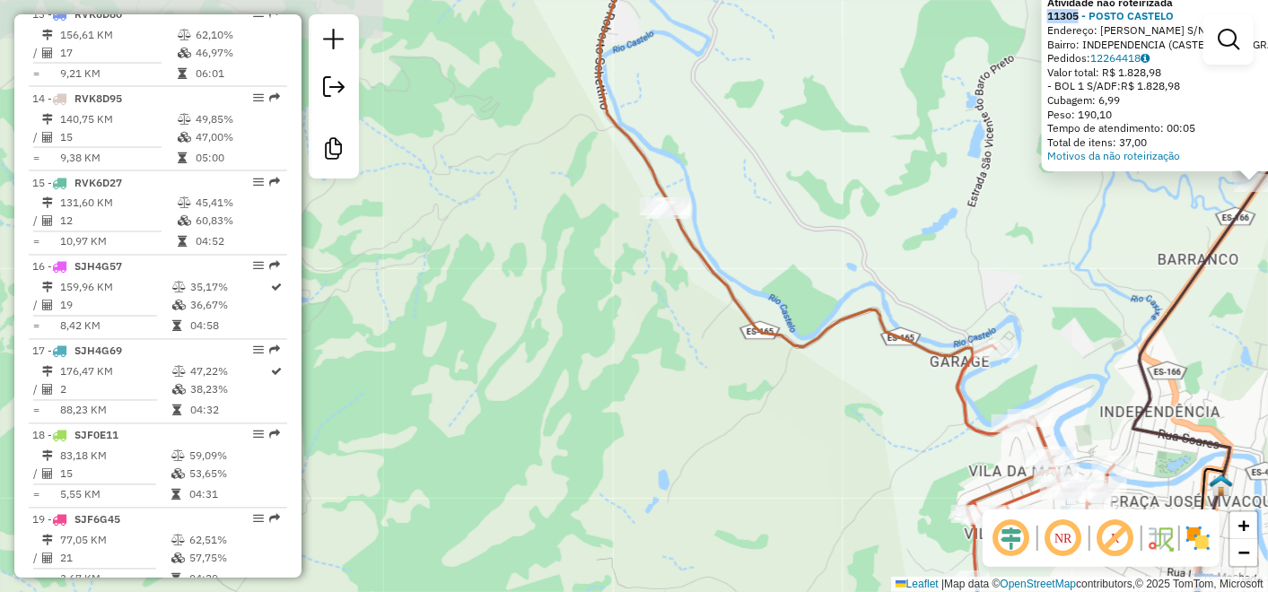
drag, startPoint x: 769, startPoint y: 197, endPoint x: 830, endPoint y: 206, distance: 61.7
click at [830, 206] on div "Atividade não roteirizada 11305 - POSTO CASTELO Endereço: PEDRO COLA S/N Bairro…" at bounding box center [634, 296] width 1268 height 592
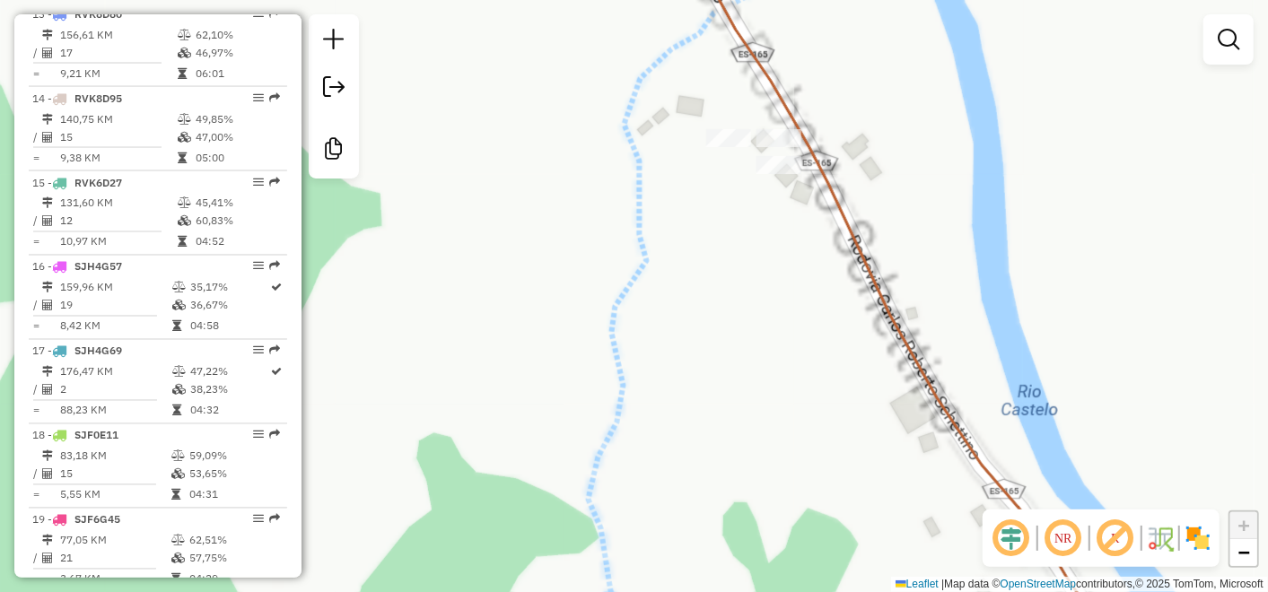
click at [713, 235] on div "Atividade não roteirizada 11305 - POSTO CASTELO Endereço: PEDRO COLA S/N Bairro…" at bounding box center [634, 296] width 1268 height 592
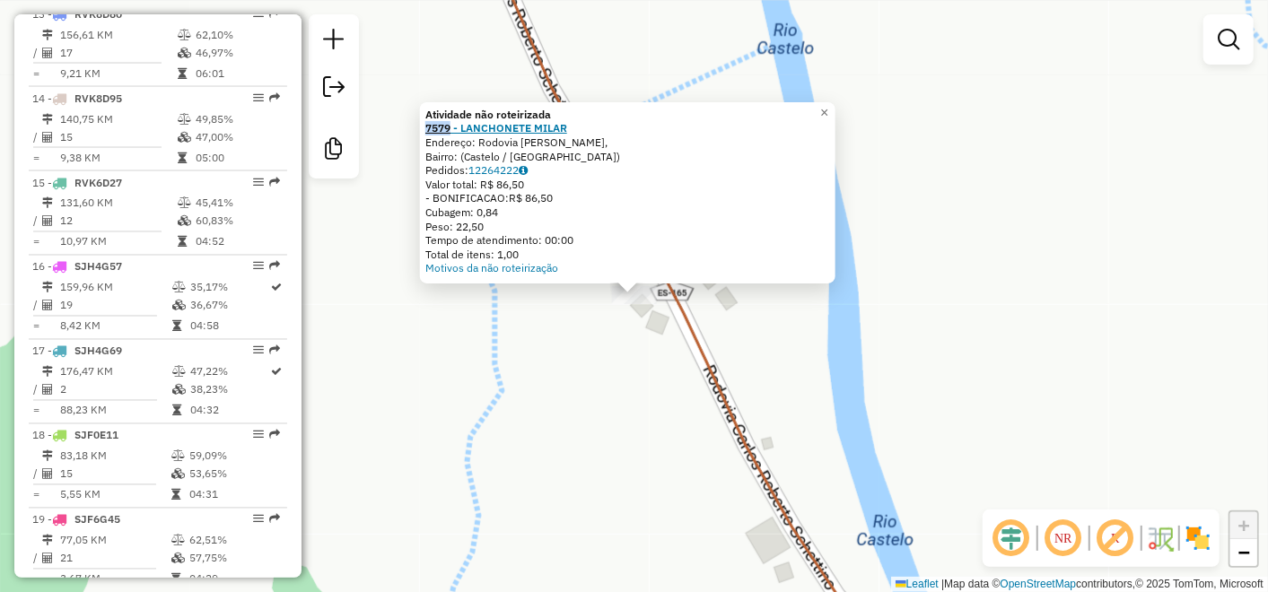
drag, startPoint x: 429, startPoint y: 123, endPoint x: 456, endPoint y: 129, distance: 27.7
click at [456, 129] on div "Atividade não roteirizada 7579 - LANCHONETE MILAR Endereço: Rodovia Jair Ribeir…" at bounding box center [628, 192] width 416 height 181
copy strong "7579"
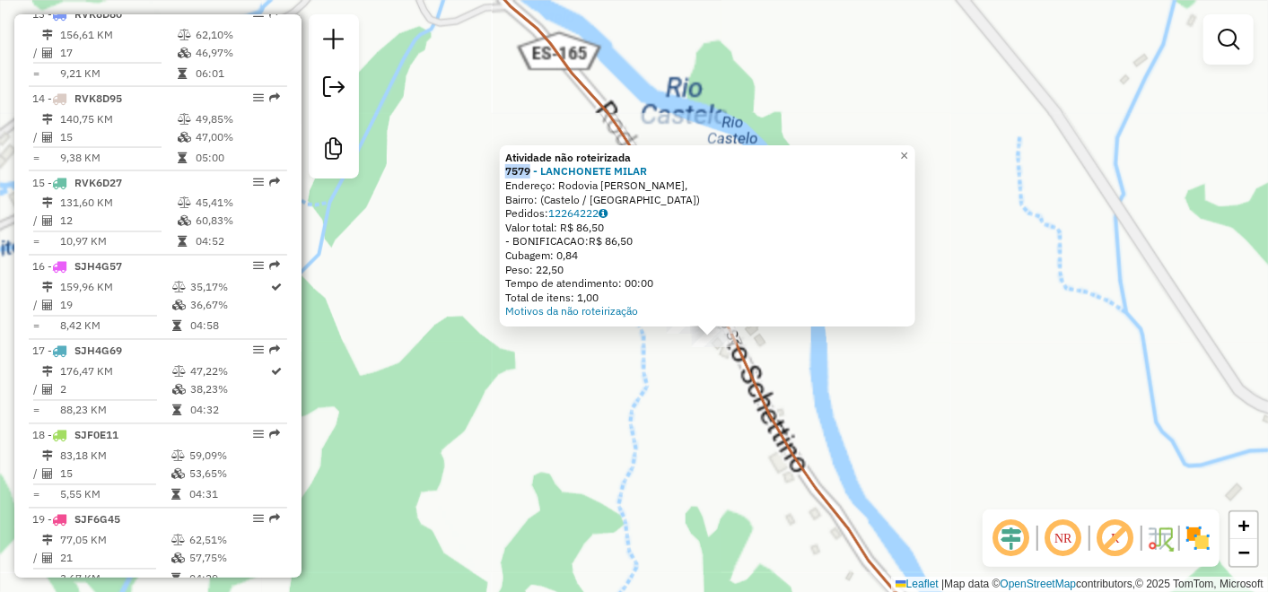
click at [629, 372] on div "Atividade não roteirizada 7579 - LANCHONETE MILAR Endereço: Rodovia Jair Ribeir…" at bounding box center [634, 296] width 1268 height 592
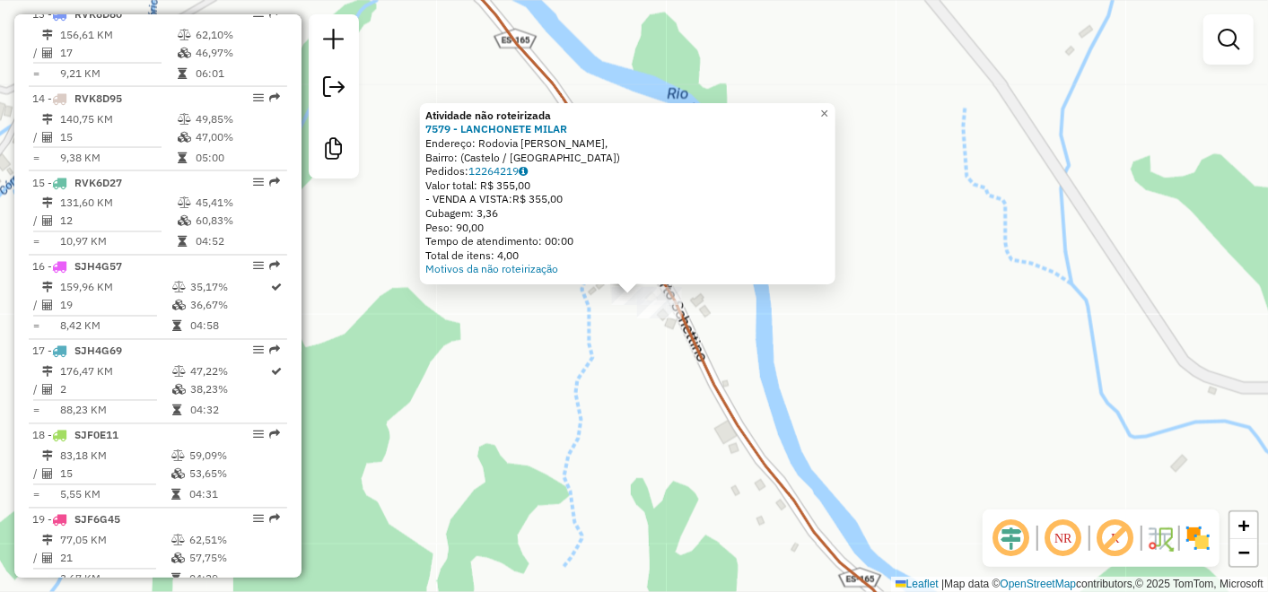
click at [586, 340] on div "Atividade não roteirizada 7579 - LANCHONETE MILAR Endereço: Rodovia Jair Ribeir…" at bounding box center [634, 296] width 1268 height 592
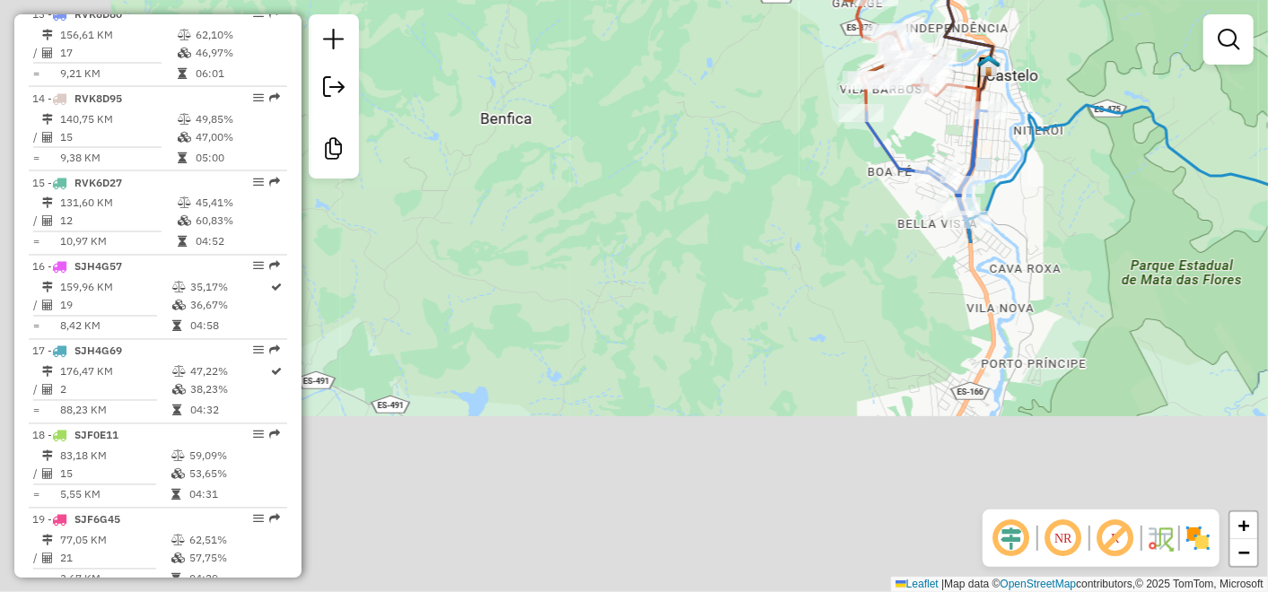
drag, startPoint x: 738, startPoint y: 334, endPoint x: 912, endPoint y: -74, distance: 444.0
click at [912, 0] on html "Aguarde... Pop-up bloqueado! Seu navegador bloqueou automáticamente a abertura …" at bounding box center [634, 296] width 1268 height 592
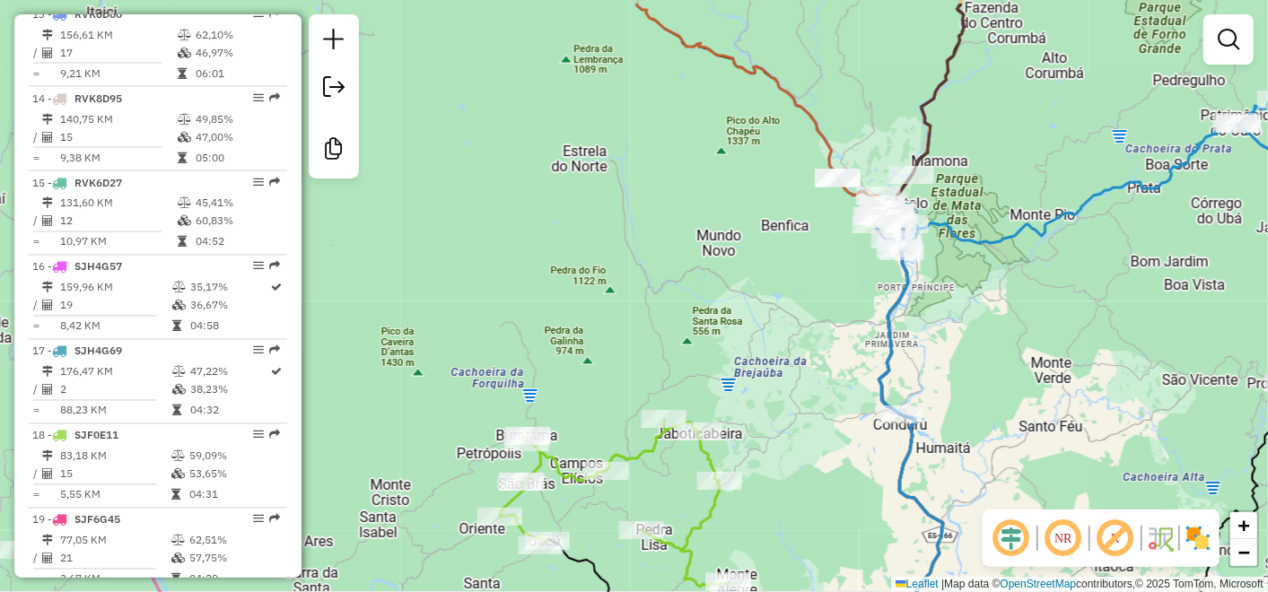
drag, startPoint x: 623, startPoint y: 188, endPoint x: 764, endPoint y: 190, distance: 140.9
click at [769, 215] on div "Janela de atendimento Grade de atendimento Capacidade Transportadoras Veículos …" at bounding box center [634, 296] width 1268 height 592
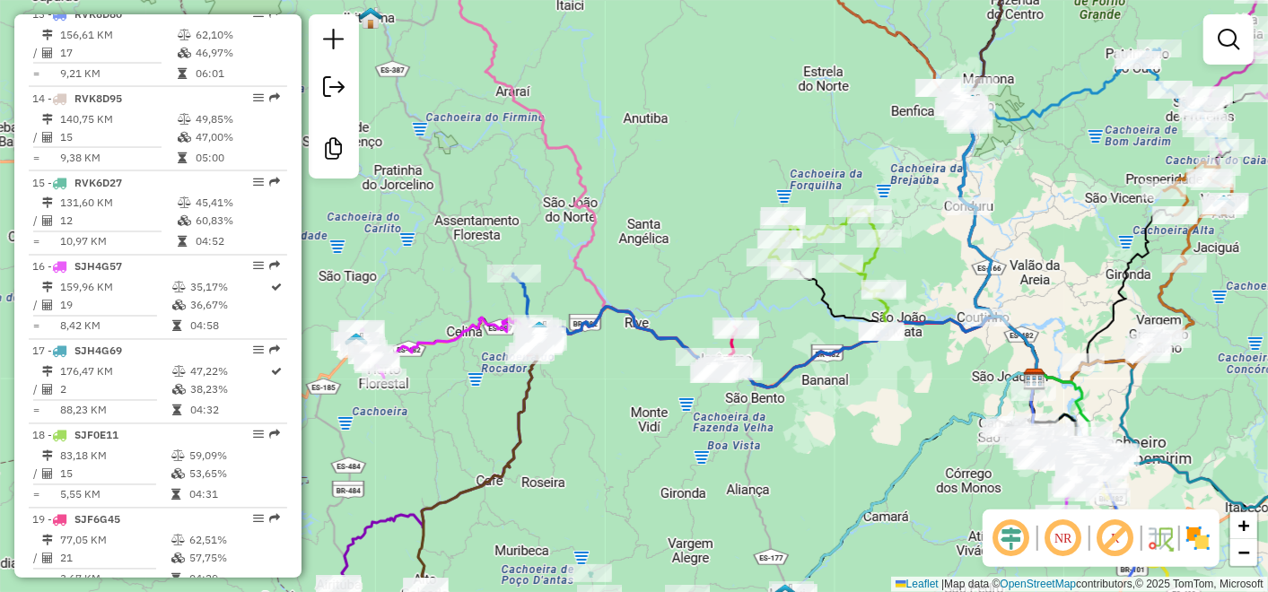
drag, startPoint x: 688, startPoint y: 187, endPoint x: 828, endPoint y: 113, distance: 157.4
click at [828, 113] on div "Janela de atendimento Grade de atendimento Capacidade Transportadoras Veículos …" at bounding box center [634, 296] width 1268 height 592
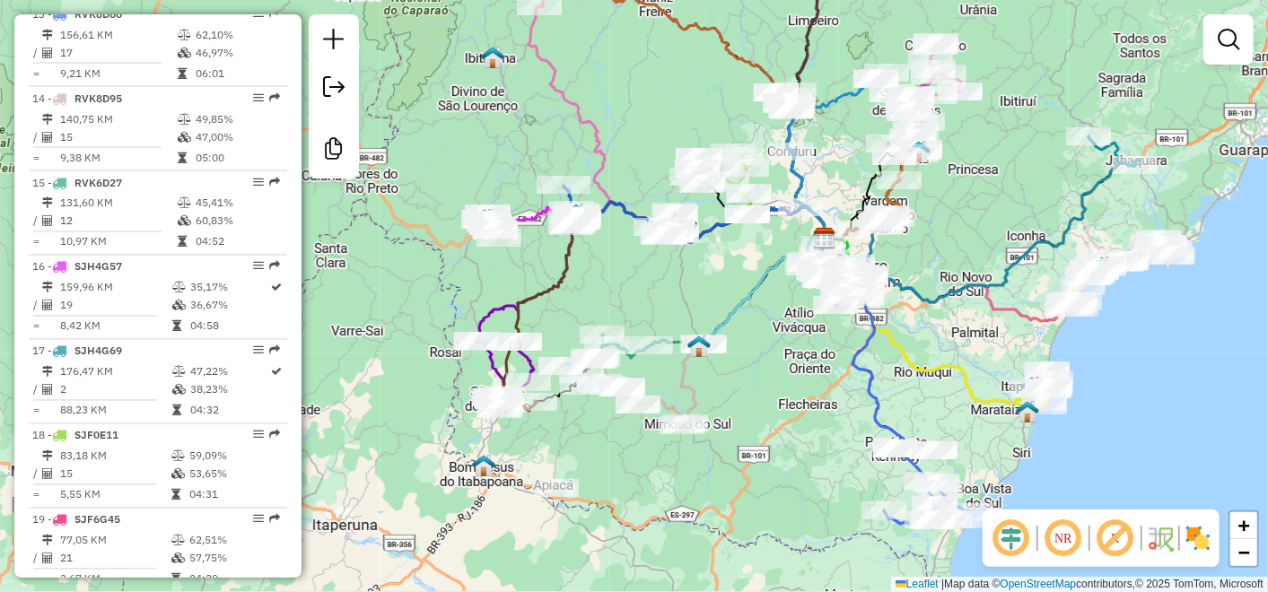
drag, startPoint x: 808, startPoint y: 97, endPoint x: 723, endPoint y: 85, distance: 86.1
click at [723, 85] on div "Janela de atendimento Grade de atendimento Capacidade Transportadoras Veículos …" at bounding box center [634, 296] width 1268 height 592
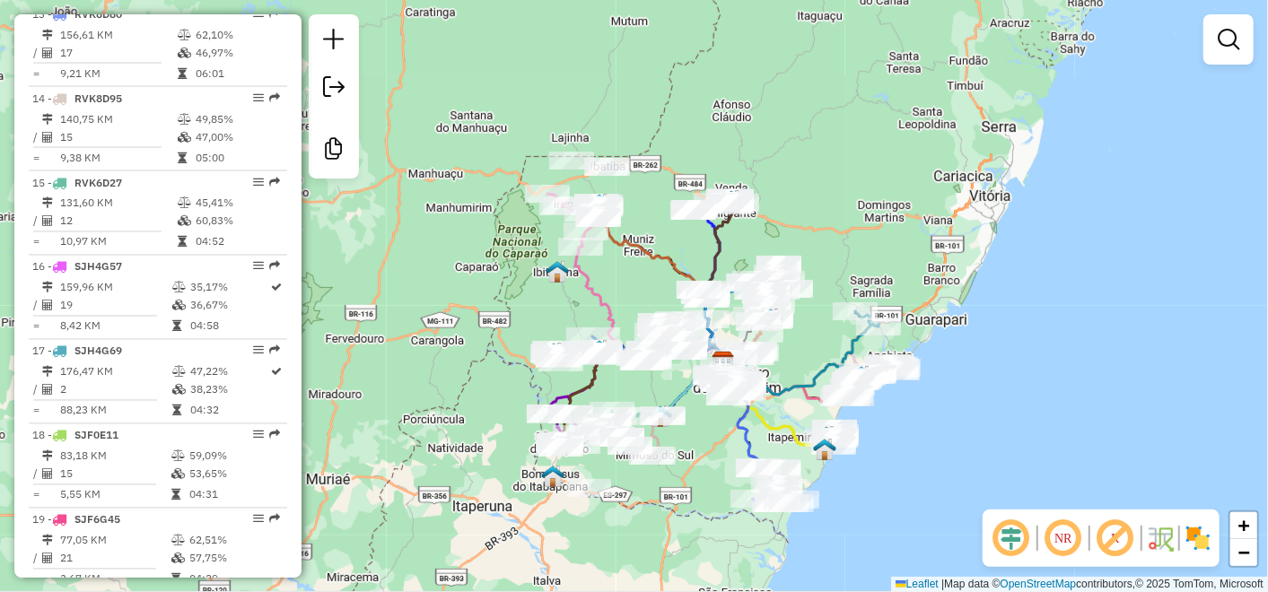
drag, startPoint x: 830, startPoint y: 105, endPoint x: 626, endPoint y: 220, distance: 234.7
click at [636, 224] on div "Janela de atendimento Grade de atendimento Capacidade Transportadoras Veículos …" at bounding box center [634, 296] width 1268 height 592
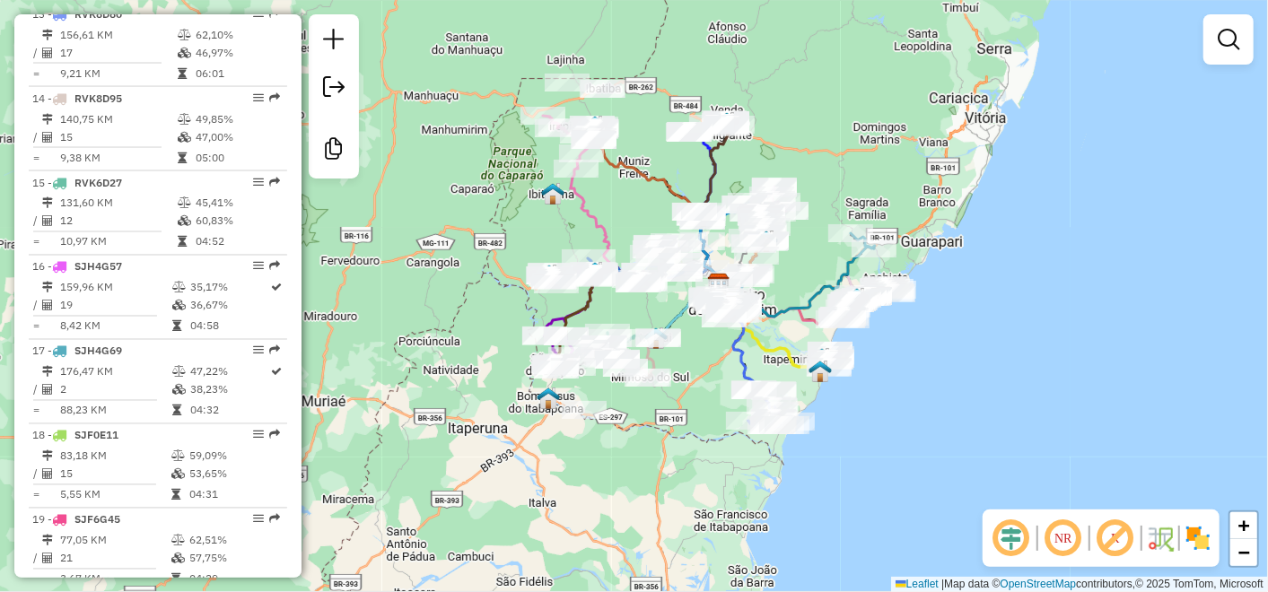
drag, startPoint x: 651, startPoint y: 293, endPoint x: 641, endPoint y: 210, distance: 83.2
click at [641, 210] on div "Janela de atendimento Grade de atendimento Capacidade Transportadoras Veículos …" at bounding box center [634, 296] width 1268 height 592
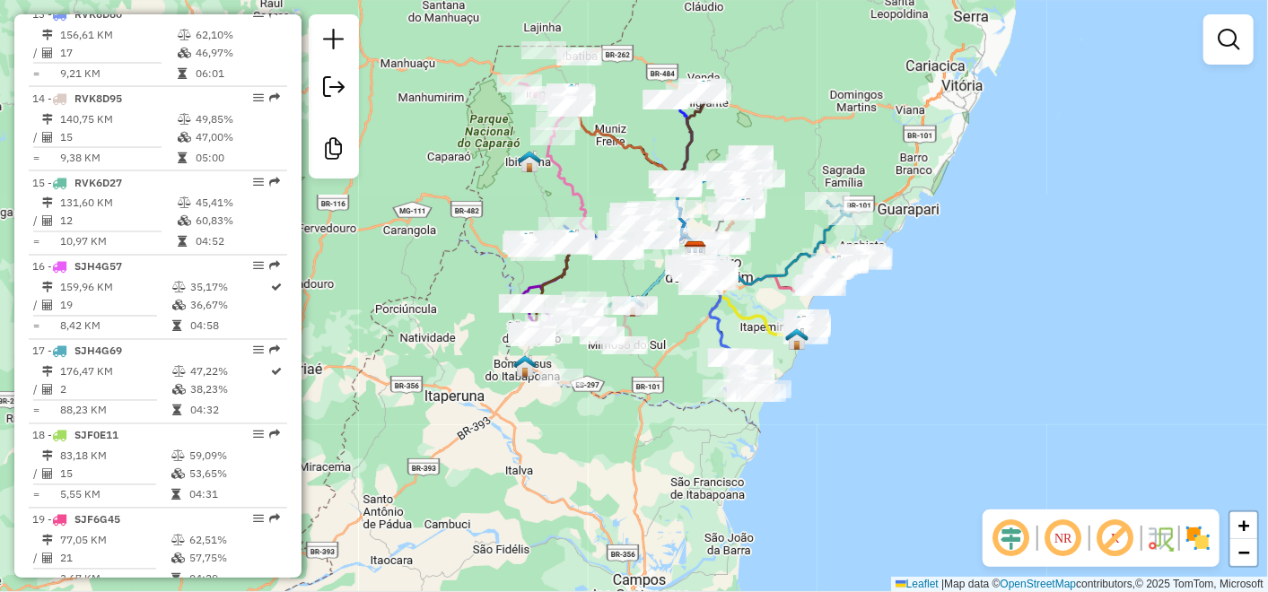
drag, startPoint x: 586, startPoint y: 403, endPoint x: 644, endPoint y: 326, distance: 96.2
click at [654, 332] on div "Janela de atendimento Grade de atendimento Capacidade Transportadoras Veículos …" at bounding box center [634, 296] width 1268 height 592
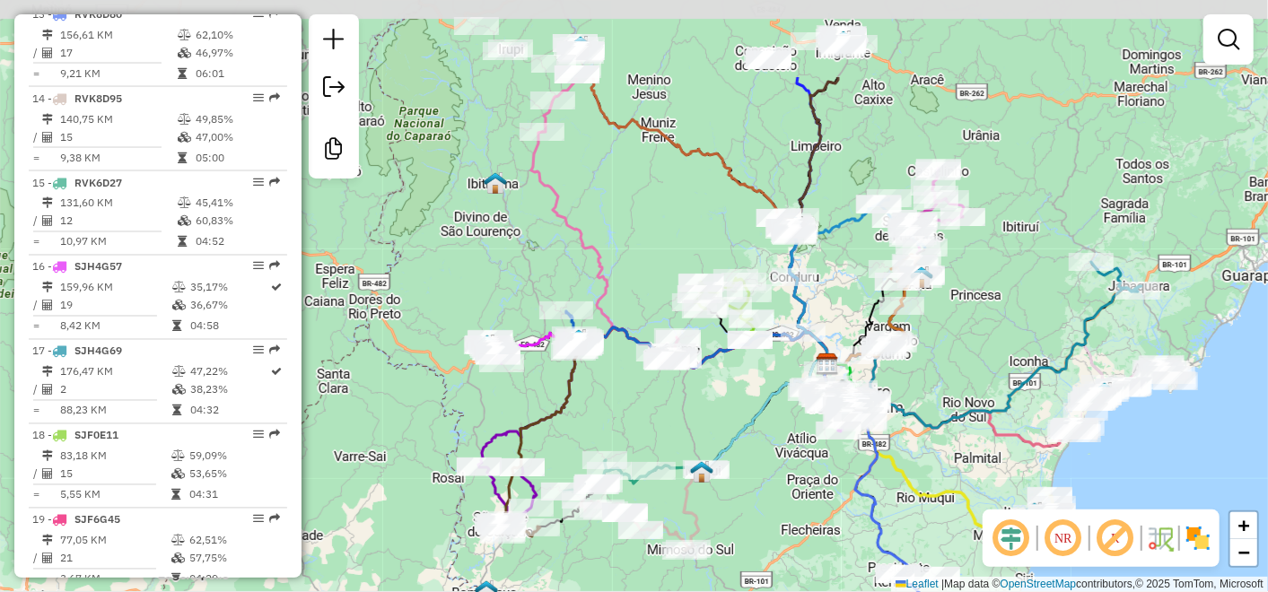
drag, startPoint x: 658, startPoint y: 134, endPoint x: 685, endPoint y: 271, distance: 139.9
click at [685, 271] on div "Rota 18 - Placa SJF0E11 58805 - WILSON SANTANA SILVA Janela de atendimento Grad…" at bounding box center [634, 296] width 1268 height 592
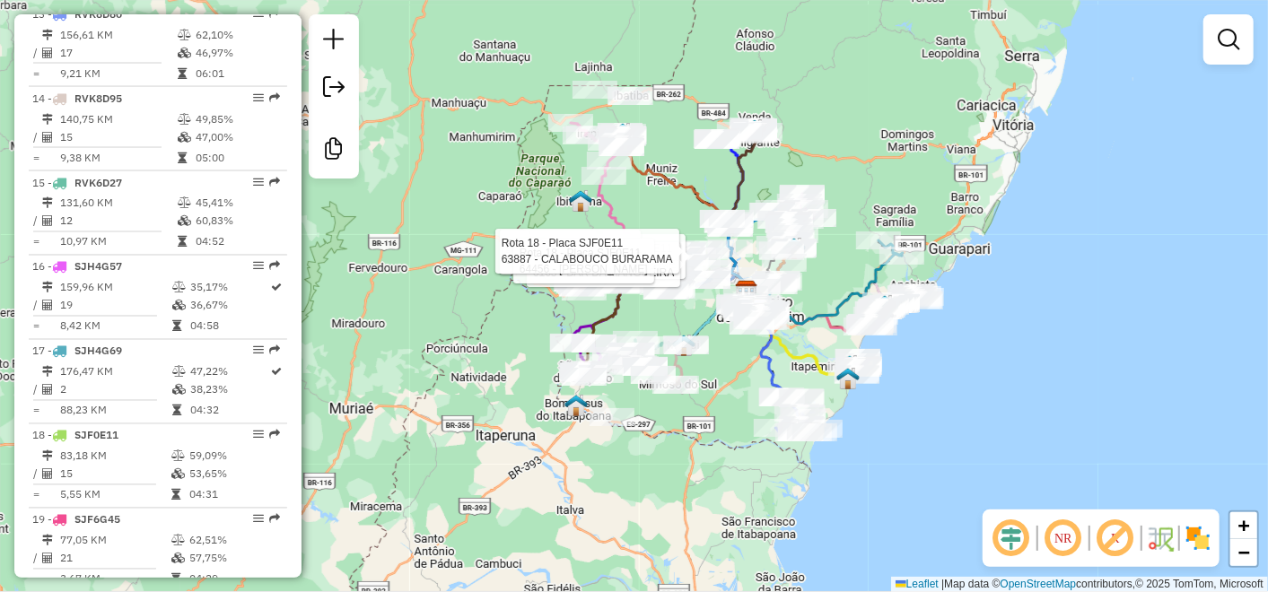
click at [700, 149] on div at bounding box center [717, 140] width 45 height 18
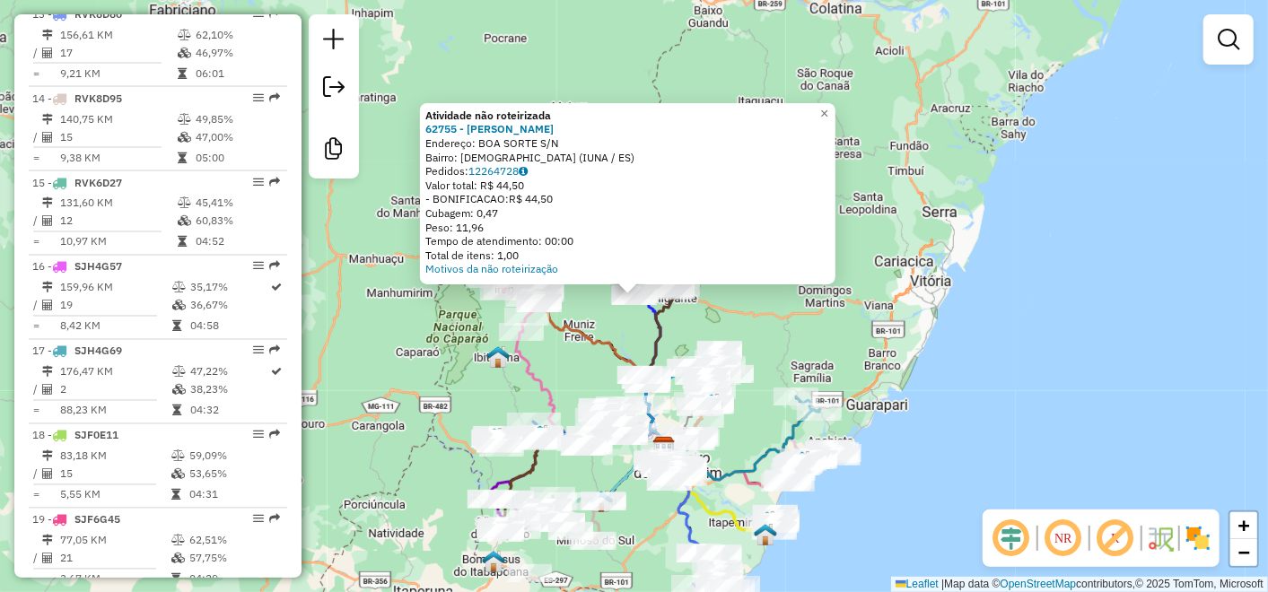
click at [792, 271] on div "Motivos da não roteirização" at bounding box center [627, 269] width 405 height 14
click at [828, 337] on div "Atividade não roteirizada 62755 - KELLEN CRISTINA ALME Endereço: BOA SORTE S/N …" at bounding box center [634, 296] width 1268 height 592
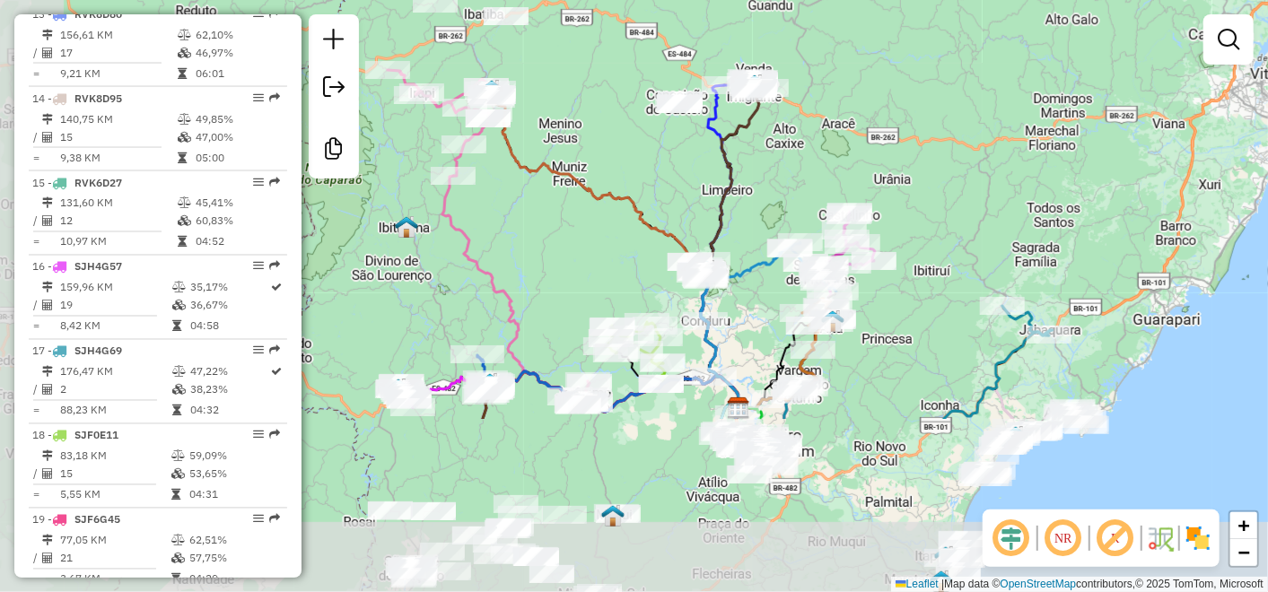
drag, startPoint x: 669, startPoint y: 288, endPoint x: 810, endPoint y: 56, distance: 271.9
click at [810, 56] on div "Janela de atendimento Grade de atendimento Capacidade Transportadoras Veículos …" at bounding box center [634, 296] width 1268 height 592
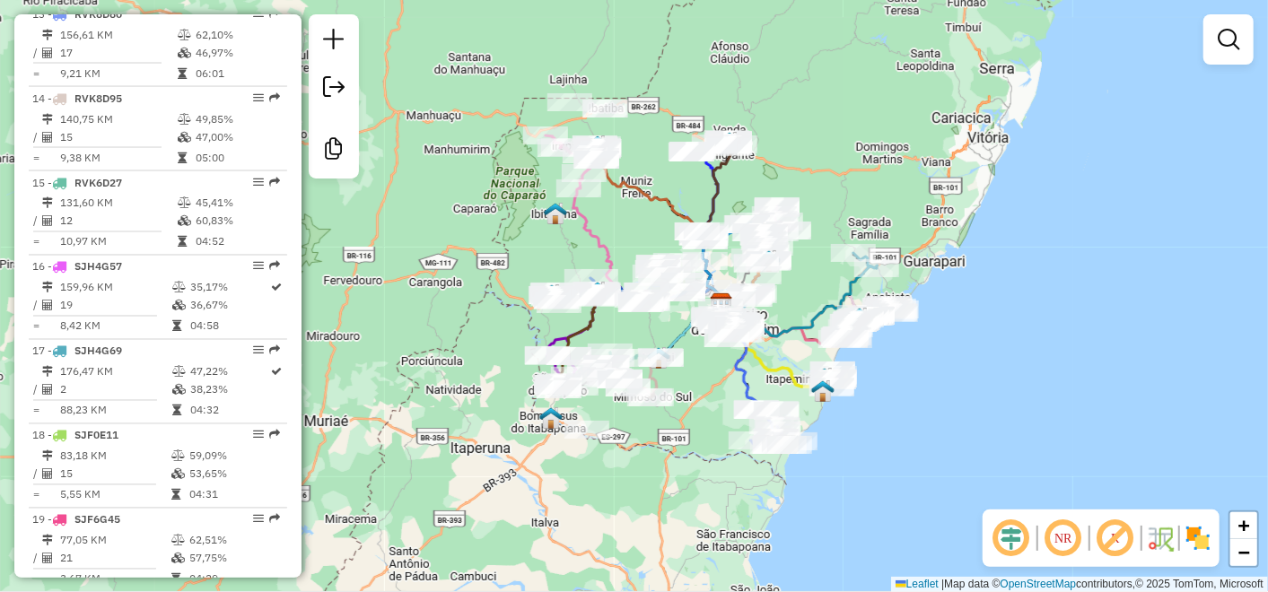
drag, startPoint x: 583, startPoint y: 236, endPoint x: 639, endPoint y: 236, distance: 56.5
click at [639, 236] on div "Janela de atendimento Grade de atendimento Capacidade Transportadoras Veículos …" at bounding box center [634, 296] width 1268 height 592
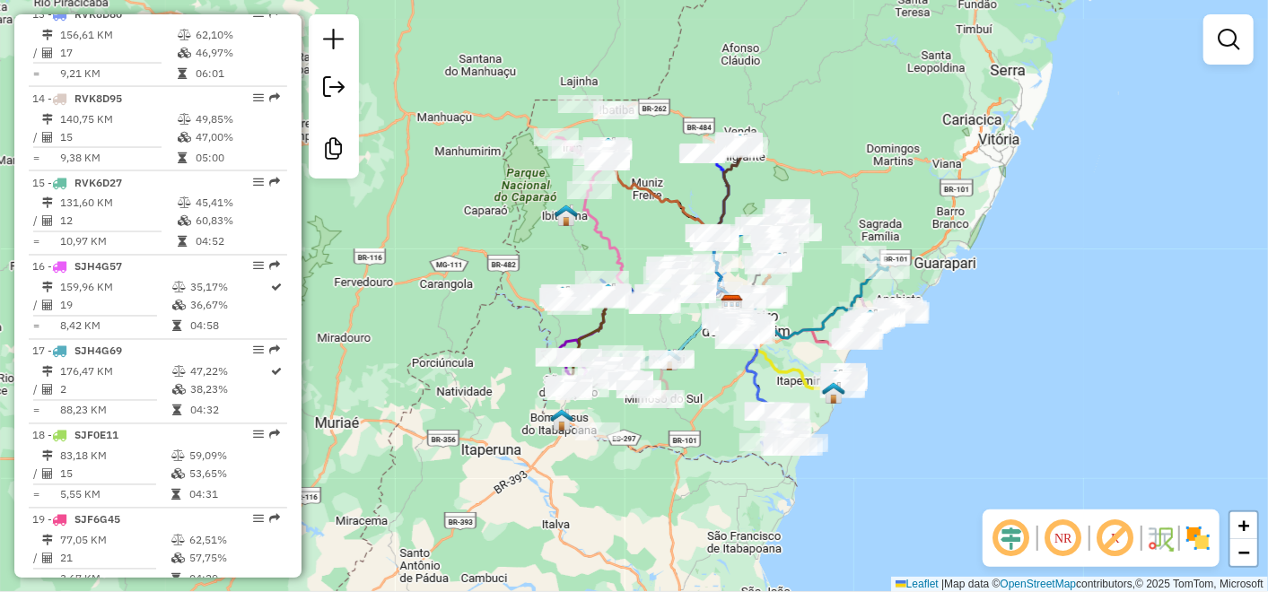
click at [507, 256] on div "Janela de atendimento Grade de atendimento Capacidade Transportadoras Veículos …" at bounding box center [634, 296] width 1268 height 592
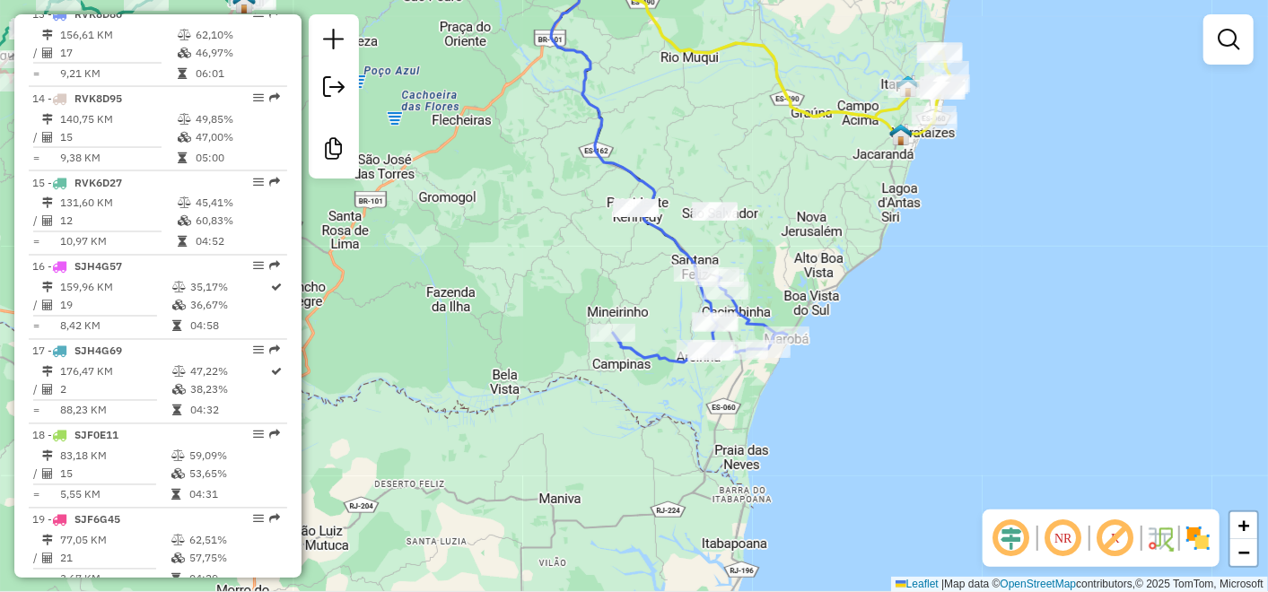
drag, startPoint x: 916, startPoint y: 359, endPoint x: 830, endPoint y: 197, distance: 183.1
click at [830, 197] on div "Janela de atendimento Grade de atendimento Capacidade Transportadoras Veículos …" at bounding box center [634, 296] width 1268 height 592
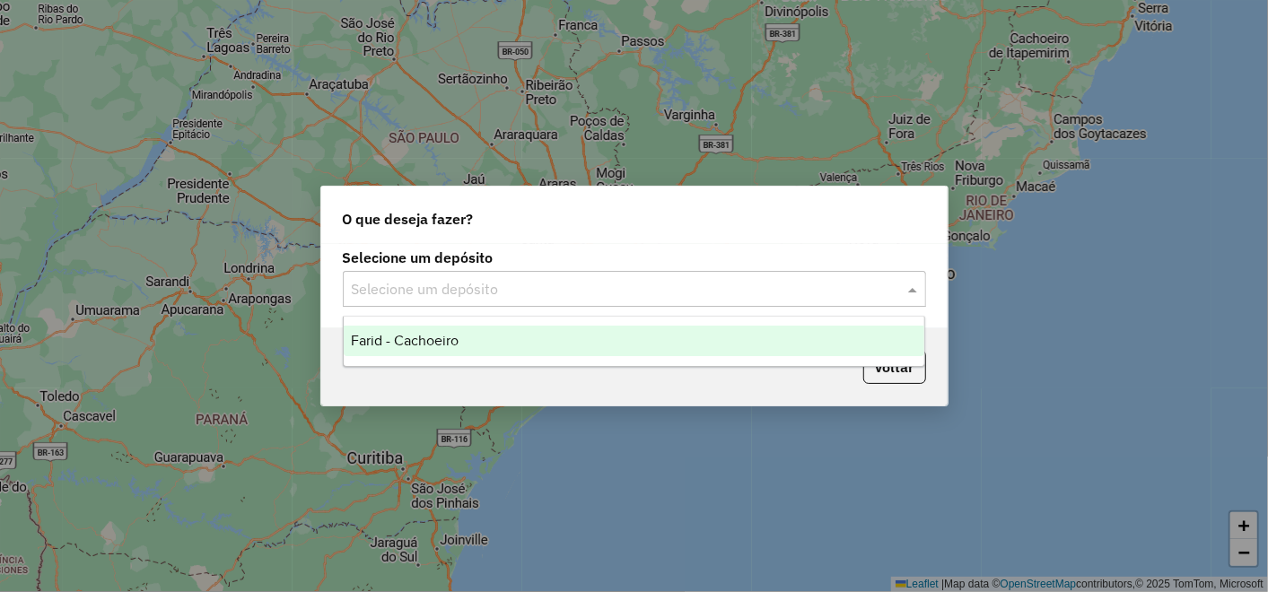
click at [530, 305] on div "Selecione um depósito" at bounding box center [634, 289] width 583 height 36
click at [509, 333] on div "Farid - Cachoeiro" at bounding box center [634, 341] width 581 height 31
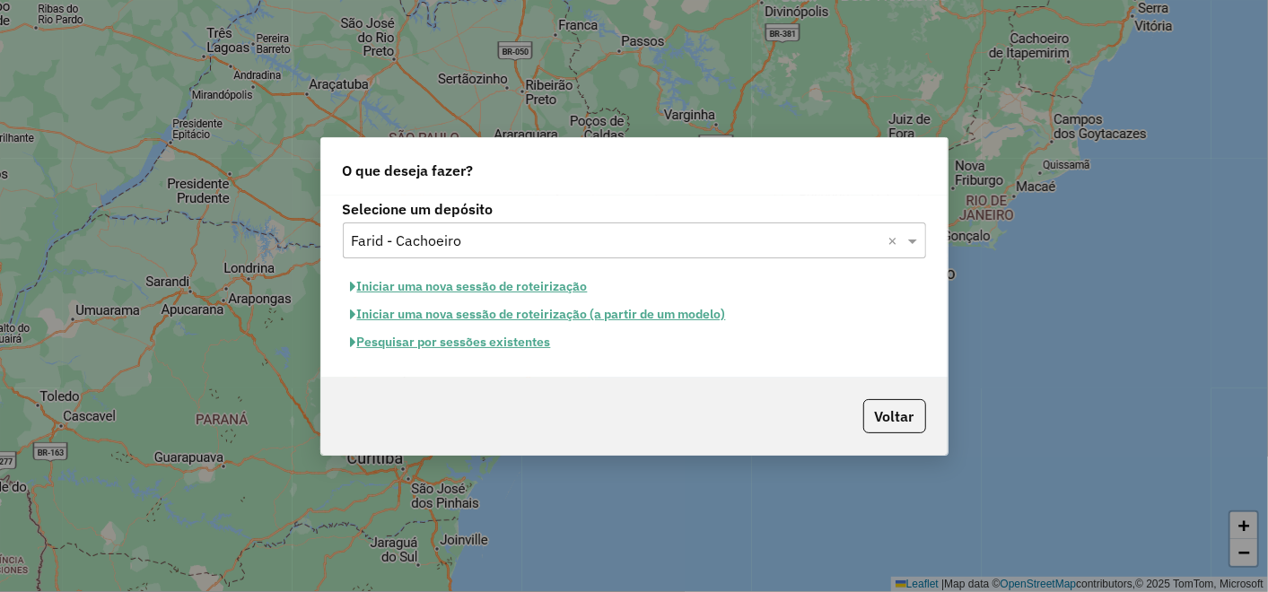
click at [424, 346] on button "Pesquisar por sessões existentes" at bounding box center [451, 343] width 216 height 28
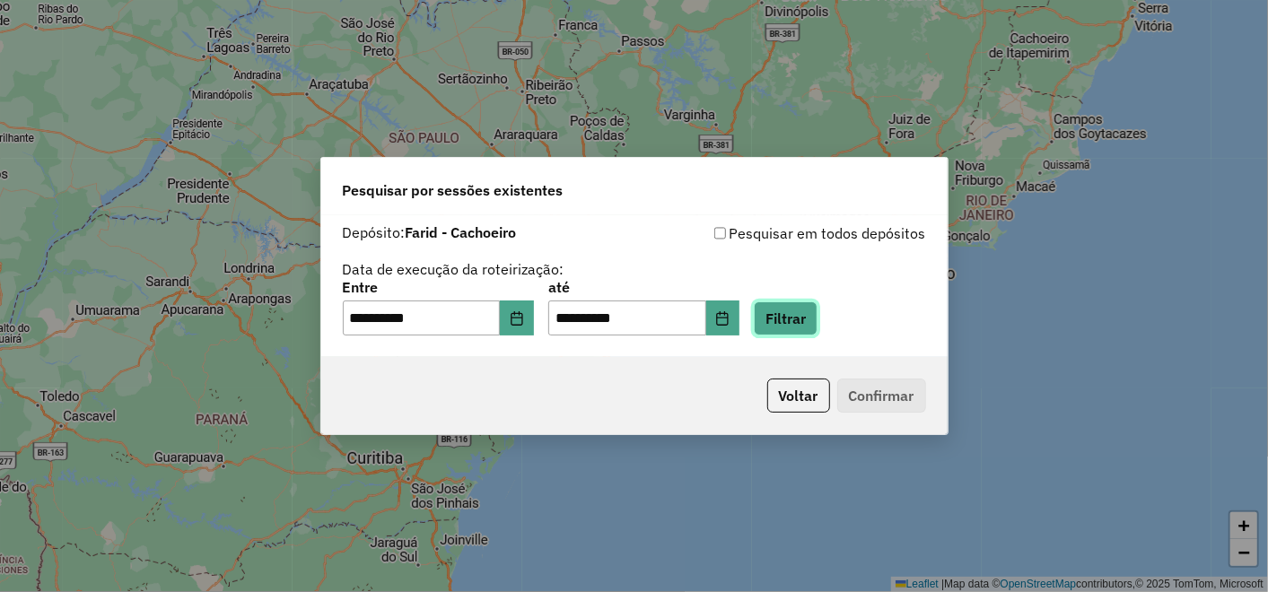
click at [818, 316] on button "Filtrar" at bounding box center [786, 319] width 64 height 34
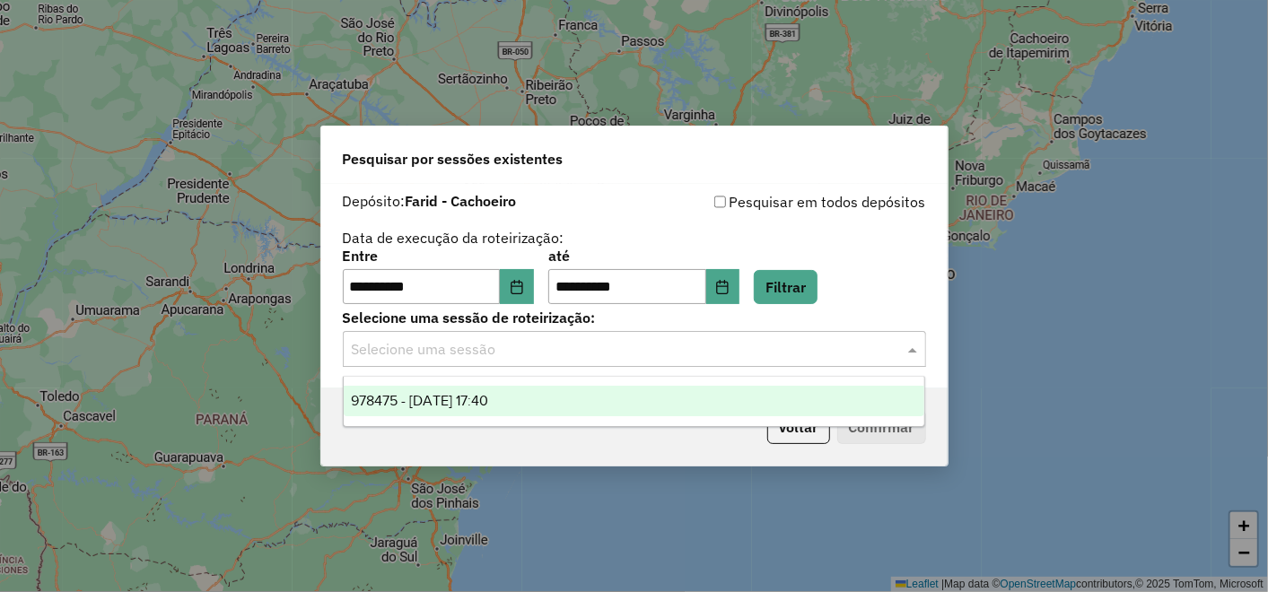
click at [483, 346] on input "text" at bounding box center [617, 350] width 530 height 22
click at [482, 399] on span "978475 - [DATE] 17:40" at bounding box center [419, 400] width 137 height 15
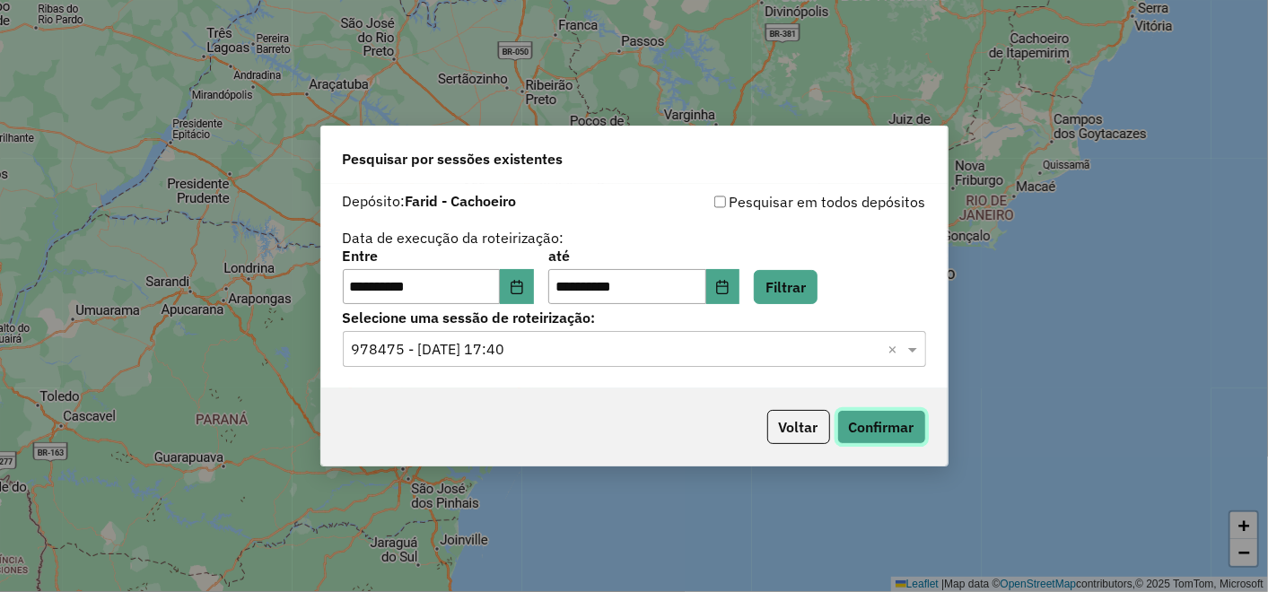
click at [883, 411] on button "Confirmar" at bounding box center [881, 427] width 89 height 34
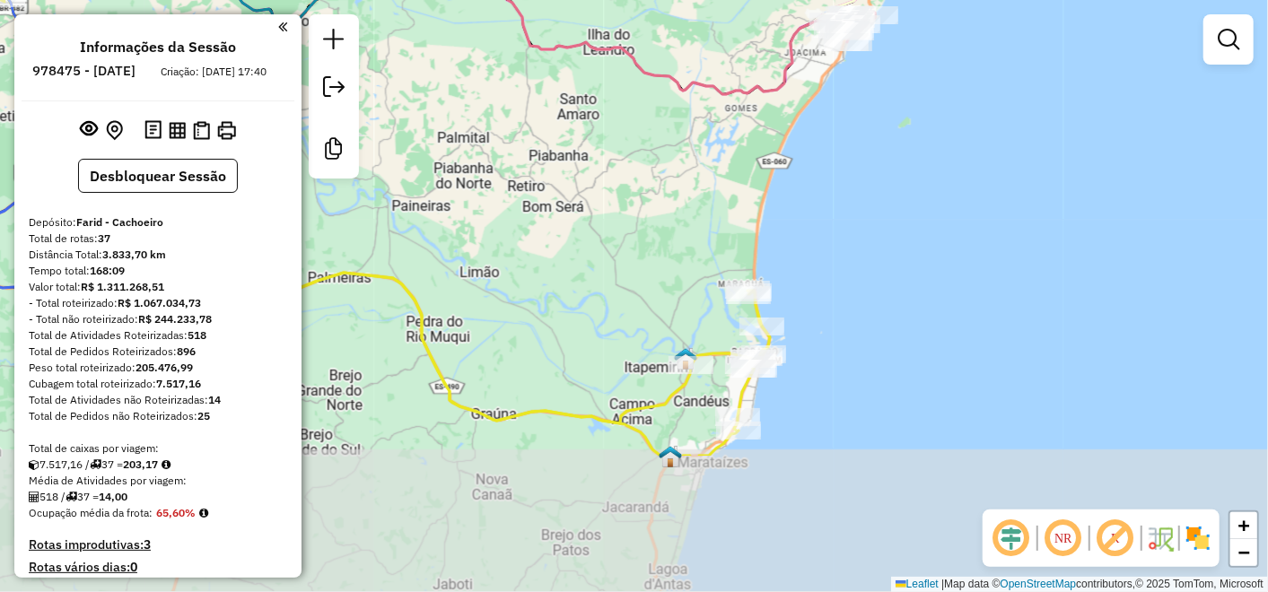
drag, startPoint x: 853, startPoint y: 434, endPoint x: 811, endPoint y: 242, distance: 196.5
click at [811, 242] on div "Janela de atendimento Grade de atendimento Capacidade Transportadoras Veículos …" at bounding box center [634, 296] width 1268 height 592
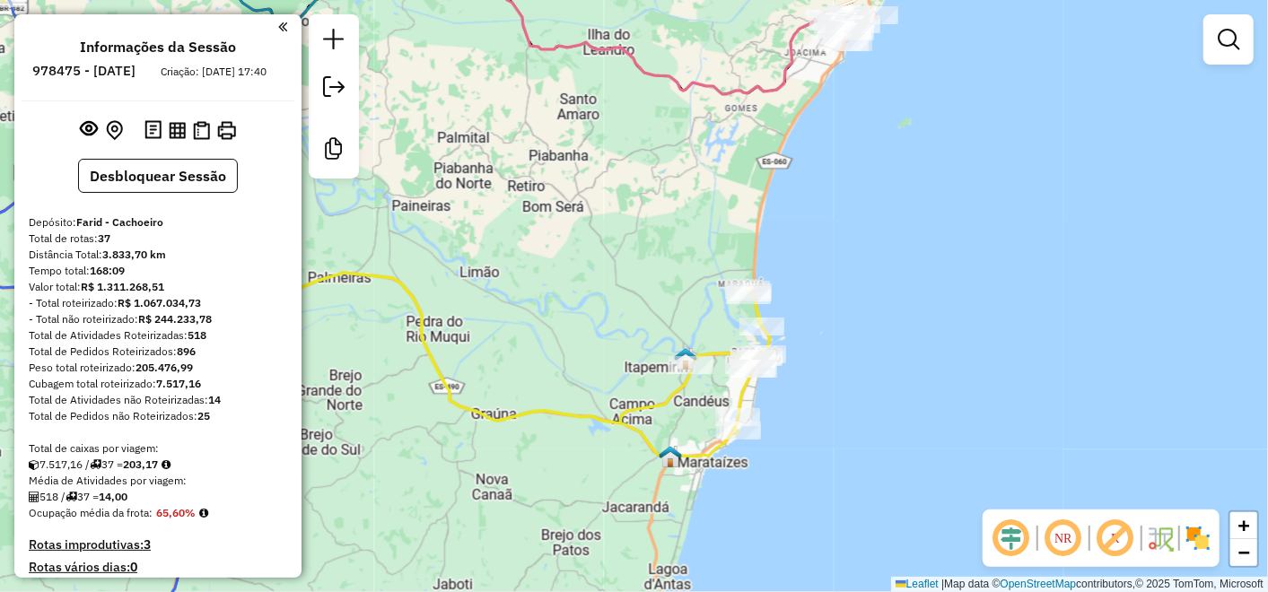
drag, startPoint x: 810, startPoint y: 200, endPoint x: 793, endPoint y: 280, distance: 81.5
click at [793, 280] on div "Janela de atendimento Grade de atendimento Capacidade Transportadoras Veículos …" at bounding box center [634, 296] width 1268 height 592
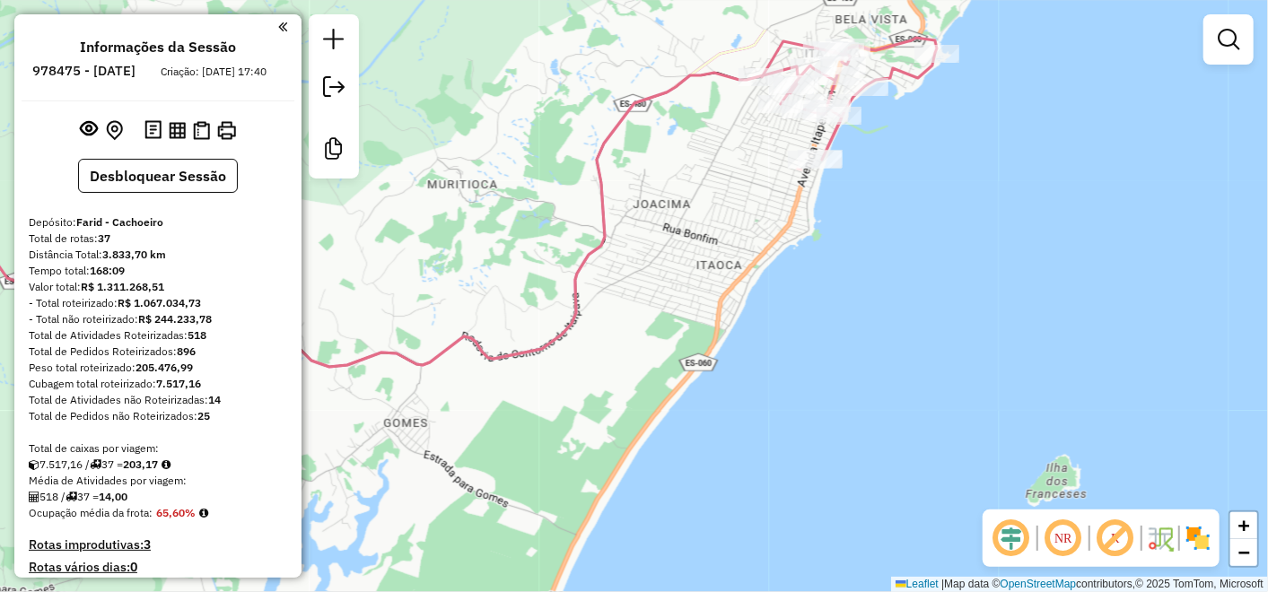
drag, startPoint x: 750, startPoint y: 73, endPoint x: 741, endPoint y: 223, distance: 151.1
click at [734, 227] on div "Janela de atendimento Grade de atendimento Capacidade Transportadoras Veículos …" at bounding box center [634, 296] width 1268 height 592
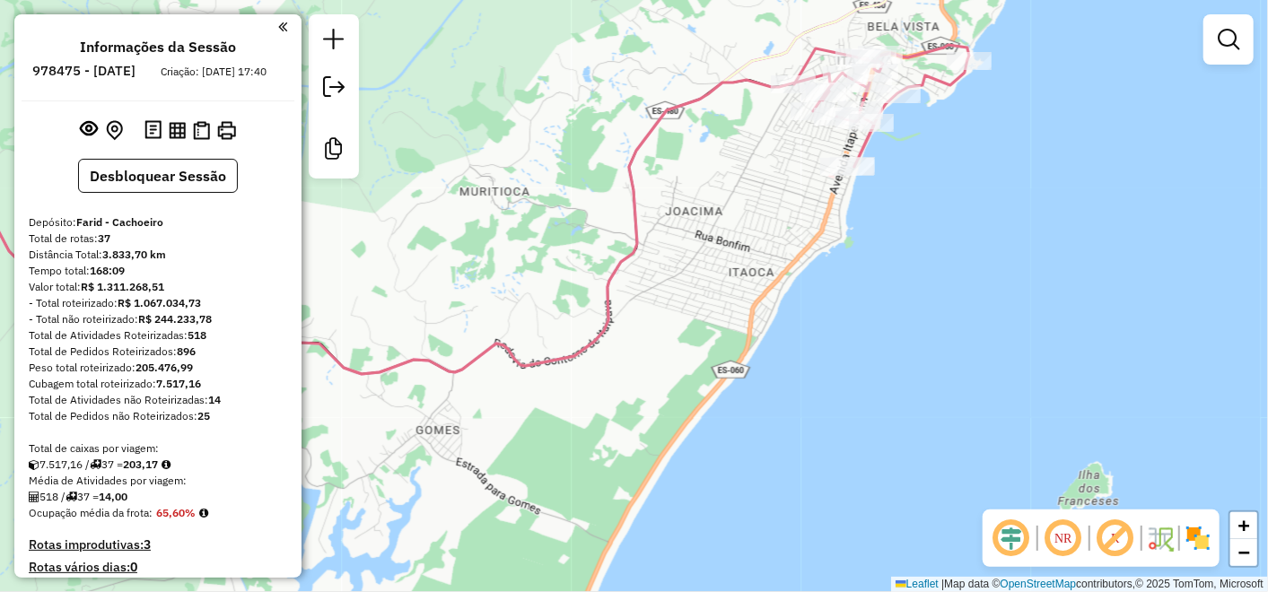
drag, startPoint x: 749, startPoint y: 359, endPoint x: 806, endPoint y: 301, distance: 81.9
click at [806, 301] on div "Janela de atendimento Grade de atendimento Capacidade Transportadoras Veículos …" at bounding box center [634, 296] width 1268 height 592
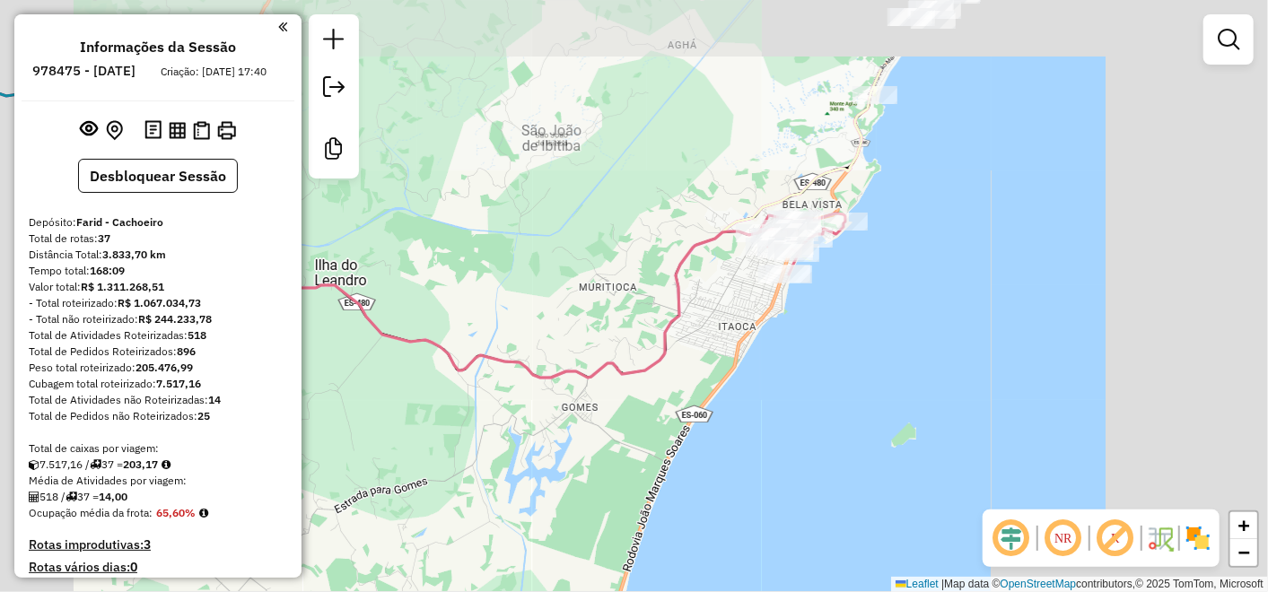
click at [679, 191] on div "Janela de atendimento Grade de atendimento Capacidade Transportadoras Veículos …" at bounding box center [634, 296] width 1268 height 592
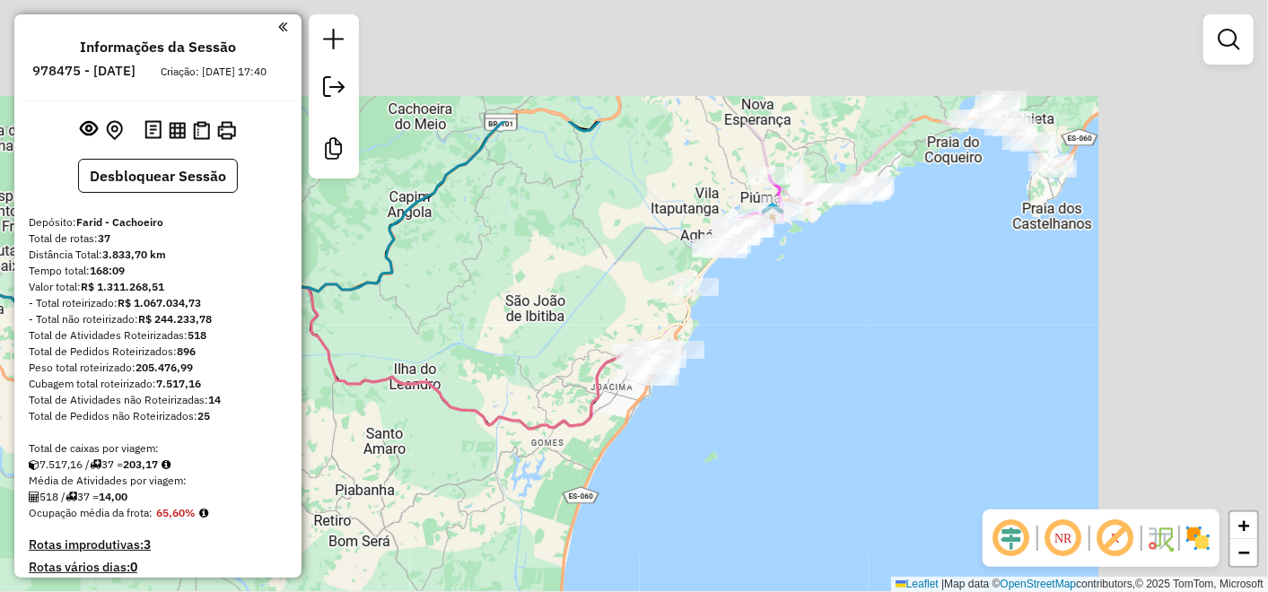
drag, startPoint x: 614, startPoint y: 251, endPoint x: 604, endPoint y: 262, distance: 14.6
click at [604, 262] on div "Janela de atendimento Grade de atendimento Capacidade Transportadoras Veículos …" at bounding box center [634, 296] width 1268 height 592
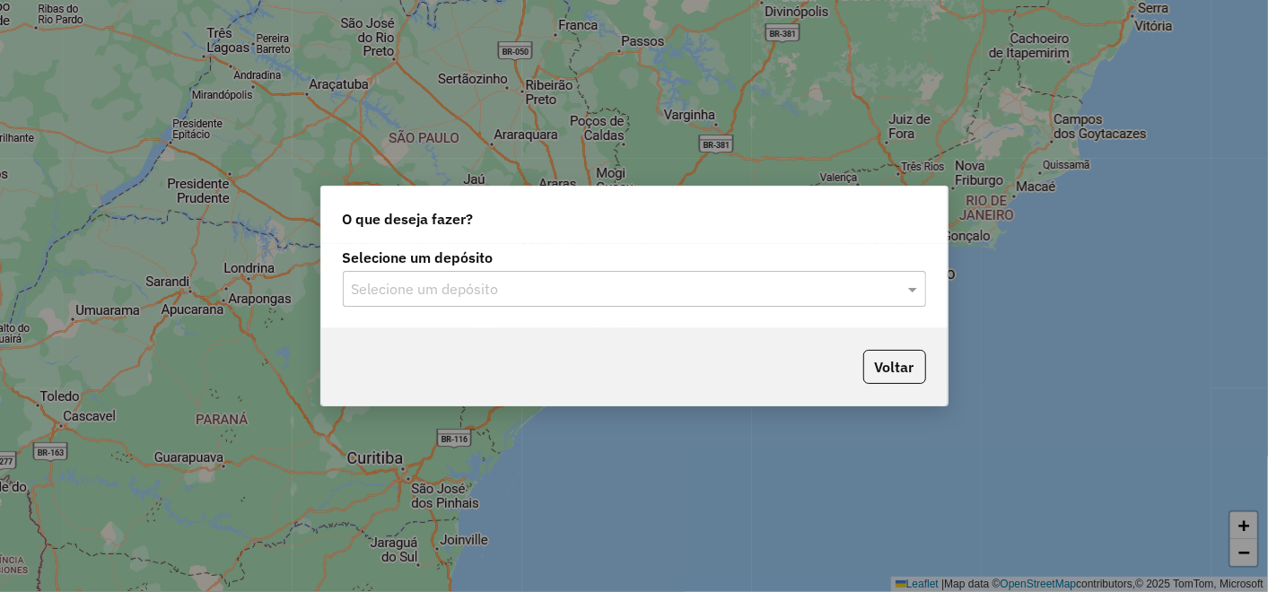
click at [749, 298] on input "text" at bounding box center [617, 290] width 530 height 22
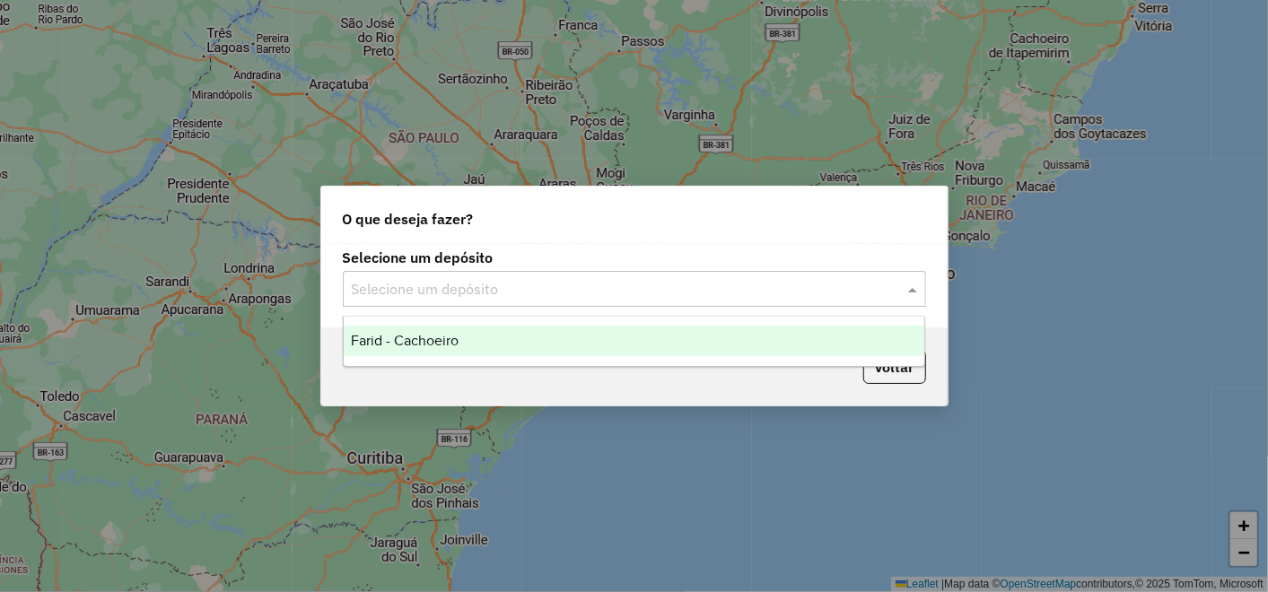
click at [547, 347] on div "Farid - Cachoeiro" at bounding box center [634, 341] width 581 height 31
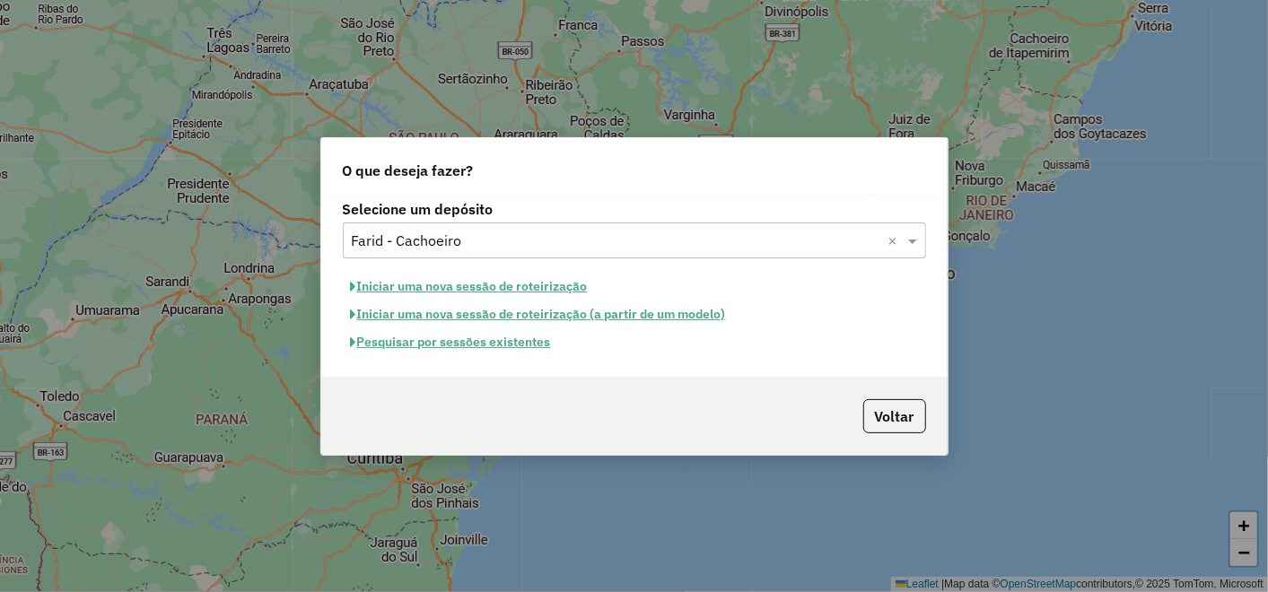
drag, startPoint x: 347, startPoint y: 131, endPoint x: 270, endPoint y: 0, distance: 152.1
click at [346, 131] on div "O que deseja fazer? Selecione um depósito Selecione um depósito × Farid - Cacho…" at bounding box center [634, 296] width 1268 height 592
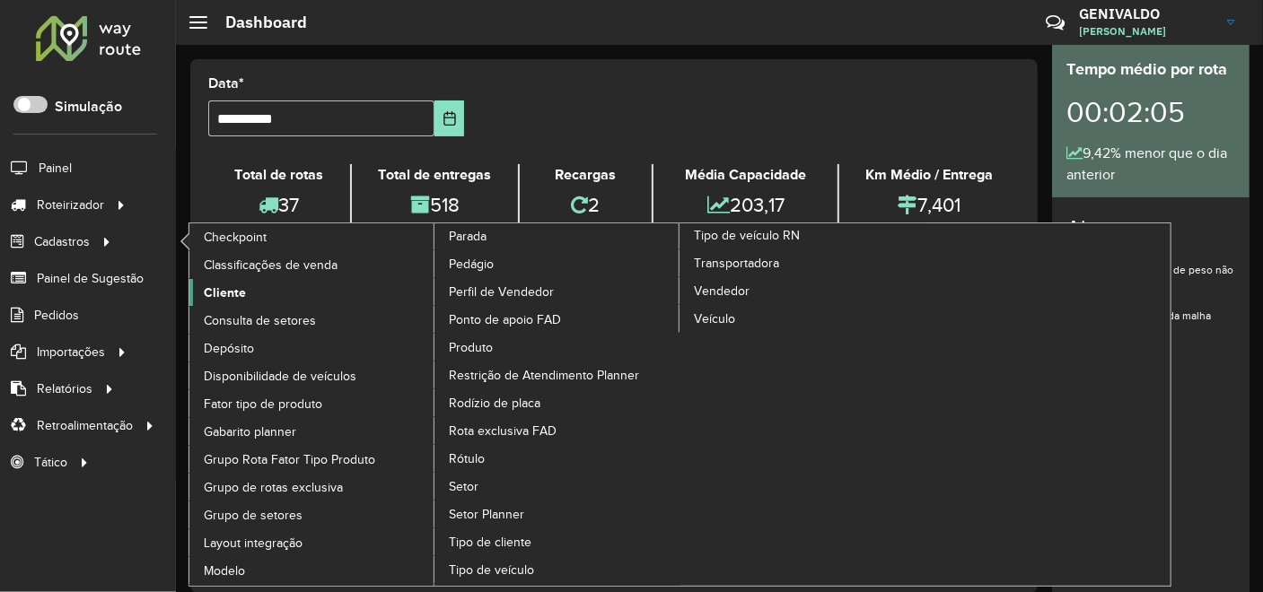
click at [232, 292] on span "Cliente" at bounding box center [225, 293] width 42 height 19
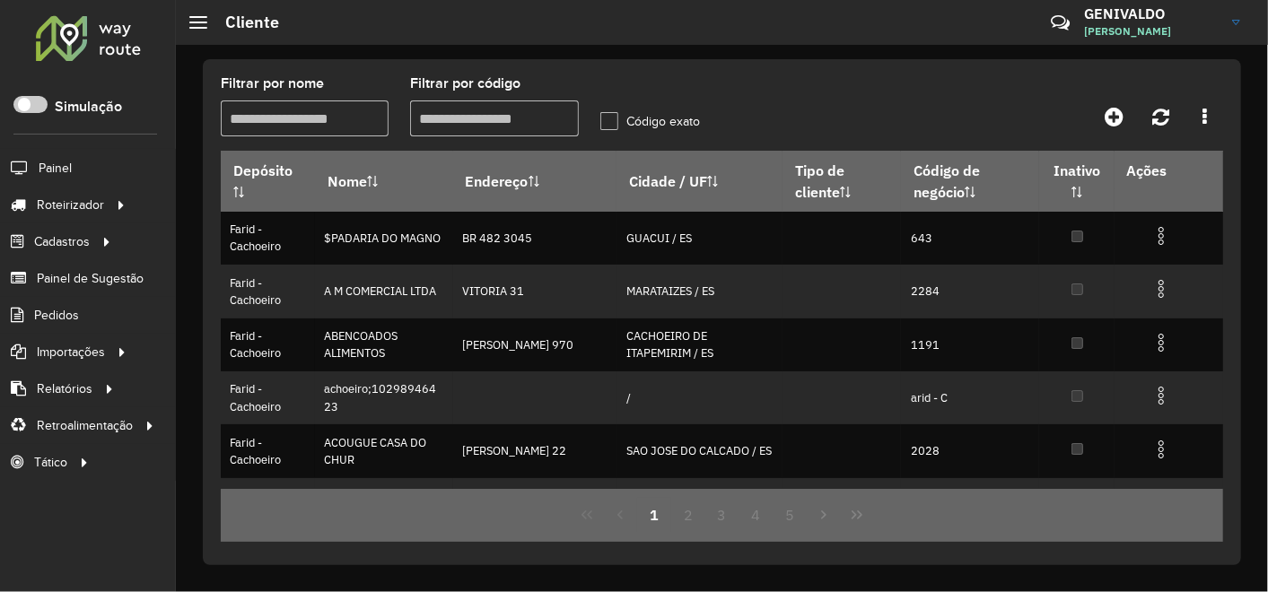
click at [469, 118] on input "Filtrar por código" at bounding box center [494, 119] width 168 height 36
paste input "*****"
type input "*****"
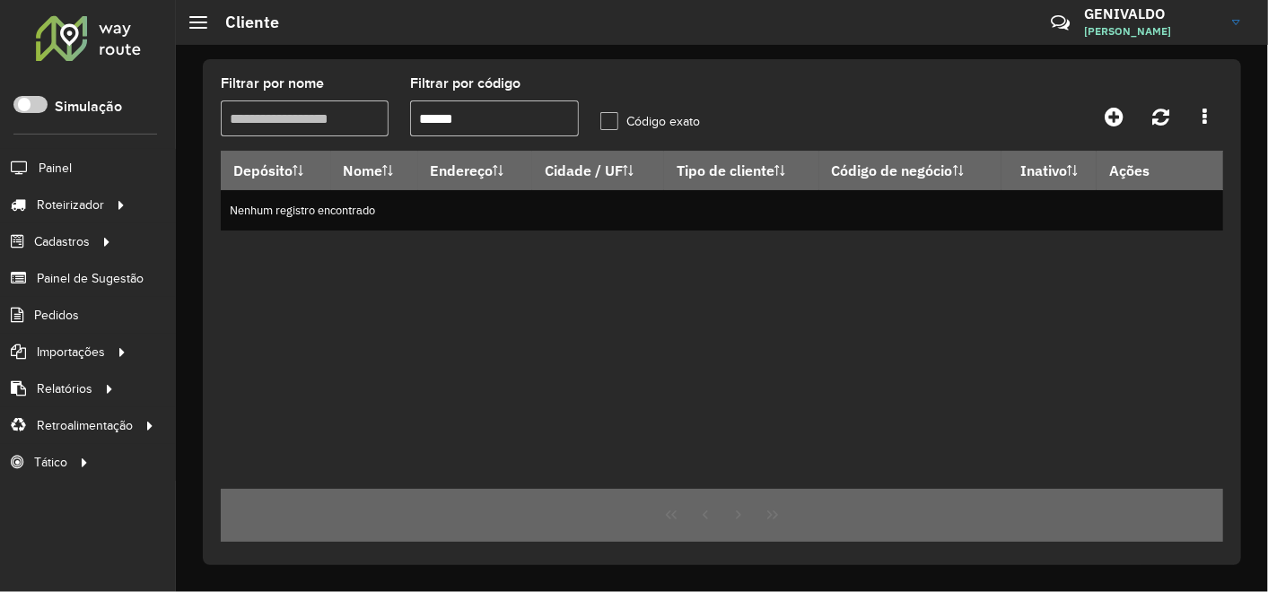
click at [489, 111] on input "*****" at bounding box center [494, 119] width 168 height 36
drag, startPoint x: 508, startPoint y: 124, endPoint x: 393, endPoint y: 115, distance: 115.2
click at [393, 115] on formly-group "Filtrar por nome Filtrar por código ***** Código exato" at bounding box center [589, 114] width 759 height 74
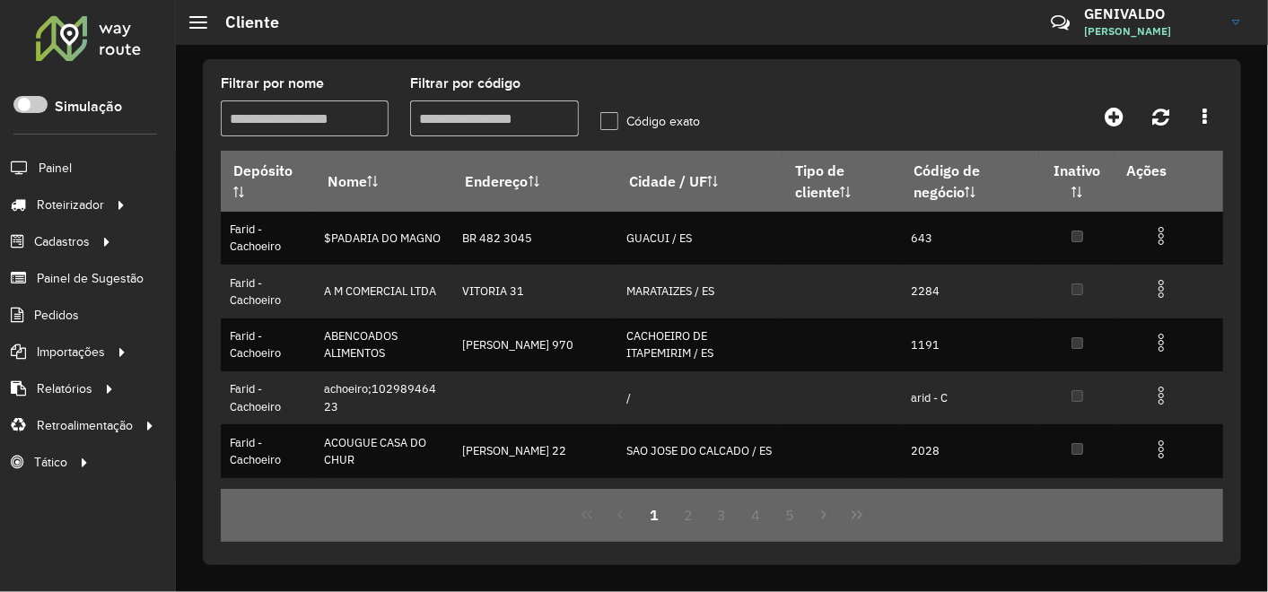
click at [435, 123] on input "Filtrar por código" at bounding box center [494, 119] width 168 height 36
paste input "*****"
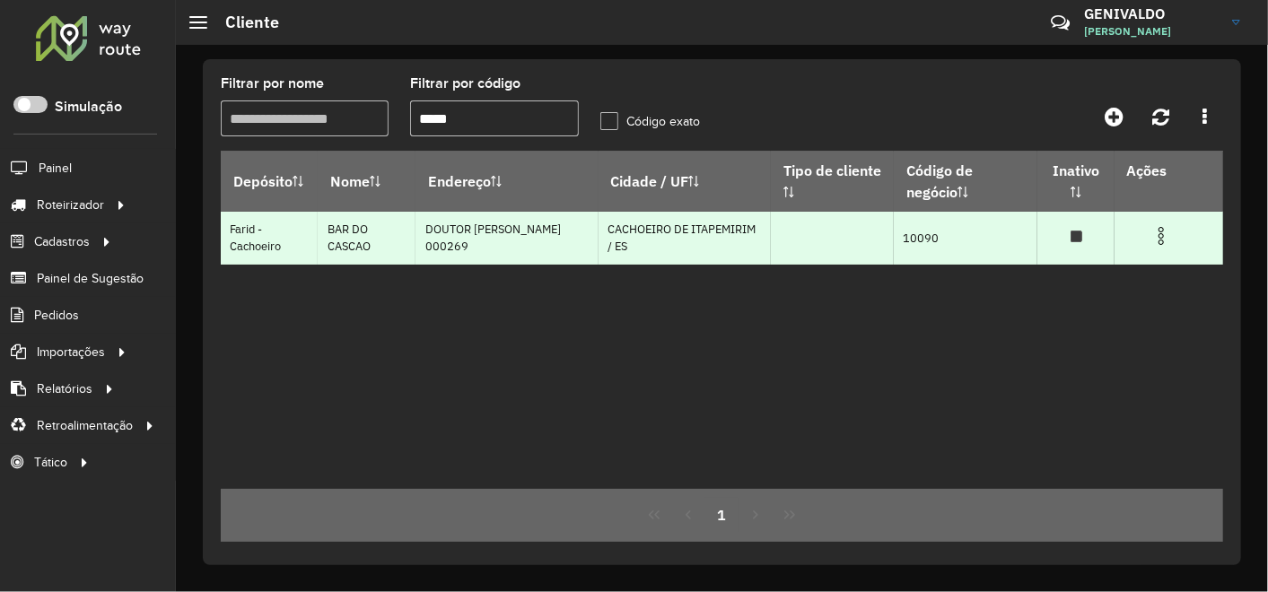
type input "*****"
click at [1165, 231] on img at bounding box center [1162, 236] width 22 height 22
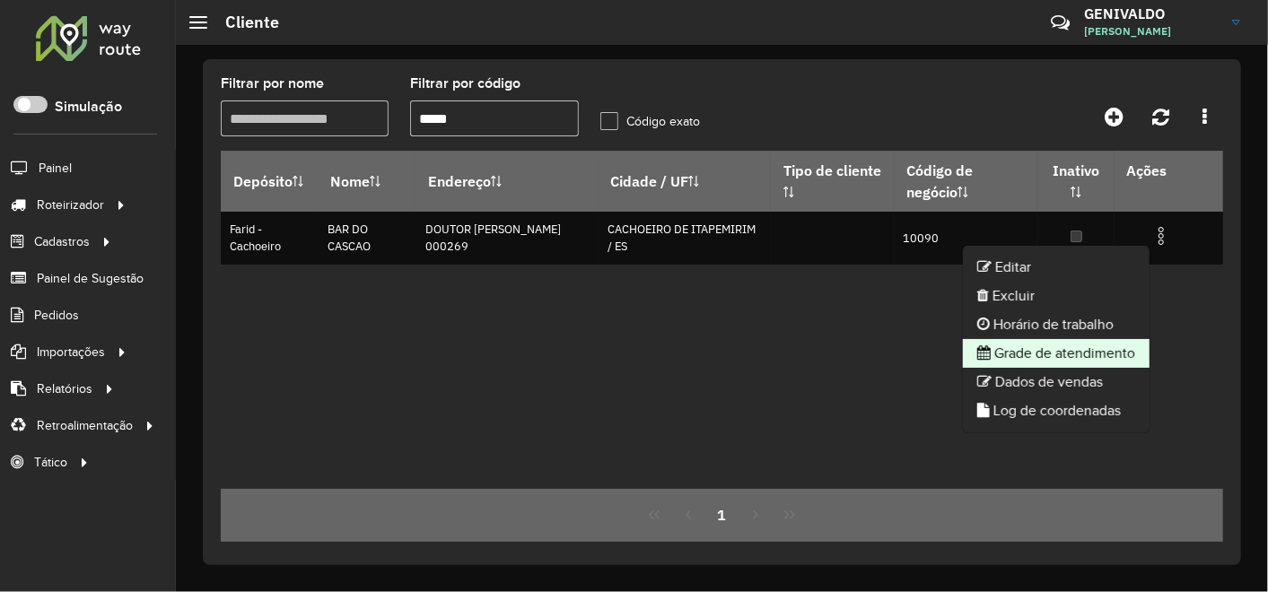
click at [1098, 359] on li "Grade de atendimento" at bounding box center [1056, 353] width 187 height 29
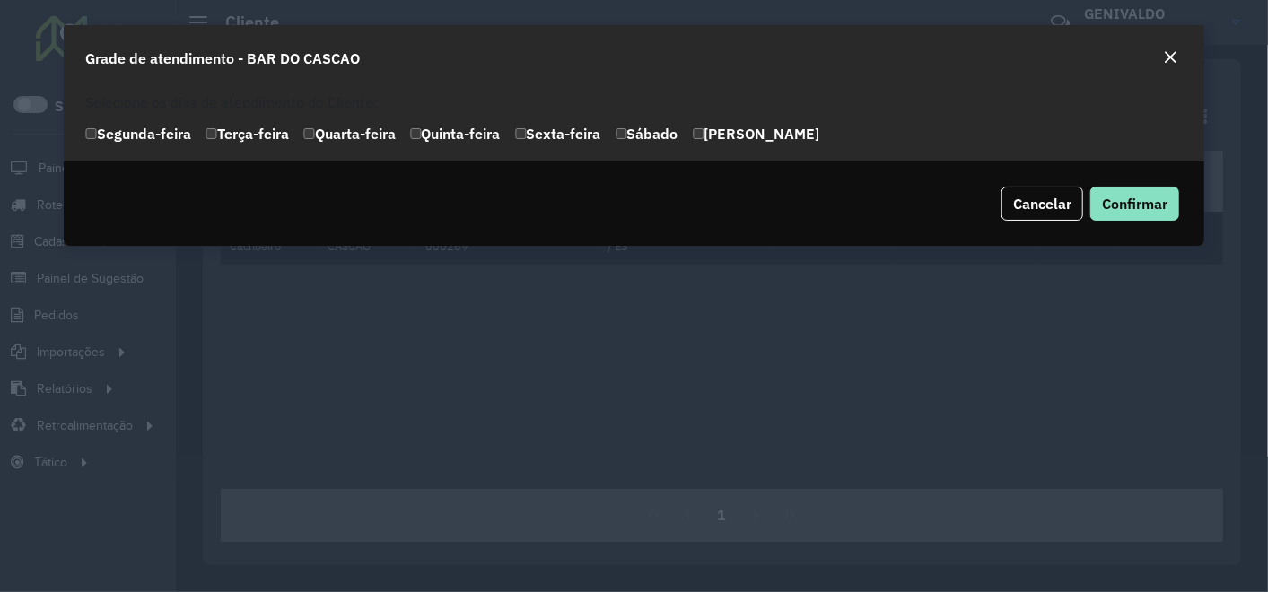
drag, startPoint x: 1170, startPoint y: 52, endPoint x: 1188, endPoint y: 102, distance: 53.7
click at [1170, 51] on em "Close" at bounding box center [1170, 57] width 14 height 14
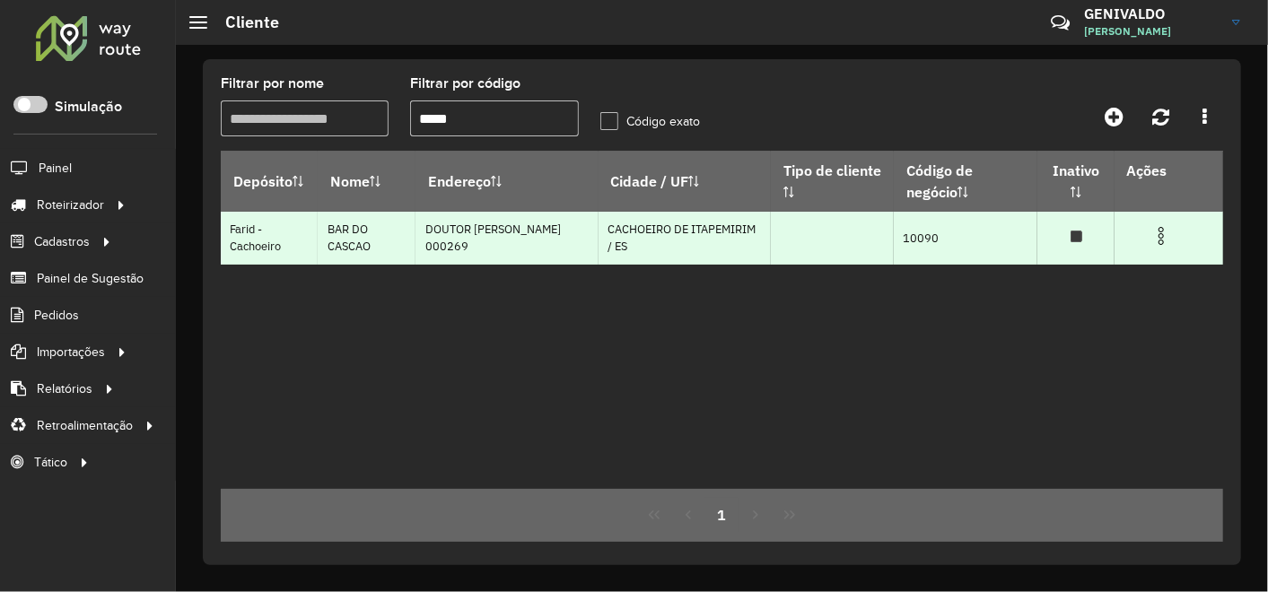
click at [1156, 241] on img at bounding box center [1162, 236] width 22 height 22
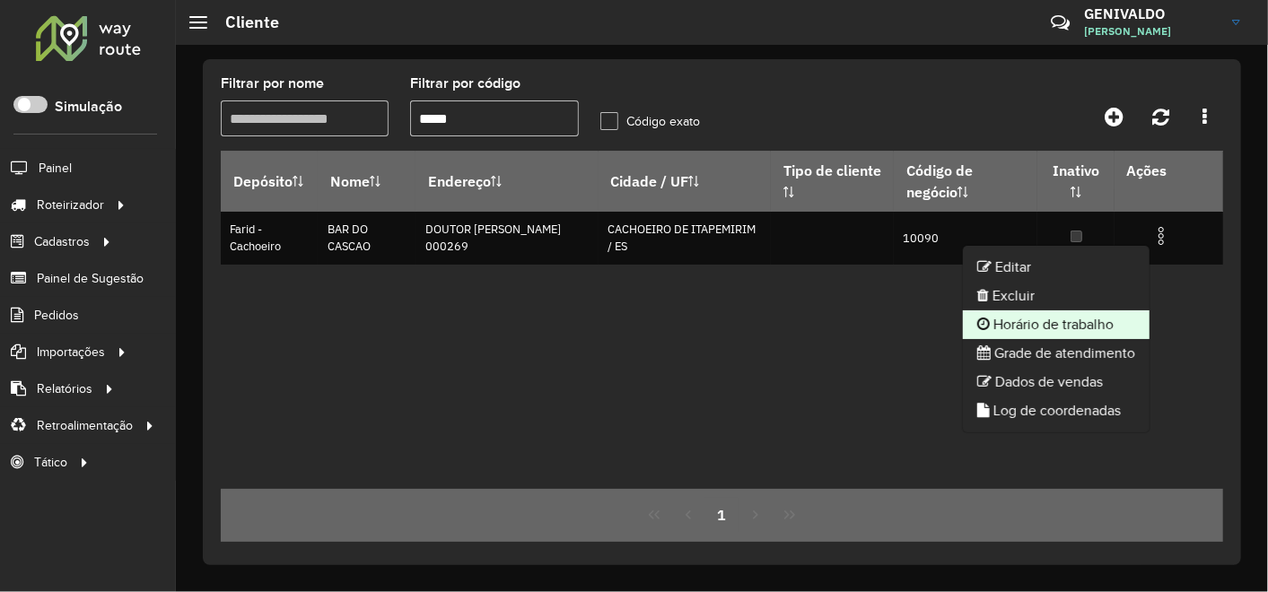
click at [1093, 332] on li "Horário de trabalho" at bounding box center [1056, 325] width 187 height 29
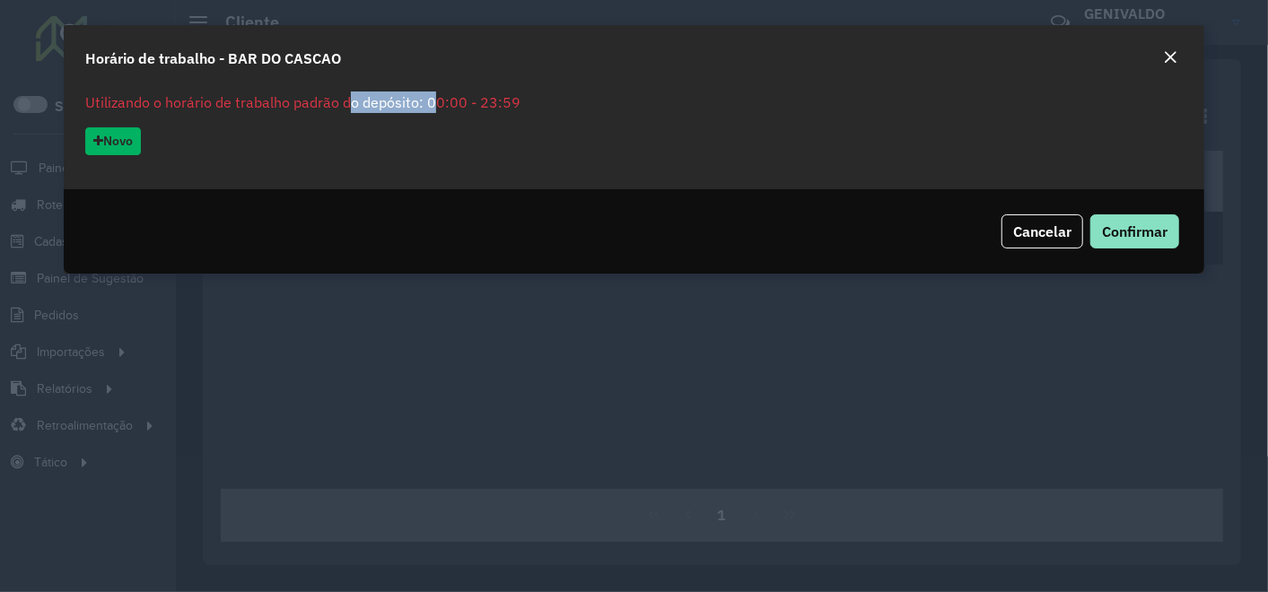
drag, startPoint x: 338, startPoint y: 110, endPoint x: 425, endPoint y: 107, distance: 86.2
click at [425, 107] on p "Utilizando o horário de trabalho padrão do depósito: 00:00 - 23:59" at bounding box center [634, 103] width 1099 height 22
drag, startPoint x: 425, startPoint y: 107, endPoint x: 707, endPoint y: 124, distance: 283.3
click at [707, 124] on div "Utilizando o horário de trabalho padrão do depósito: 00:00 - 23:59 Para cadastr…" at bounding box center [635, 136] width 1142 height 105
click at [1179, 57] on button "Close" at bounding box center [1170, 58] width 25 height 23
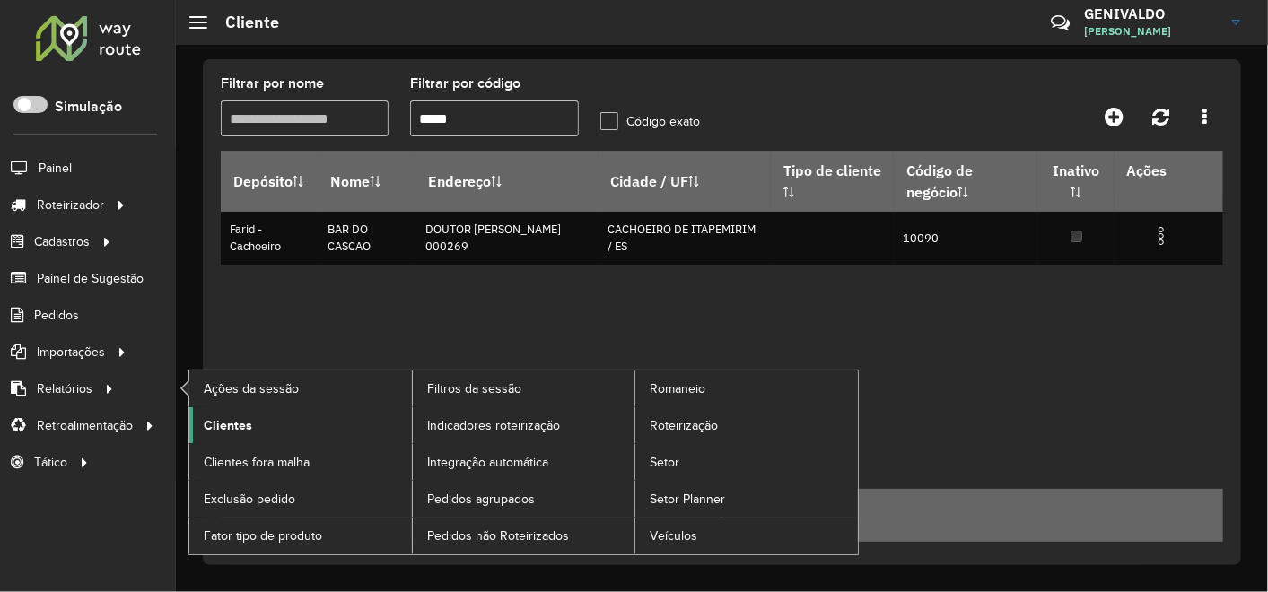
click at [245, 428] on span "Clientes" at bounding box center [228, 425] width 48 height 19
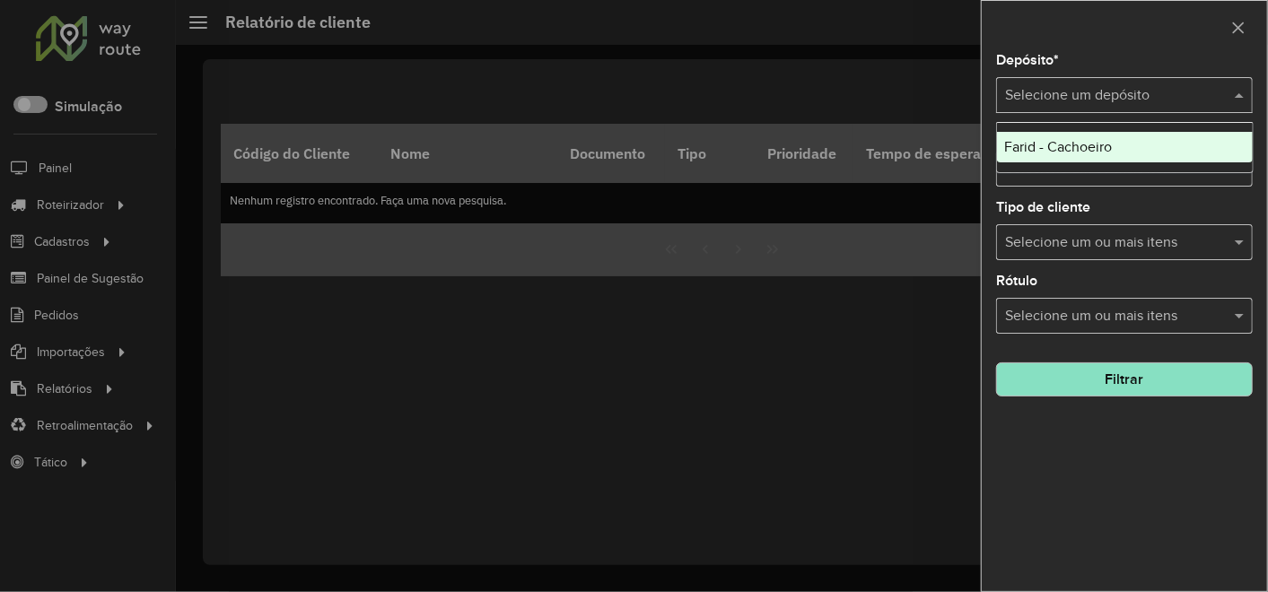
click at [1073, 101] on input "text" at bounding box center [1106, 96] width 203 height 22
click at [1077, 145] on span "Farid - Cachoeiro" at bounding box center [1058, 146] width 108 height 15
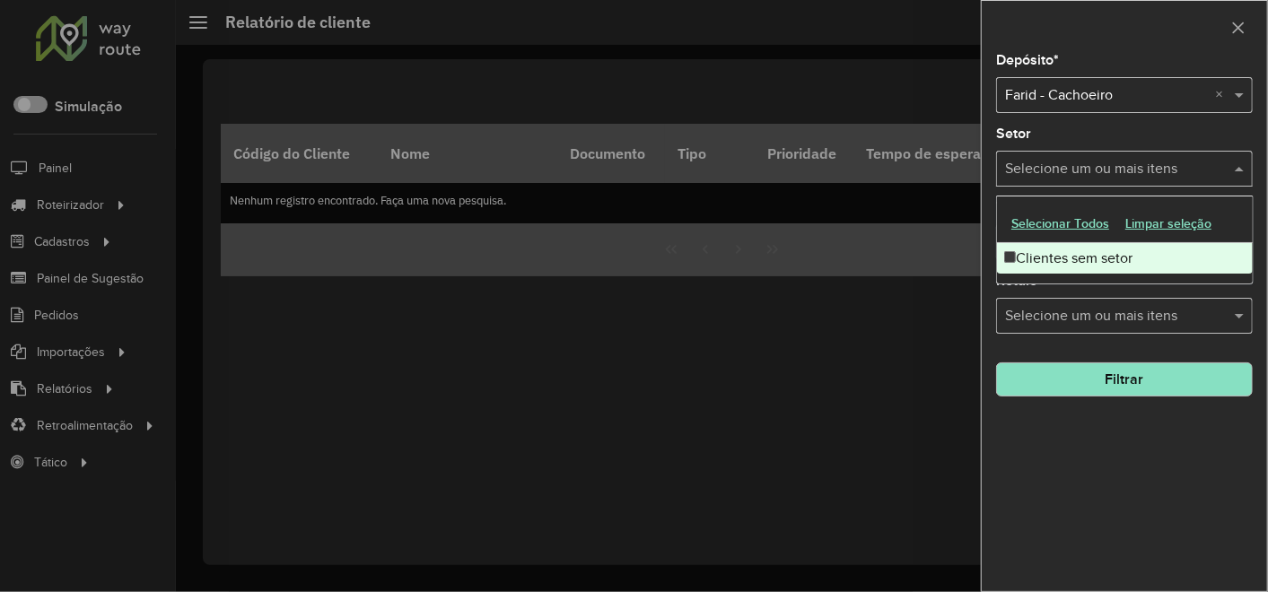
click at [1087, 171] on input "text" at bounding box center [1116, 170] width 230 height 22
click at [1160, 166] on input "text" at bounding box center [1176, 170] width 77 height 22
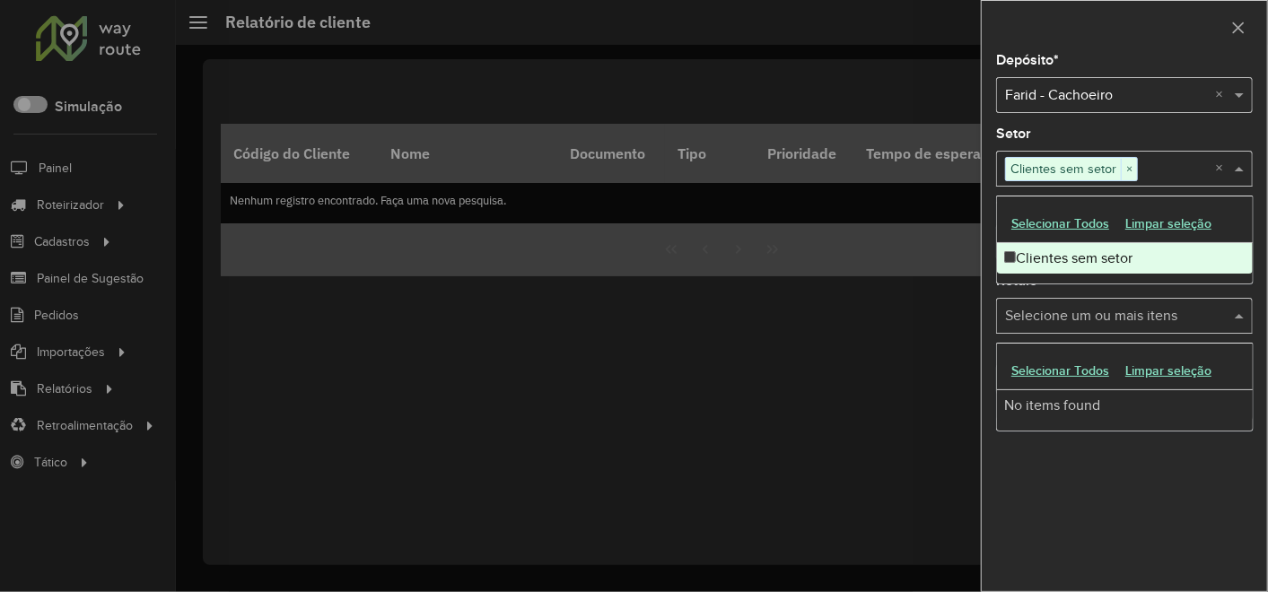
click at [1122, 307] on input "text" at bounding box center [1116, 317] width 230 height 22
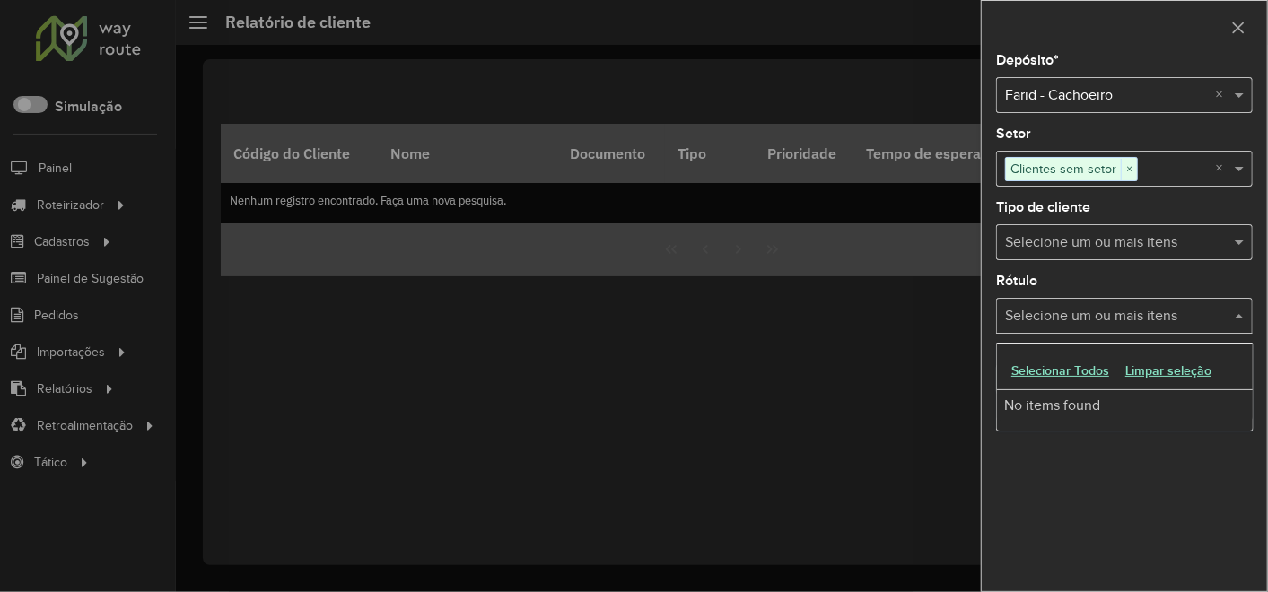
click at [1053, 242] on input "text" at bounding box center [1116, 243] width 230 height 22
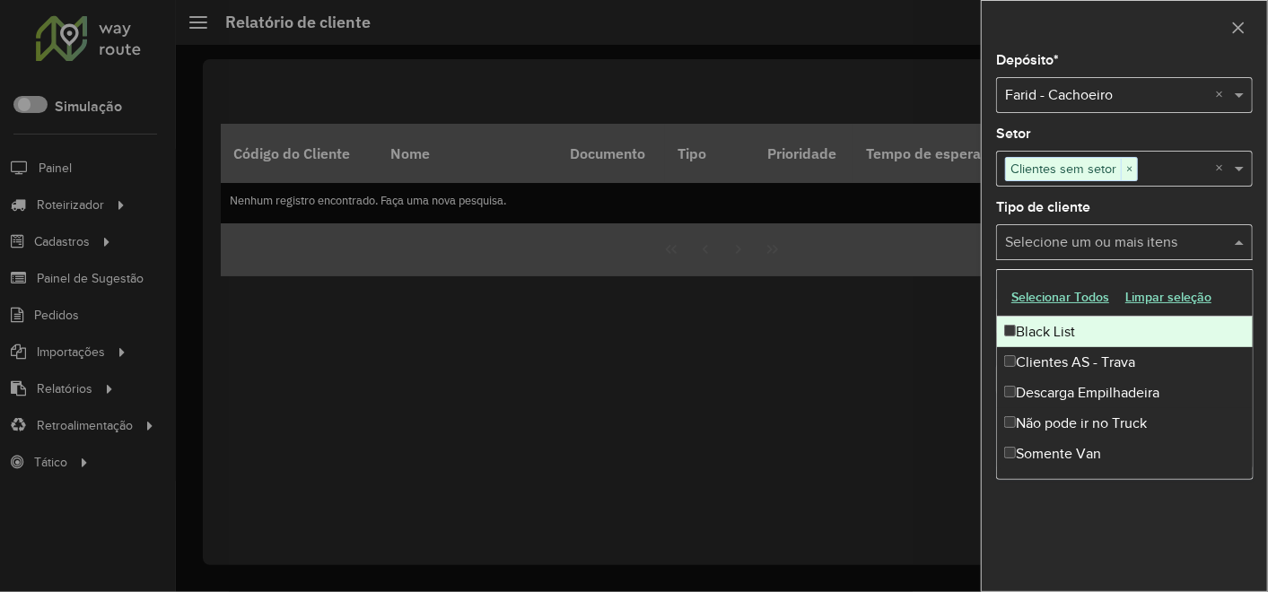
click at [951, 250] on div at bounding box center [634, 296] width 1268 height 592
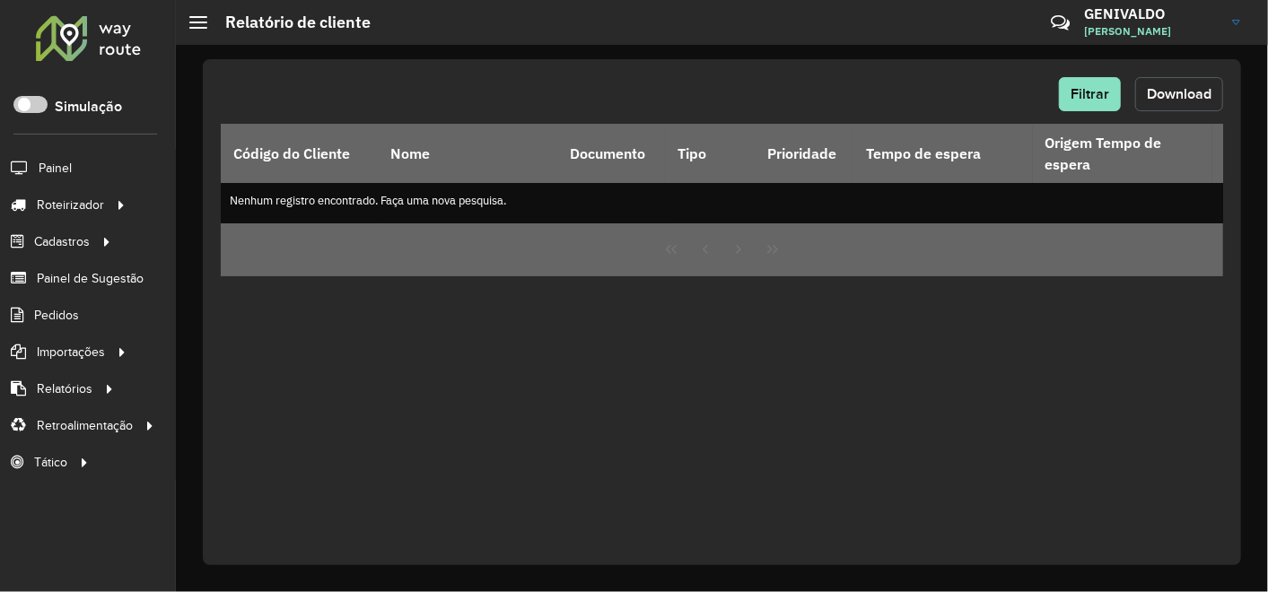
click at [1174, 92] on span "Download" at bounding box center [1179, 93] width 65 height 15
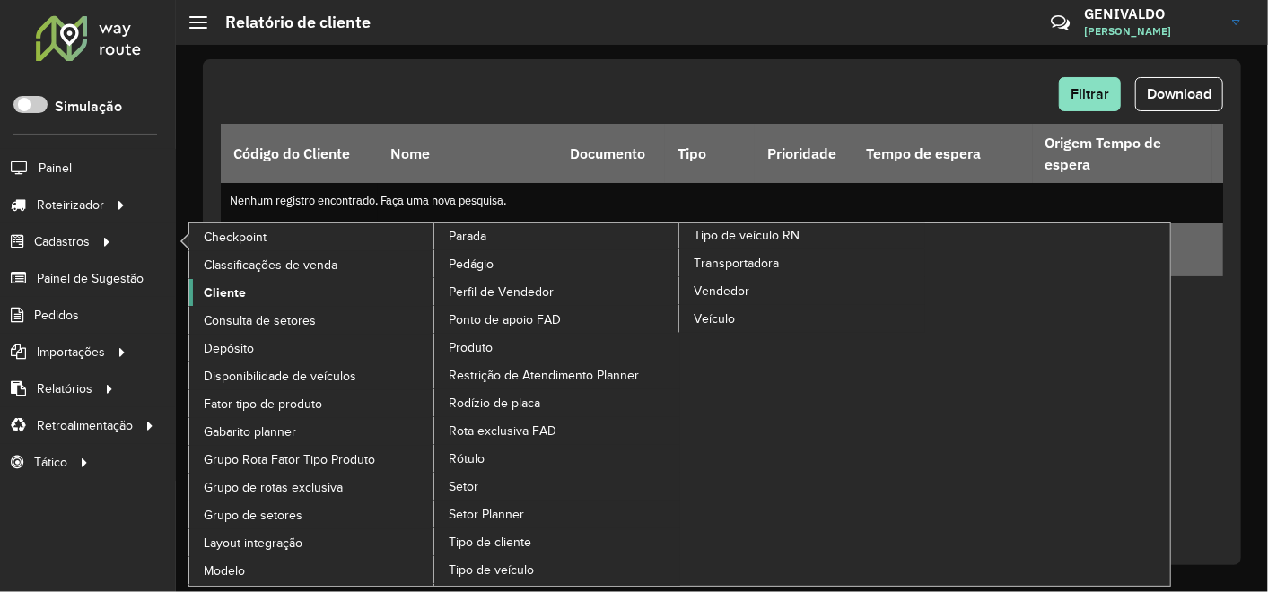
click at [232, 287] on span "Cliente" at bounding box center [225, 293] width 42 height 19
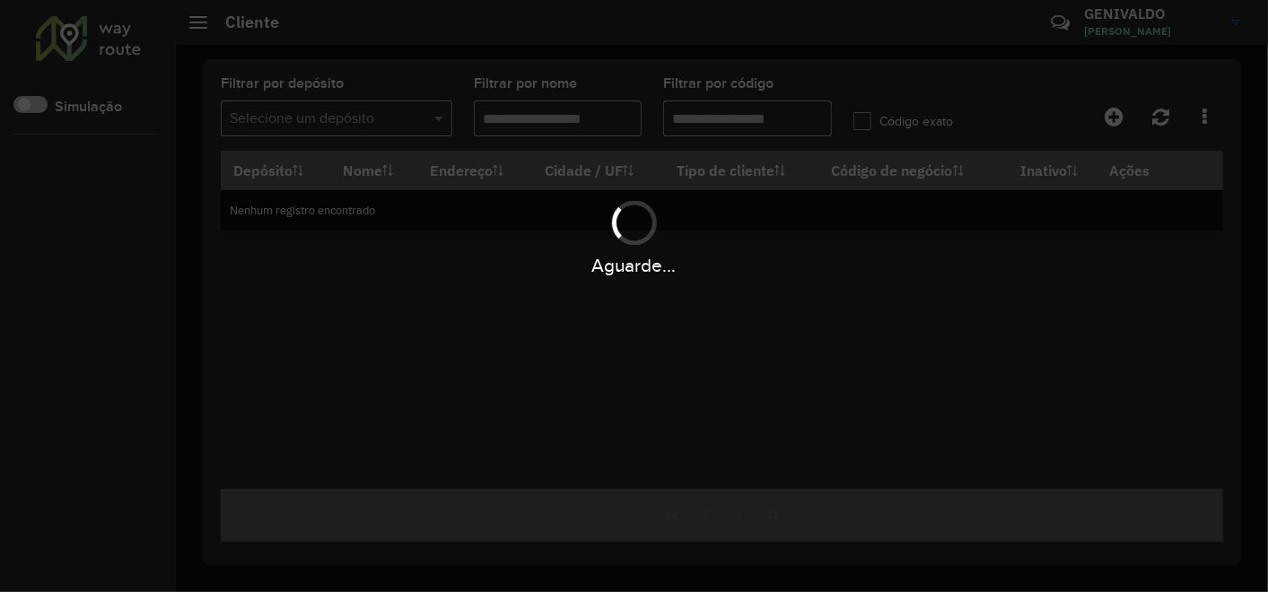
type input "*****"
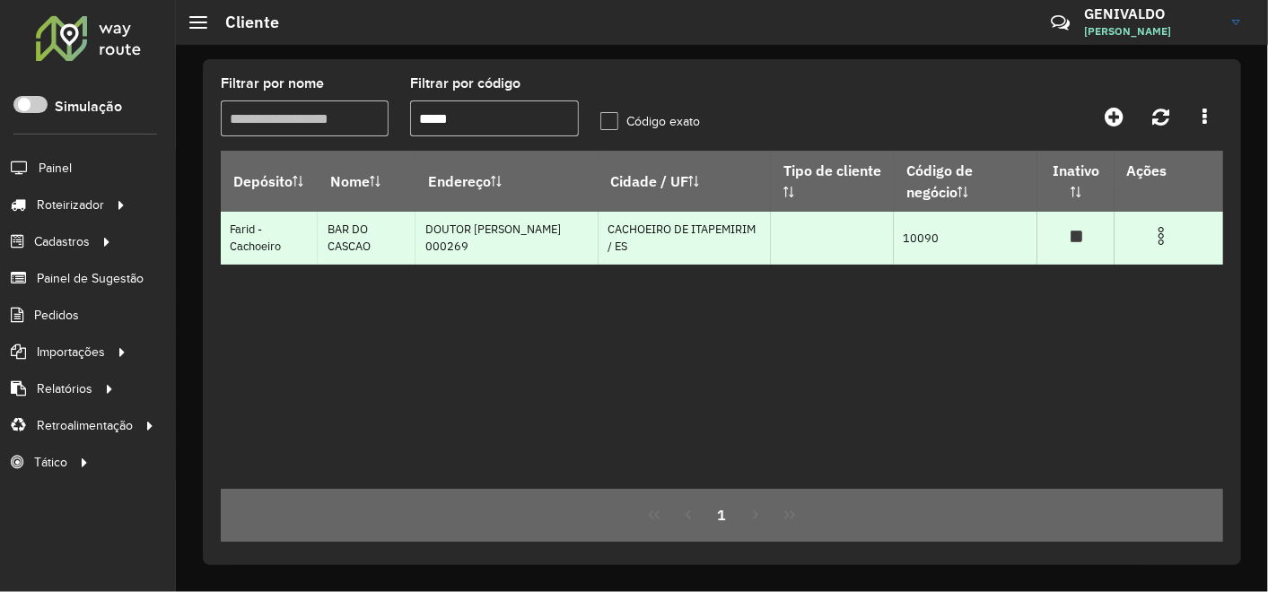
click at [604, 241] on td "CACHOEIRO DE ITAPEMIRIM / ES" at bounding box center [685, 238] width 173 height 53
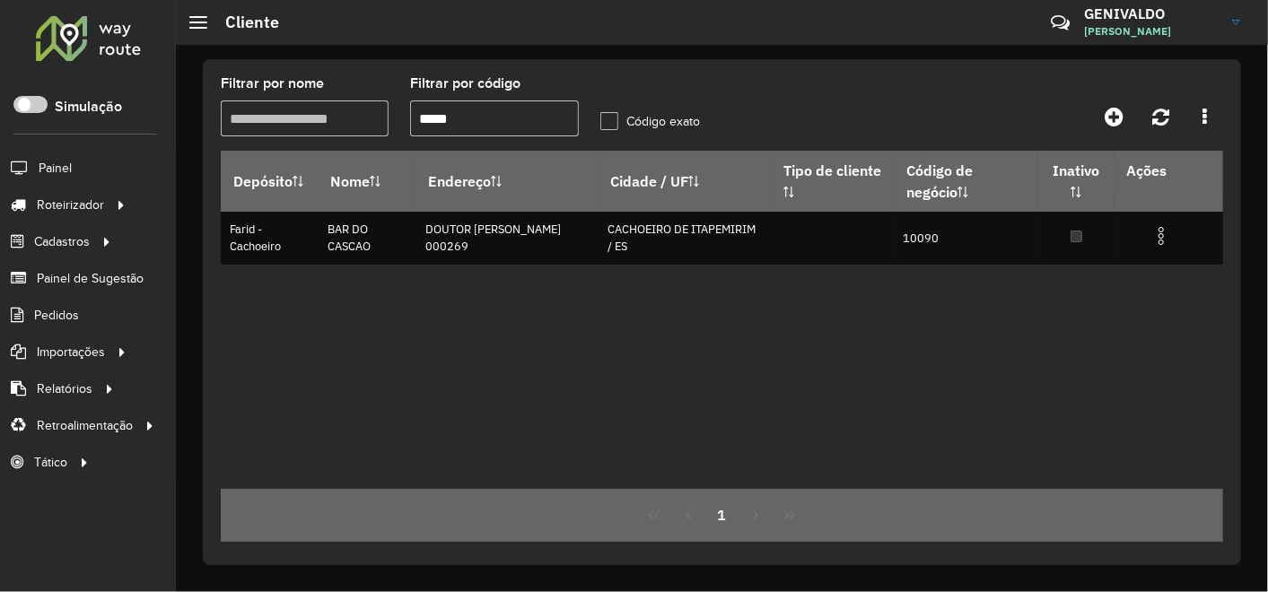
drag, startPoint x: 590, startPoint y: 247, endPoint x: 522, endPoint y: 287, distance: 78.5
click at [522, 287] on div "Depósito Nome Endereço Cidade / UF Tipo de cliente Código de negócio Inativo Aç…" at bounding box center [722, 320] width 1003 height 338
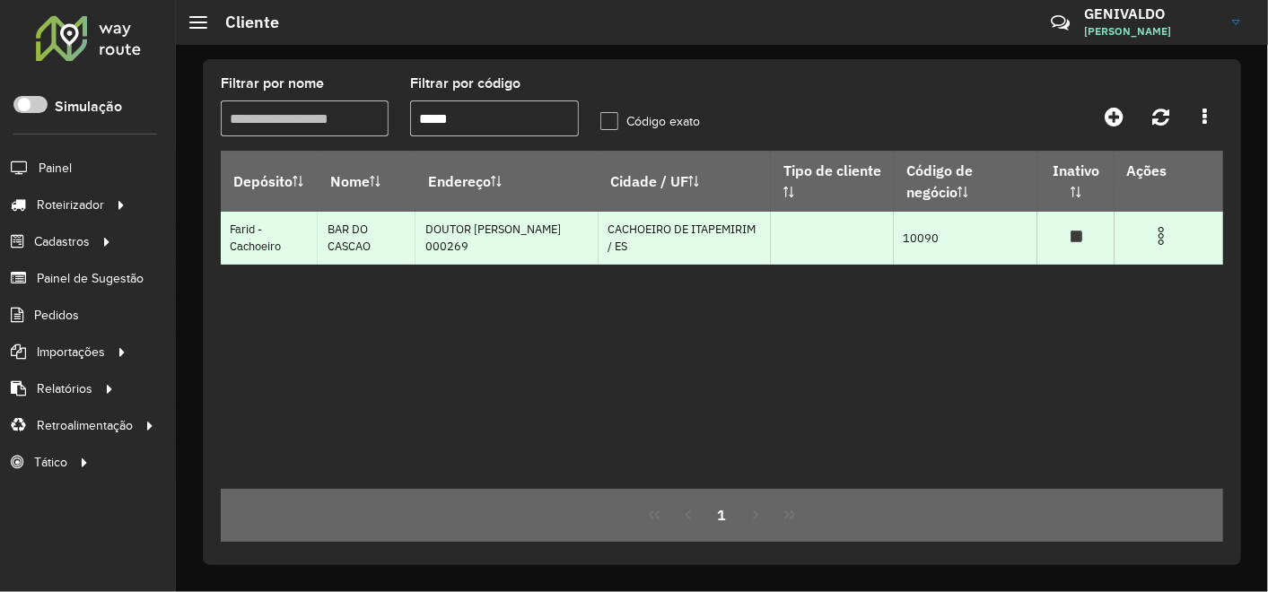
click at [1153, 232] on img at bounding box center [1162, 236] width 22 height 22
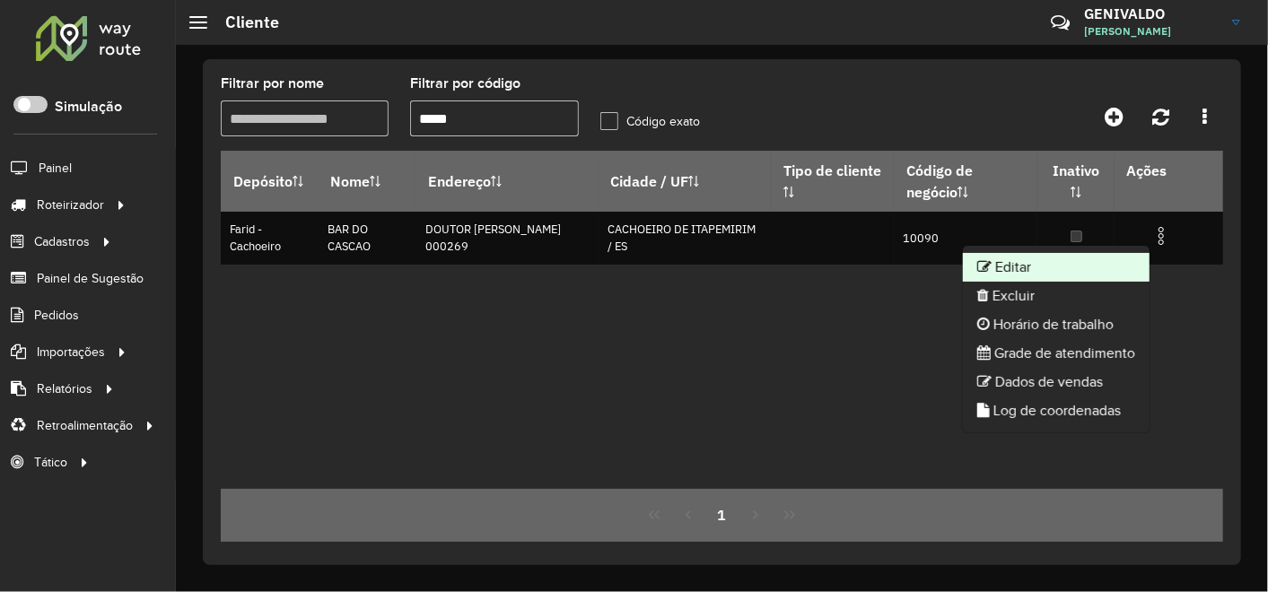
click at [1048, 268] on li "Editar" at bounding box center [1056, 267] width 187 height 29
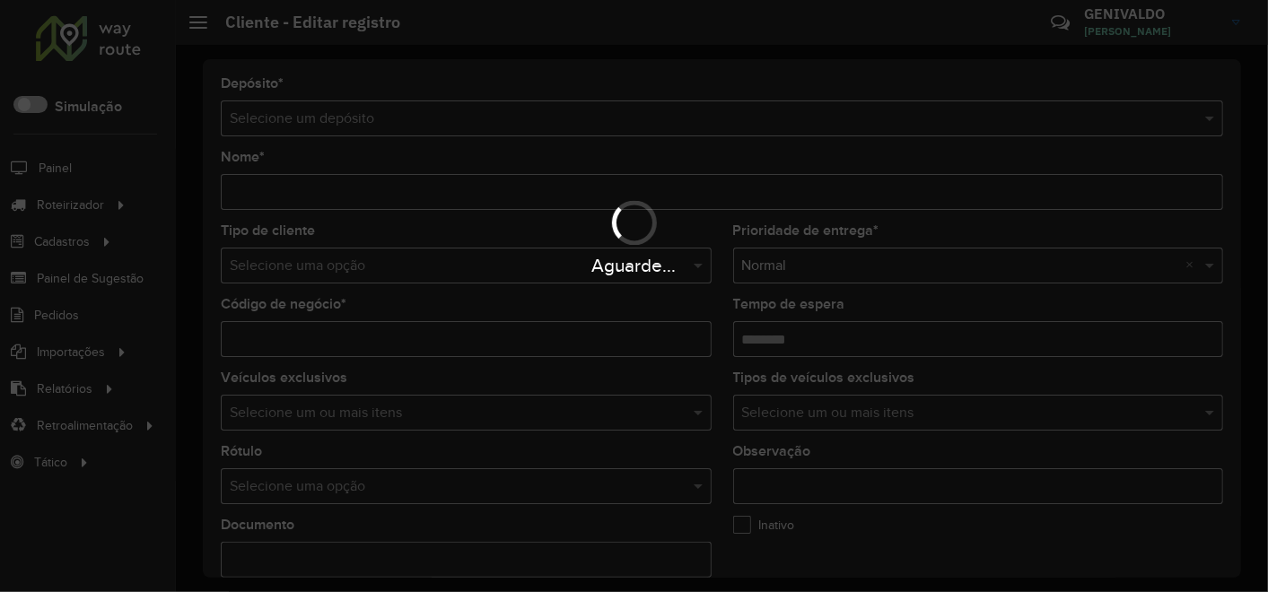
type input "**********"
type input "*****"
type input "********"
type input "**********"
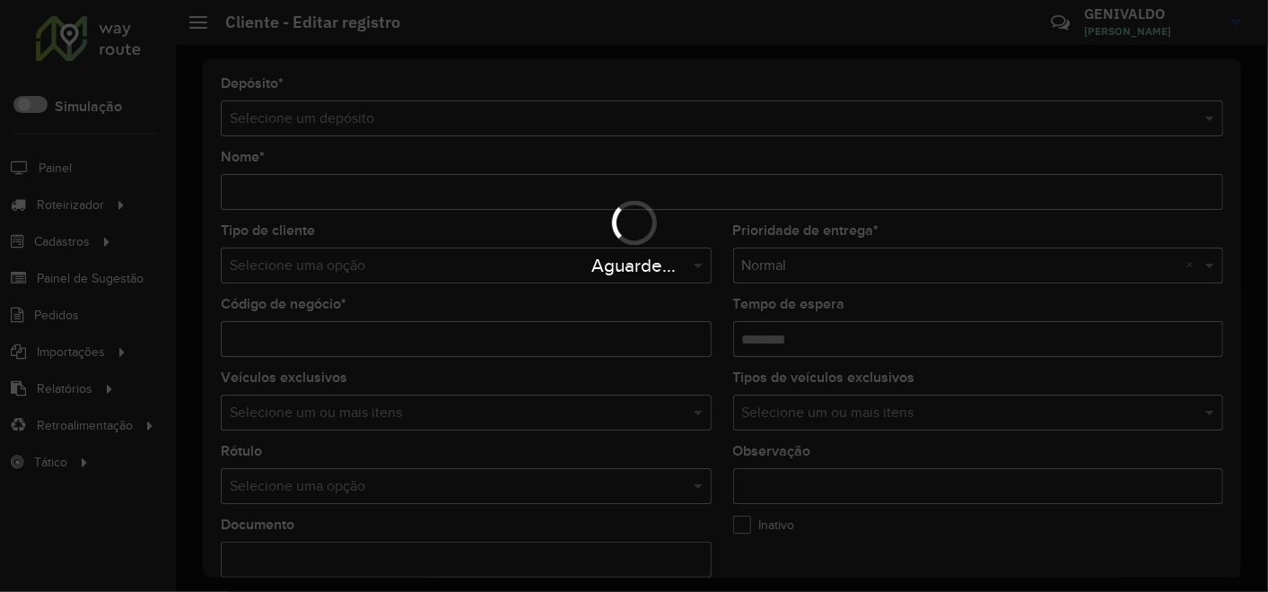
type input "********"
type input "**********"
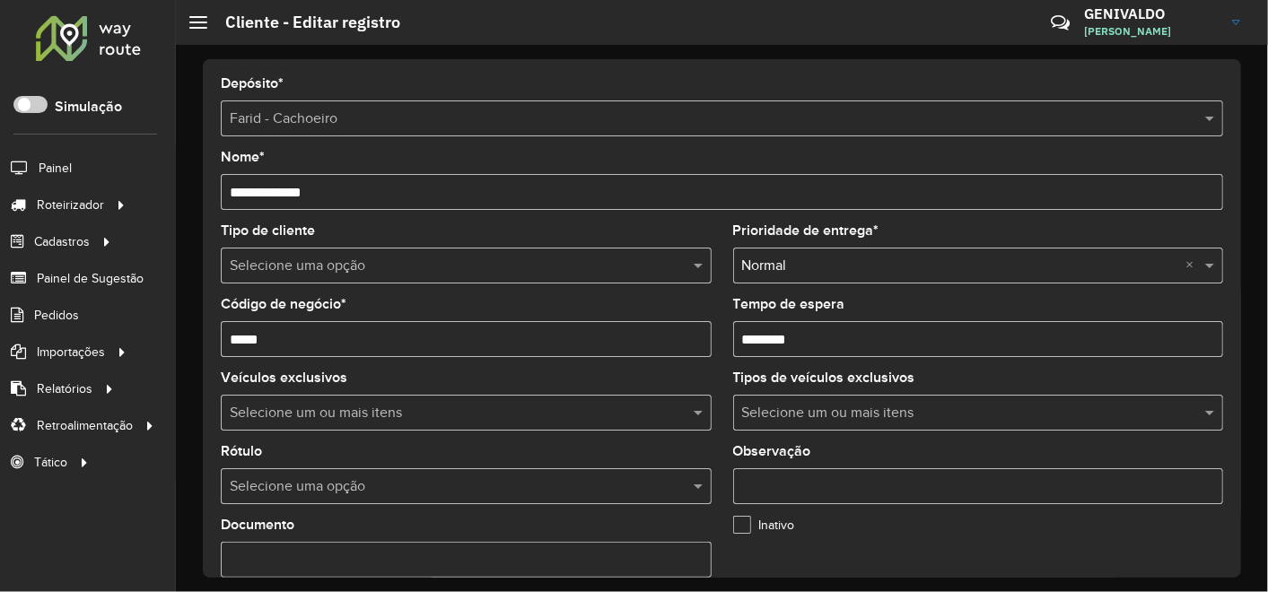
scroll to position [199, 0]
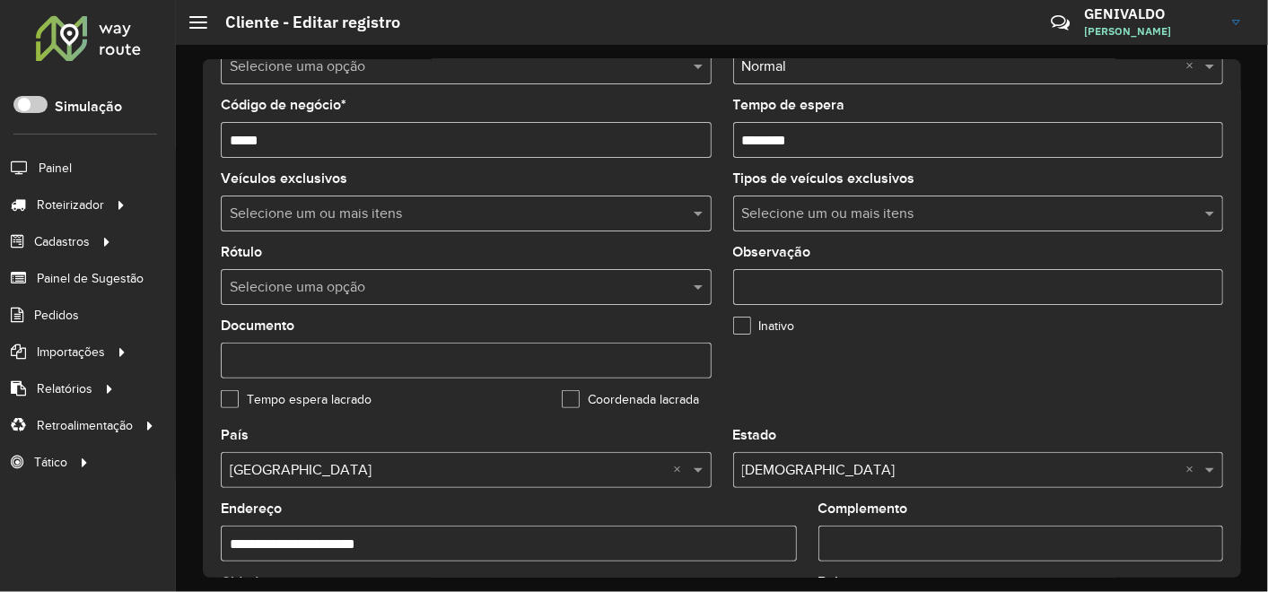
click at [773, 279] on input "Observação" at bounding box center [978, 287] width 491 height 36
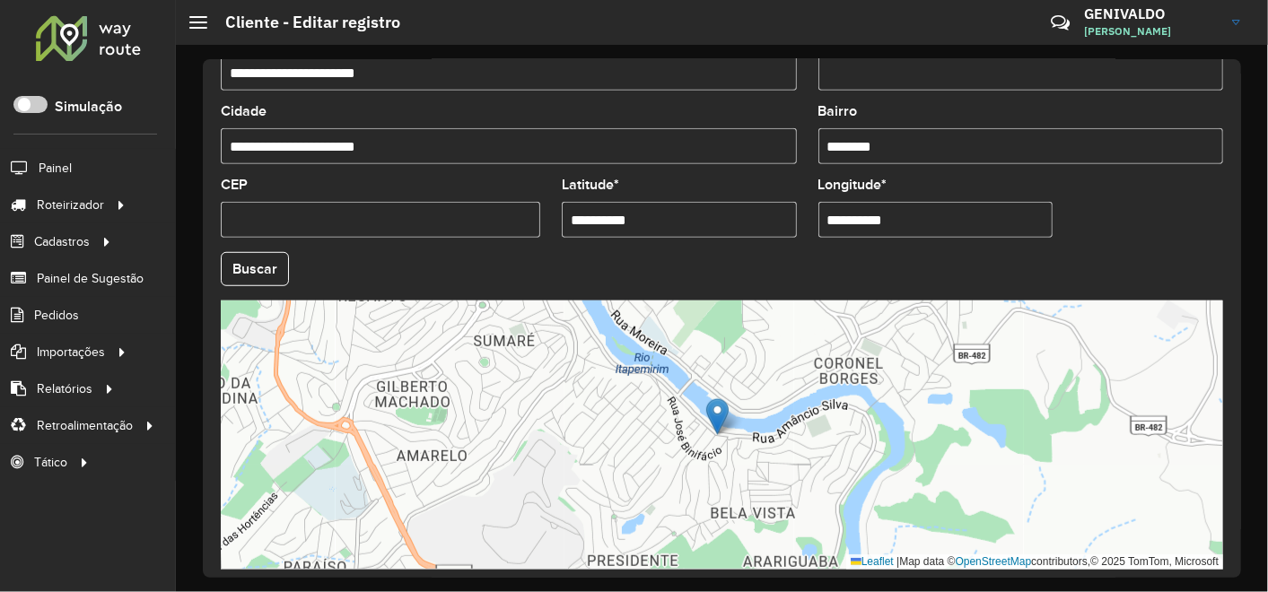
scroll to position [741, 0]
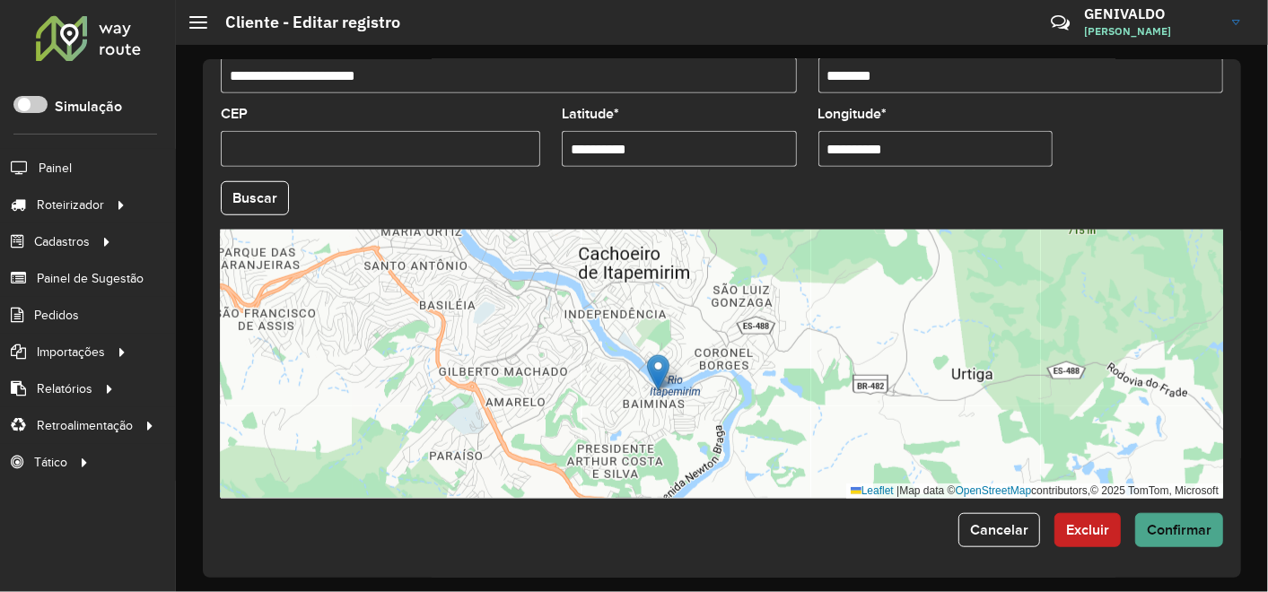
type input "**********"
click at [1167, 531] on span "Confirmar" at bounding box center [1179, 529] width 65 height 15
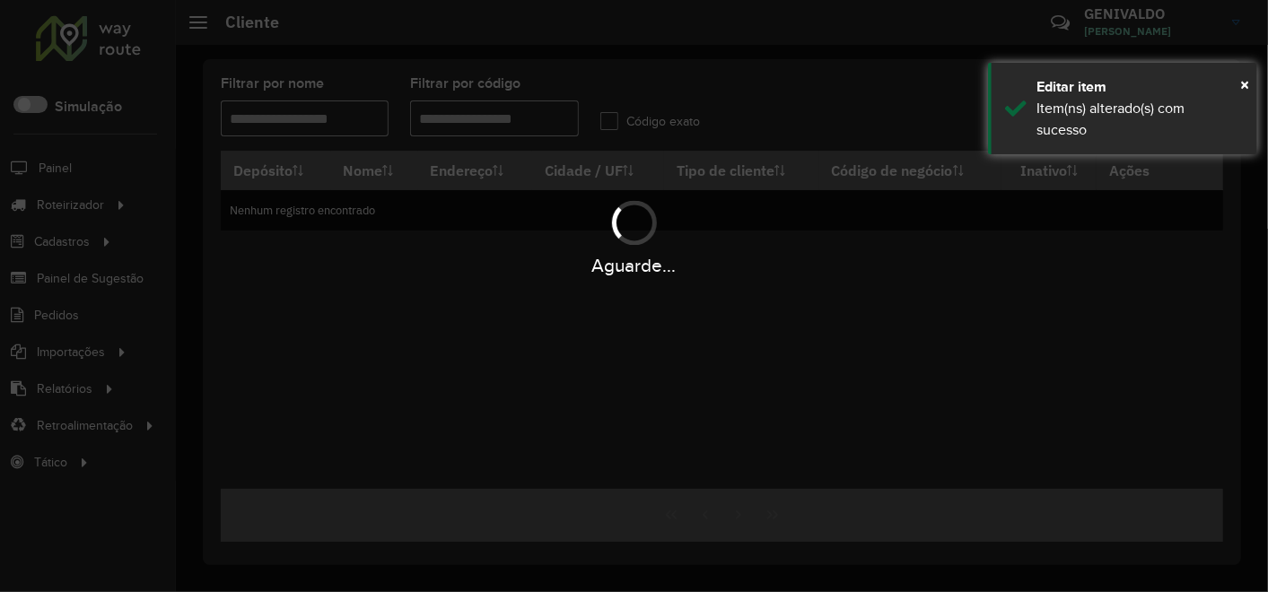
type input "*****"
